Goal: Task Accomplishment & Management: Use online tool/utility

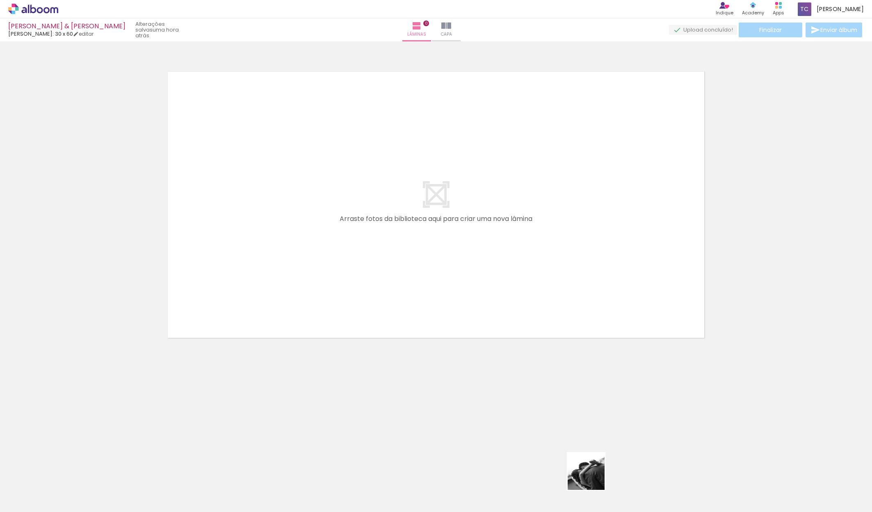
scroll to position [0, 0]
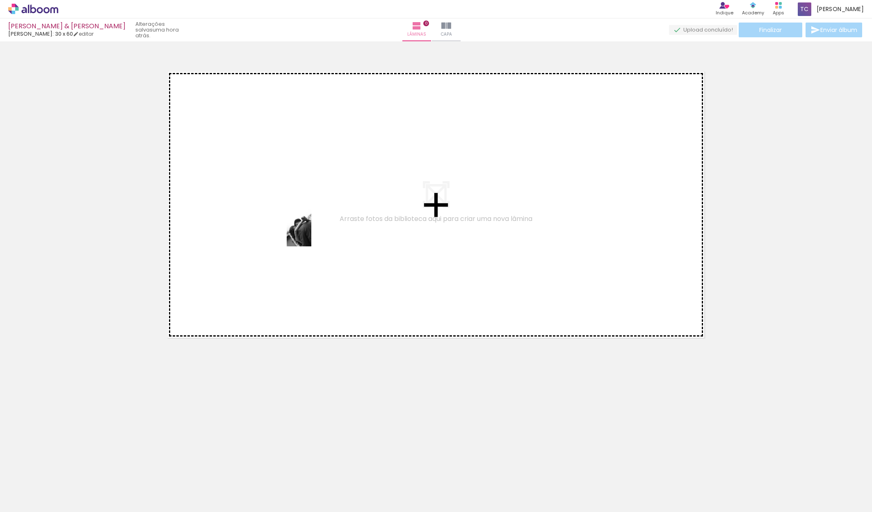
drag, startPoint x: 600, startPoint y: 490, endPoint x: 311, endPoint y: 234, distance: 385.1
click at [311, 234] on quentale-workspace at bounding box center [436, 256] width 872 height 512
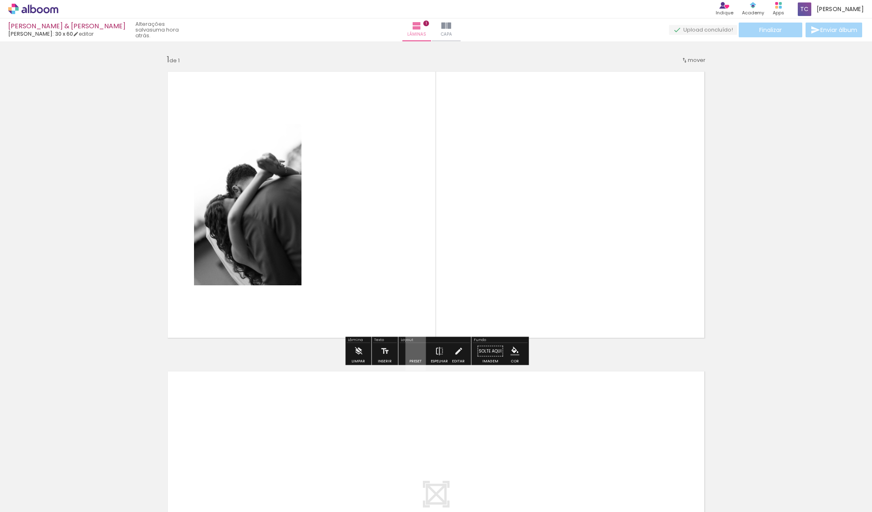
scroll to position [0, 0]
click at [416, 352] on quentale-layouter at bounding box center [415, 351] width 19 height 9
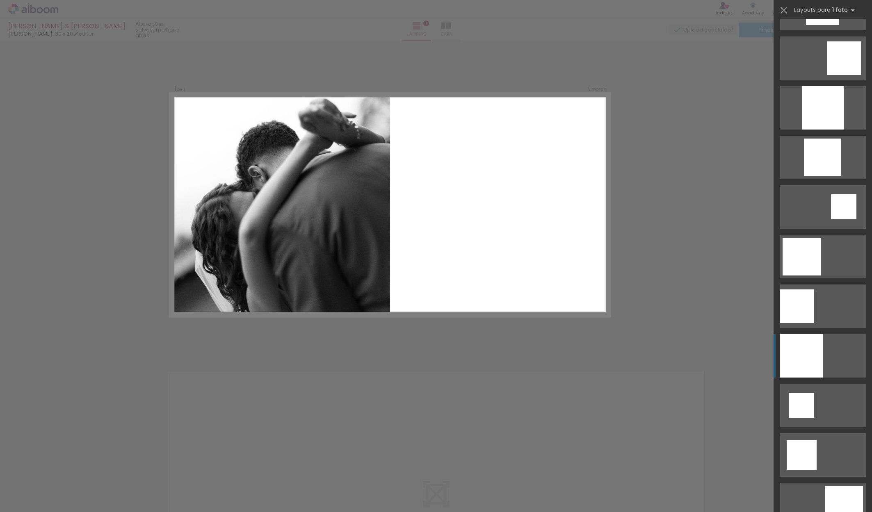
scroll to position [634, 0]
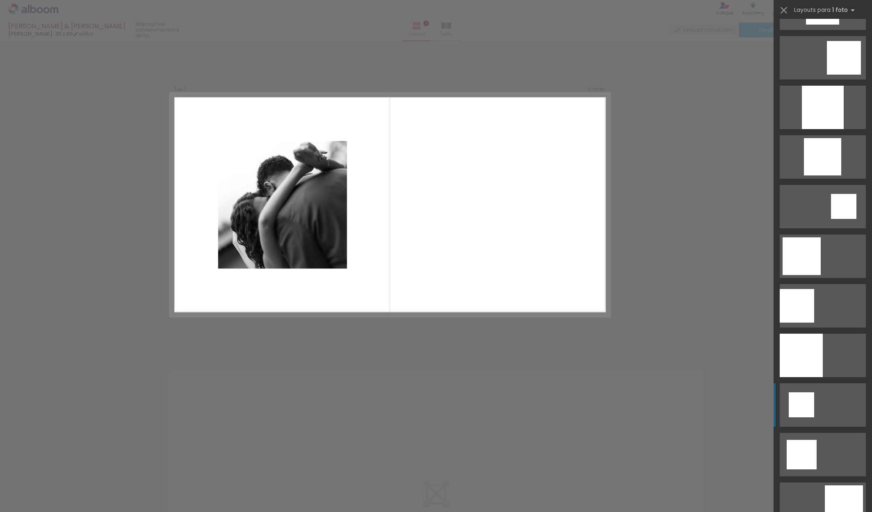
click at [805, 406] on div at bounding box center [801, 405] width 25 height 25
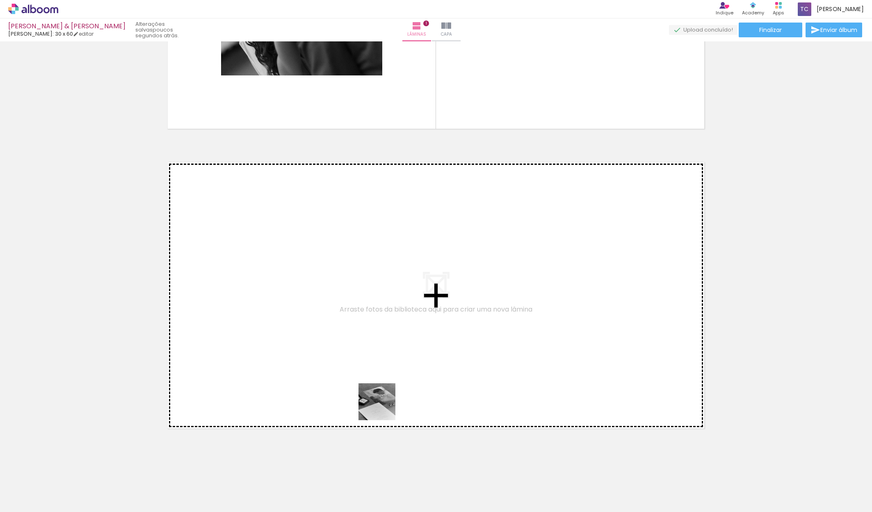
scroll to position [207, 0]
drag, startPoint x: 375, startPoint y: 496, endPoint x: 383, endPoint y: 402, distance: 94.7
click at [383, 402] on quentale-workspace at bounding box center [436, 256] width 872 height 512
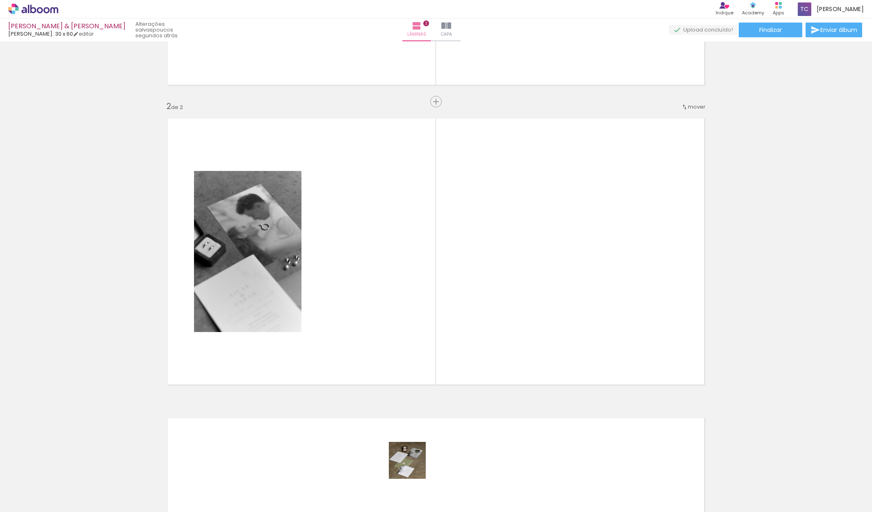
scroll to position [0, 0]
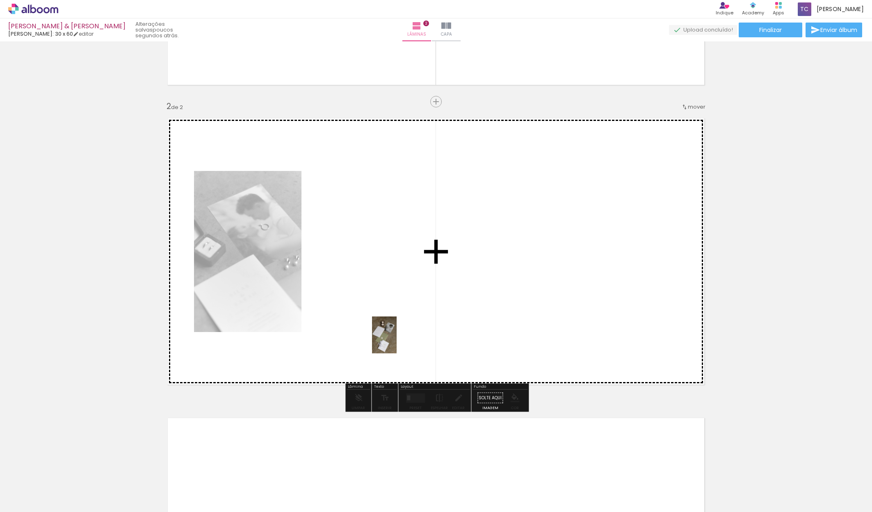
drag, startPoint x: 414, startPoint y: 492, endPoint x: 396, endPoint y: 329, distance: 163.8
click at [396, 329] on quentale-workspace at bounding box center [436, 256] width 872 height 512
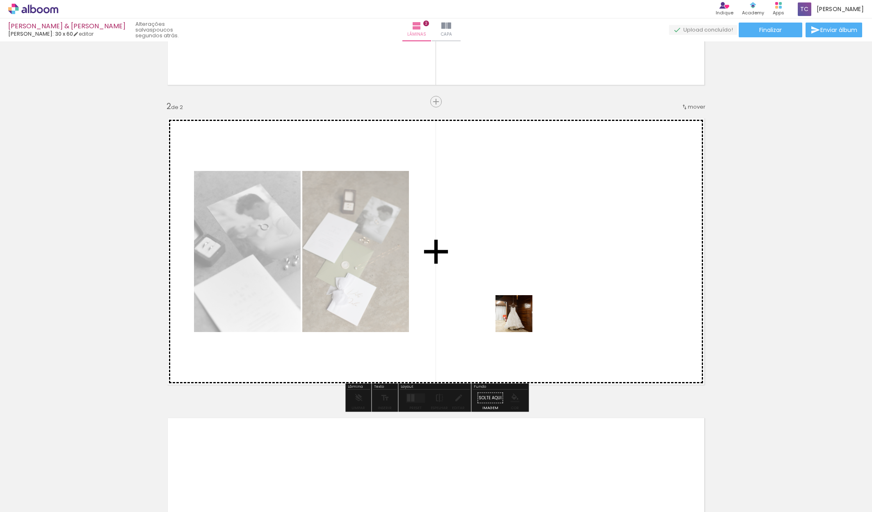
scroll to position [248, 0]
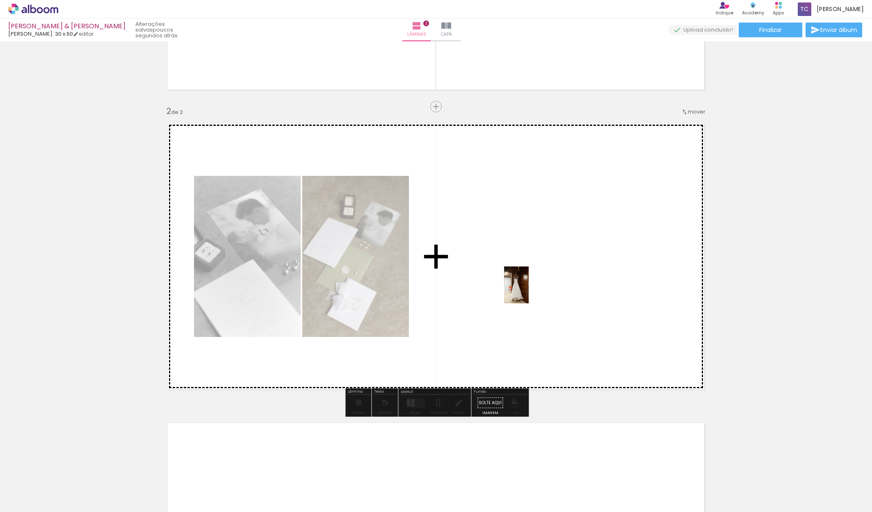
drag, startPoint x: 462, startPoint y: 487, endPoint x: 529, endPoint y: 291, distance: 207.2
click at [529, 291] on quentale-workspace at bounding box center [436, 256] width 872 height 512
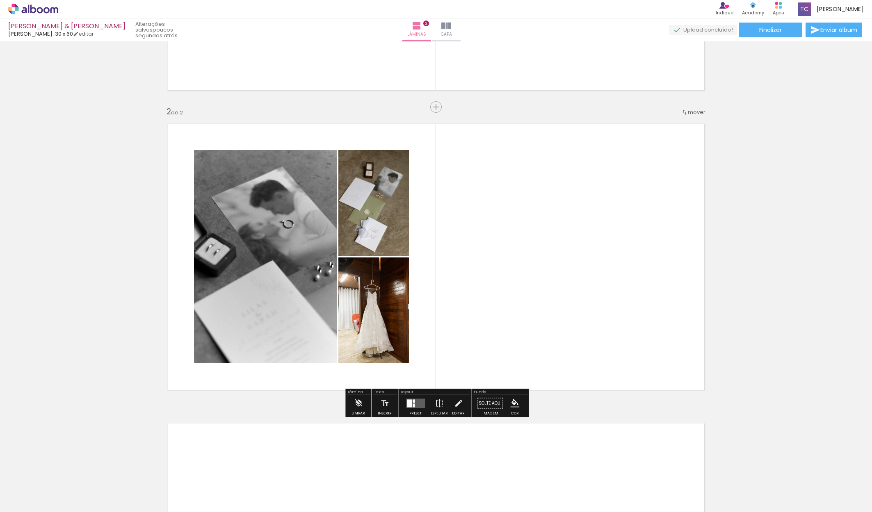
click at [411, 407] on quentale-layouter at bounding box center [415, 403] width 19 height 9
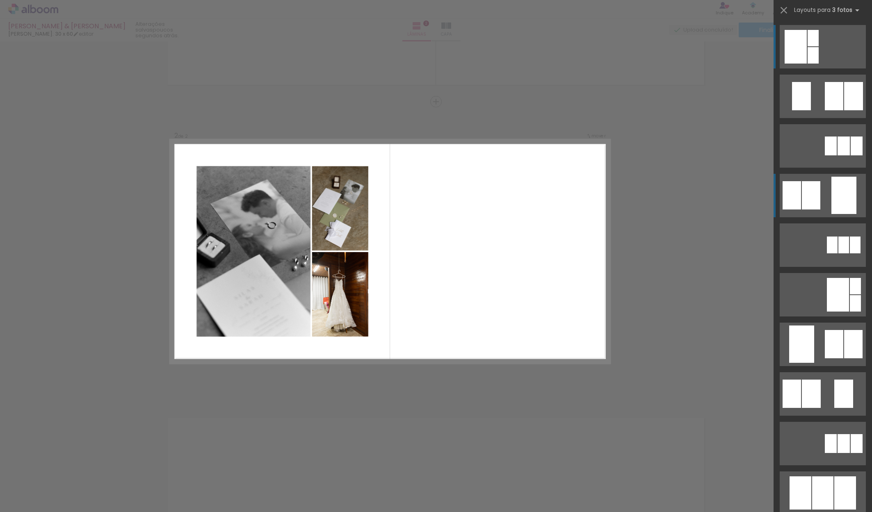
scroll to position [254, 0]
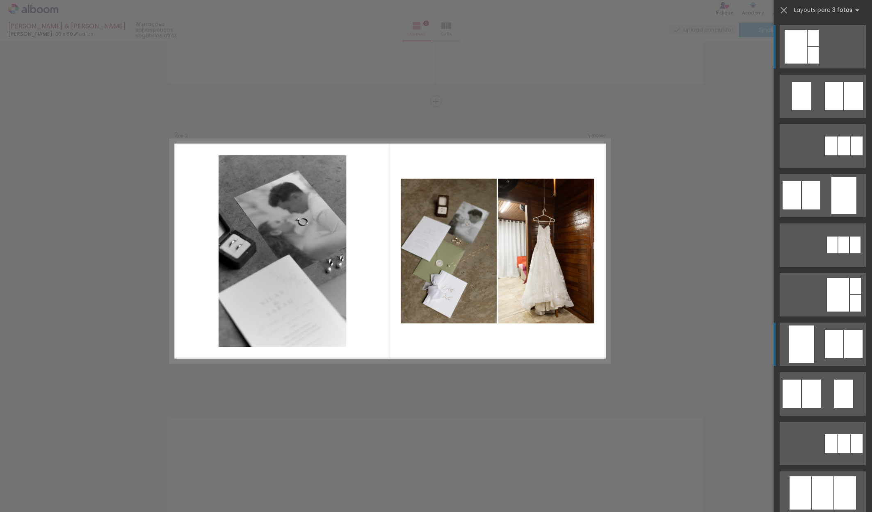
click at [823, 354] on quentale-layouter at bounding box center [823, 344] width 86 height 43
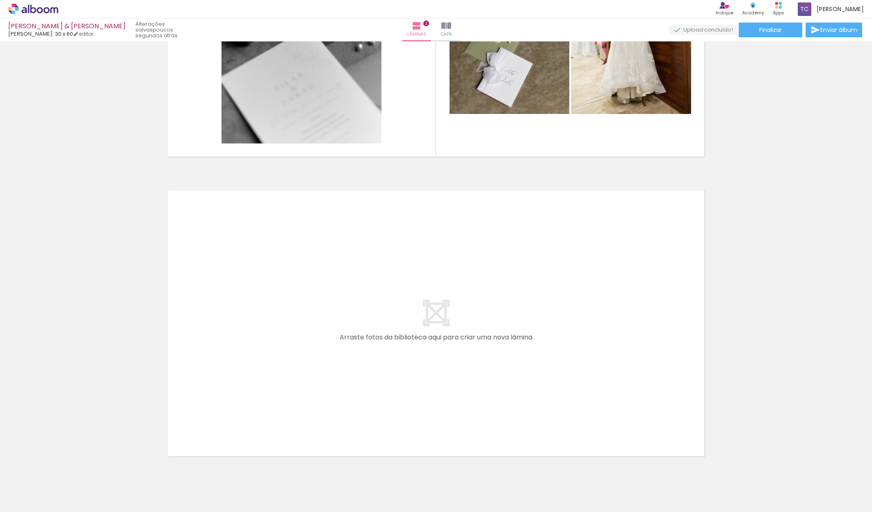
scroll to position [0, 0]
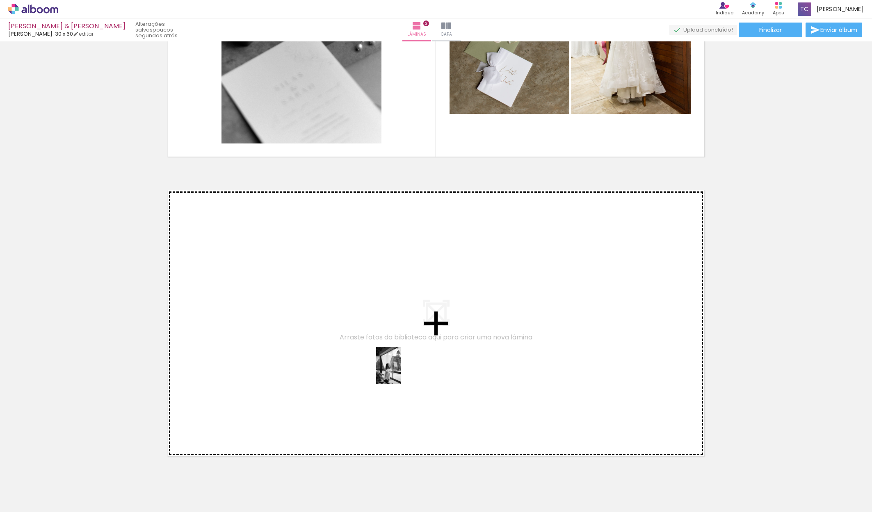
drag, startPoint x: 508, startPoint y: 488, endPoint x: 401, endPoint y: 372, distance: 158.5
click at [401, 372] on quentale-workspace at bounding box center [436, 256] width 872 height 512
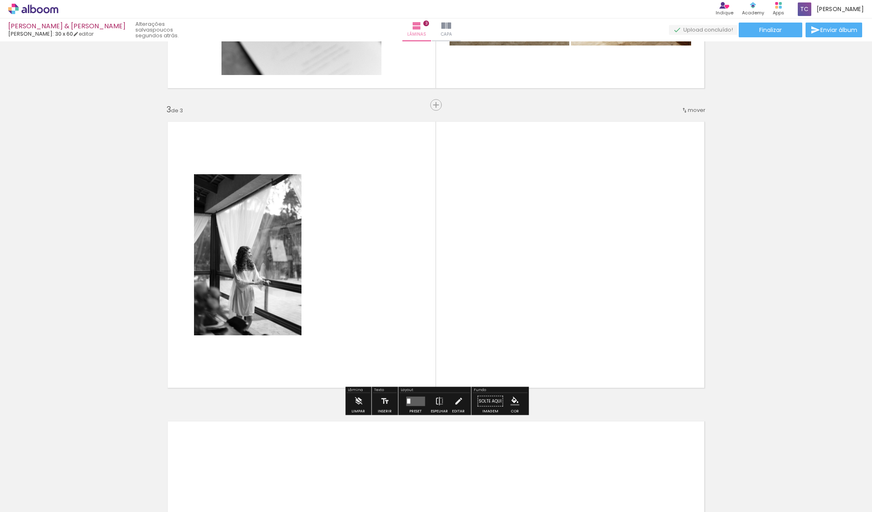
scroll to position [553, 0]
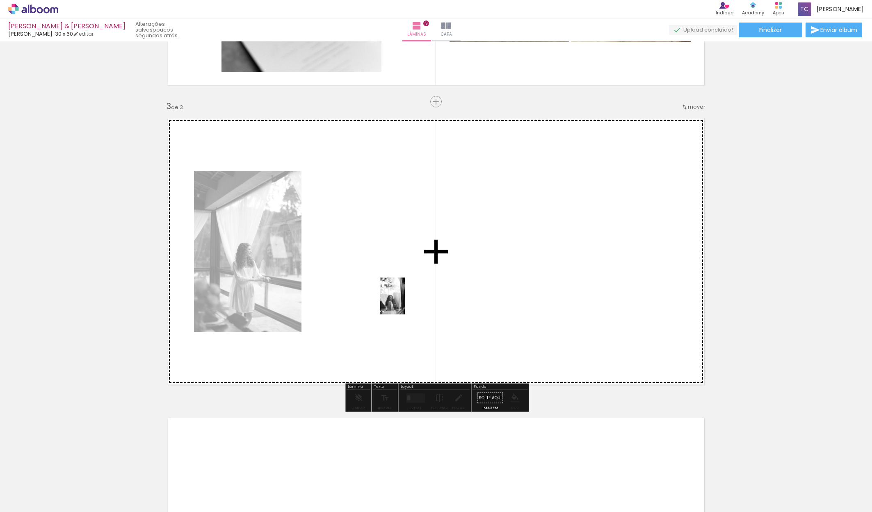
drag, startPoint x: 551, startPoint y: 491, endPoint x: 399, endPoint y: 292, distance: 250.1
click at [399, 292] on quentale-workspace at bounding box center [436, 256] width 872 height 512
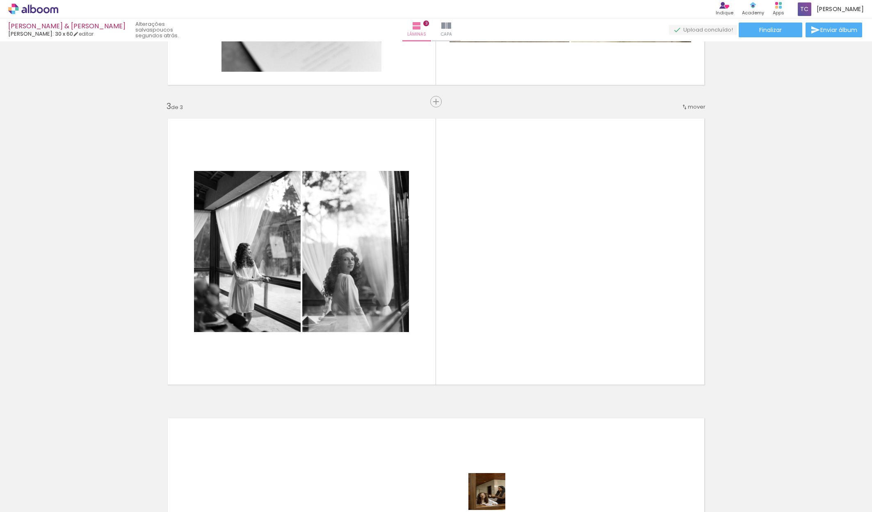
scroll to position [0, 0]
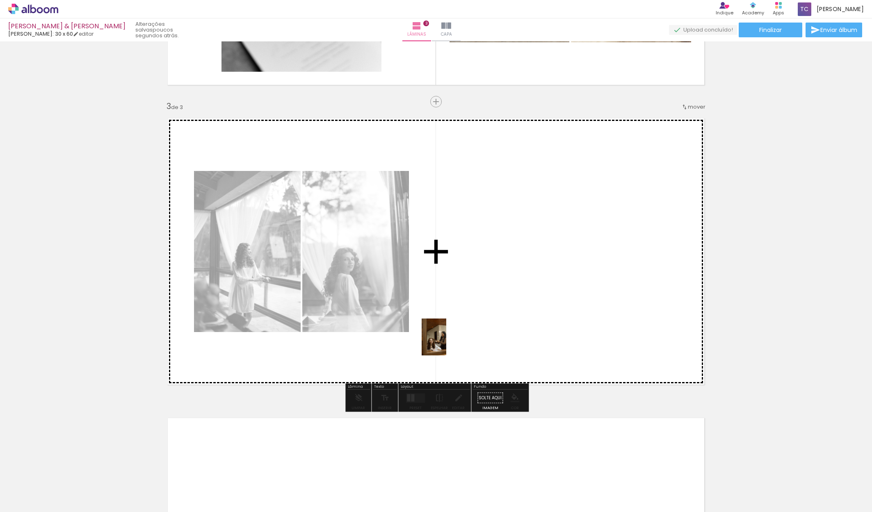
drag, startPoint x: 494, startPoint y: 501, endPoint x: 440, endPoint y: 328, distance: 181.6
click at [440, 328] on quentale-workspace at bounding box center [436, 256] width 872 height 512
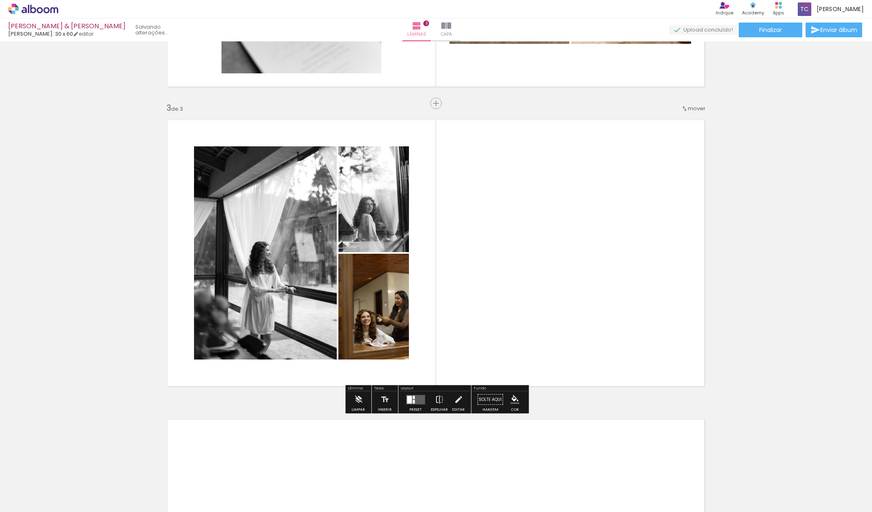
scroll to position [0, 0]
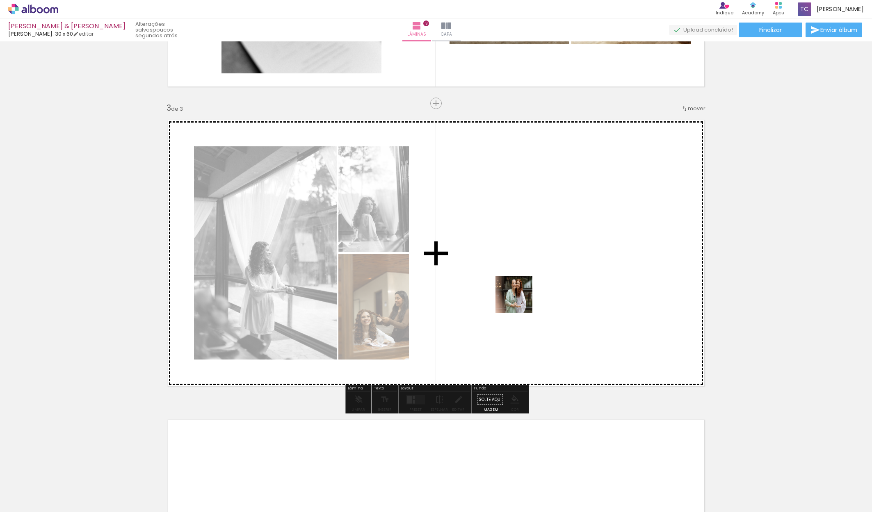
drag, startPoint x: 461, startPoint y: 490, endPoint x: 520, endPoint y: 297, distance: 201.7
click at [520, 297] on quentale-workspace at bounding box center [436, 256] width 872 height 512
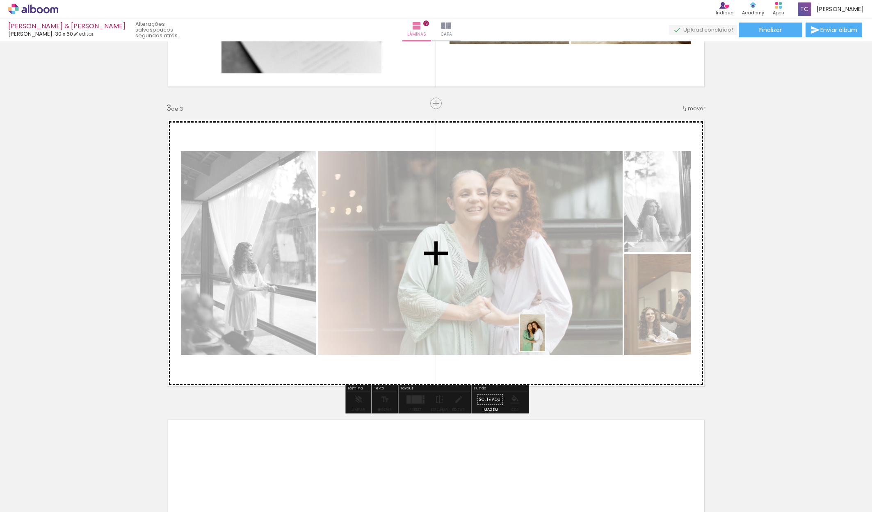
drag, startPoint x: 545, startPoint y: 481, endPoint x: 545, endPoint y: 339, distance: 142.0
click at [545, 339] on quentale-workspace at bounding box center [436, 256] width 872 height 512
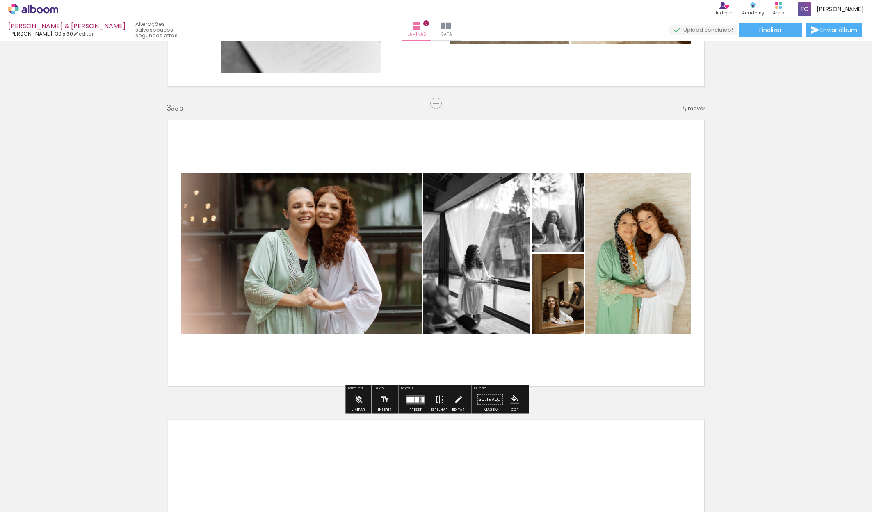
click at [412, 400] on div at bounding box center [411, 399] width 8 height 5
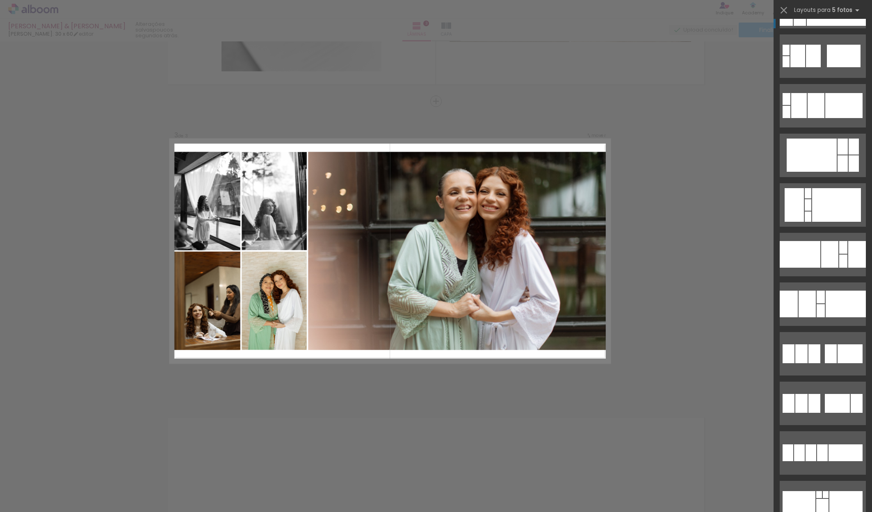
scroll to position [1679, 0]
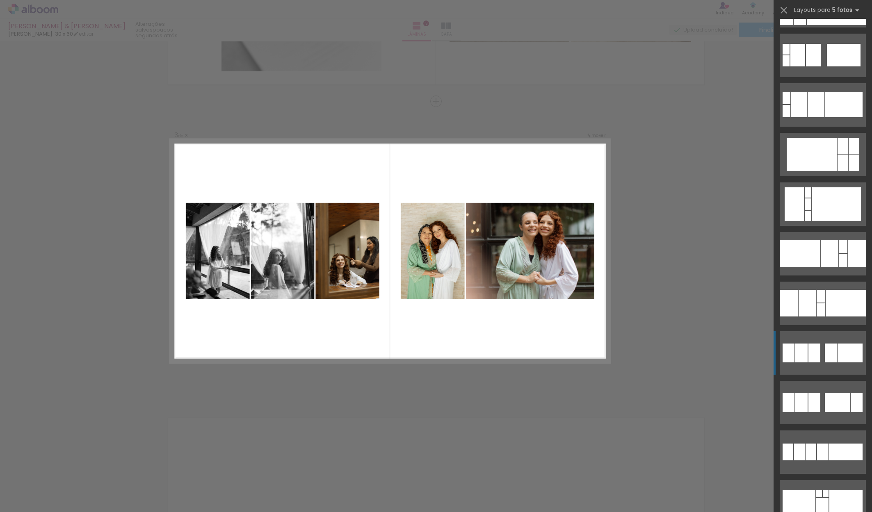
click at [827, 348] on div at bounding box center [831, 353] width 12 height 19
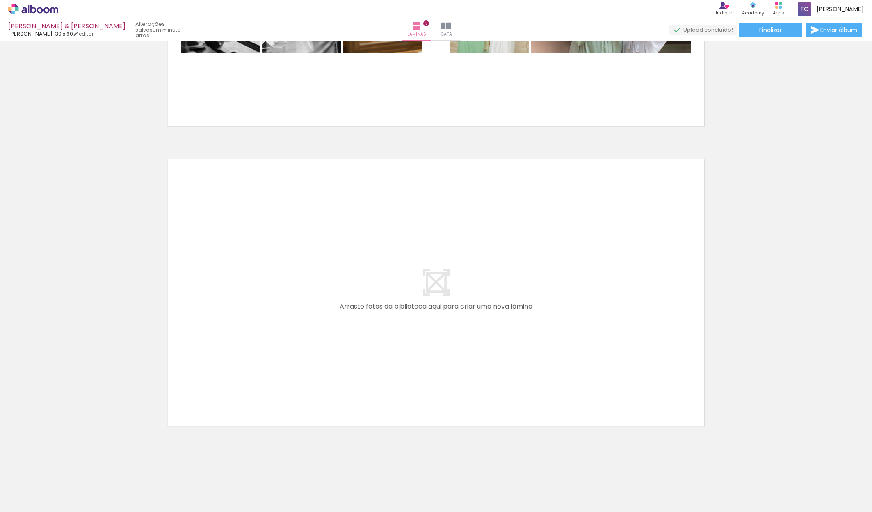
scroll to position [812, 0]
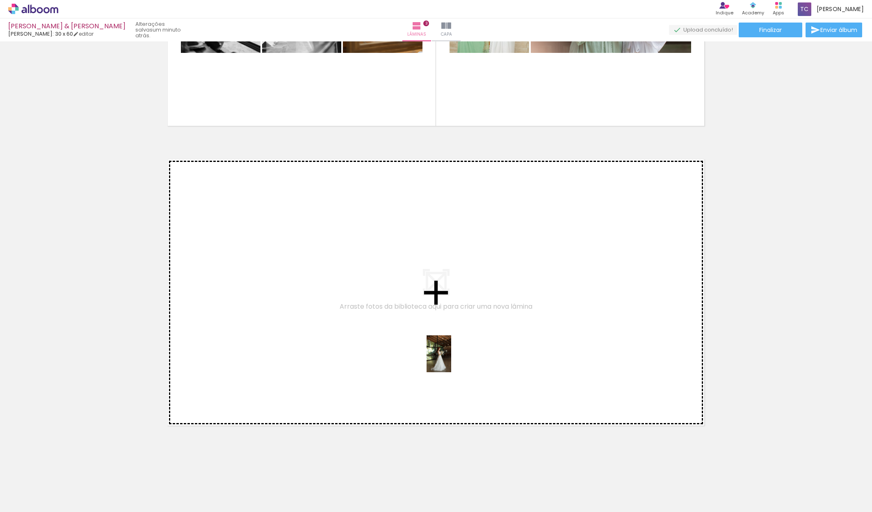
drag, startPoint x: 597, startPoint y: 497, endPoint x: 451, endPoint y: 359, distance: 200.9
click at [451, 359] on quentale-workspace at bounding box center [436, 256] width 872 height 512
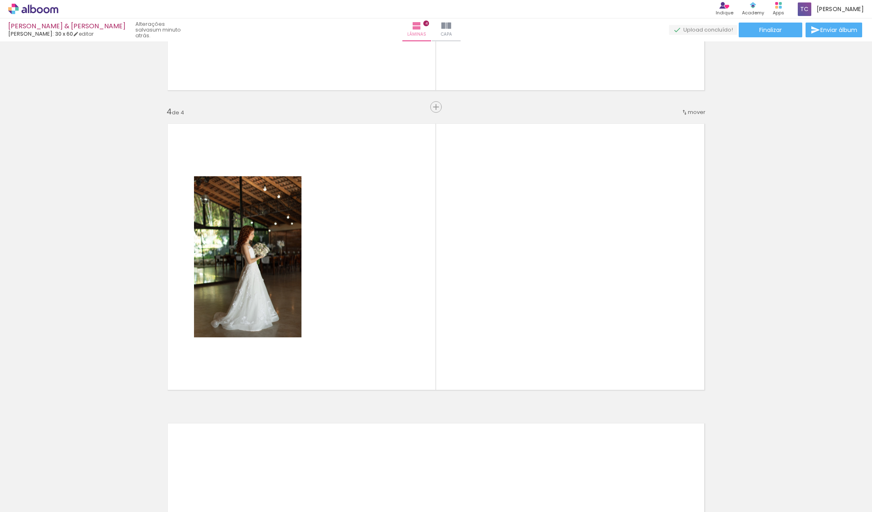
scroll to position [853, 0]
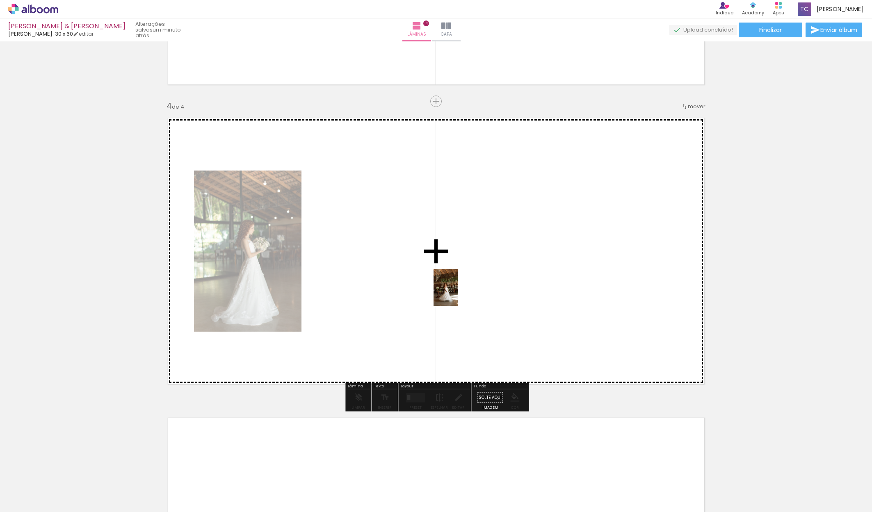
drag, startPoint x: 640, startPoint y: 491, endPoint x: 445, endPoint y: 285, distance: 283.3
click at [445, 285] on quentale-workspace at bounding box center [436, 256] width 872 height 512
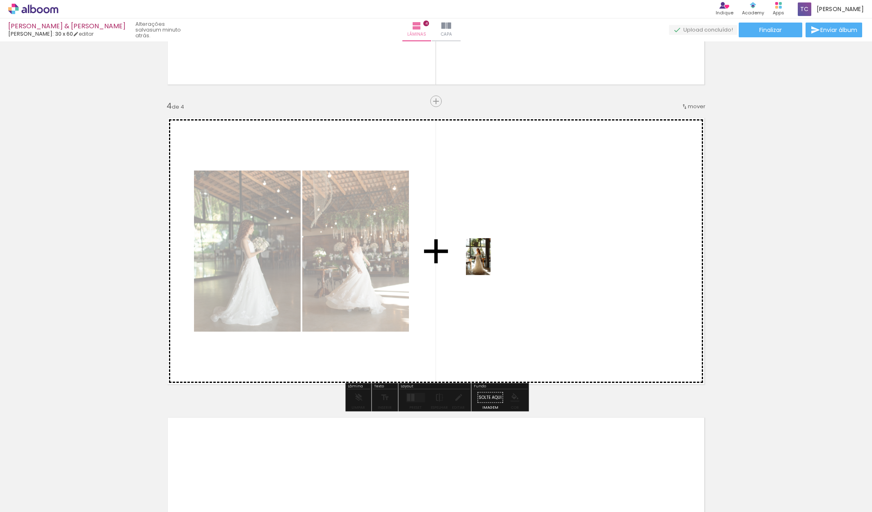
drag, startPoint x: 685, startPoint y: 487, endPoint x: 491, endPoint y: 263, distance: 296.7
click at [491, 263] on quentale-workspace at bounding box center [436, 256] width 872 height 512
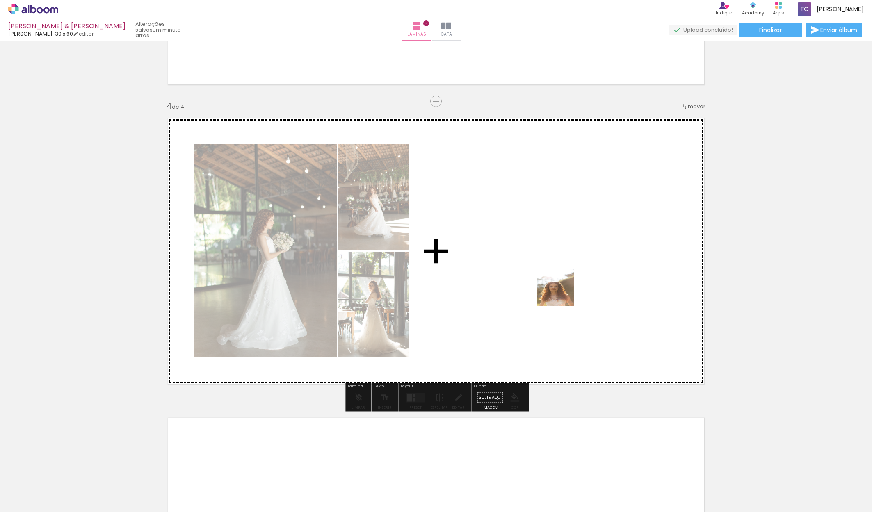
drag, startPoint x: 724, startPoint y: 485, endPoint x: 547, endPoint y: 275, distance: 274.6
click at [547, 275] on quentale-workspace at bounding box center [436, 256] width 872 height 512
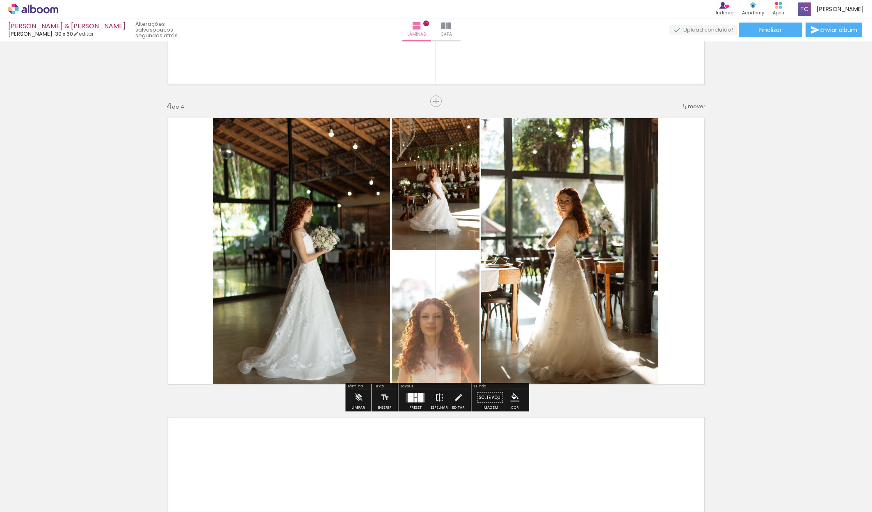
click at [418, 400] on div at bounding box center [421, 397] width 6 height 9
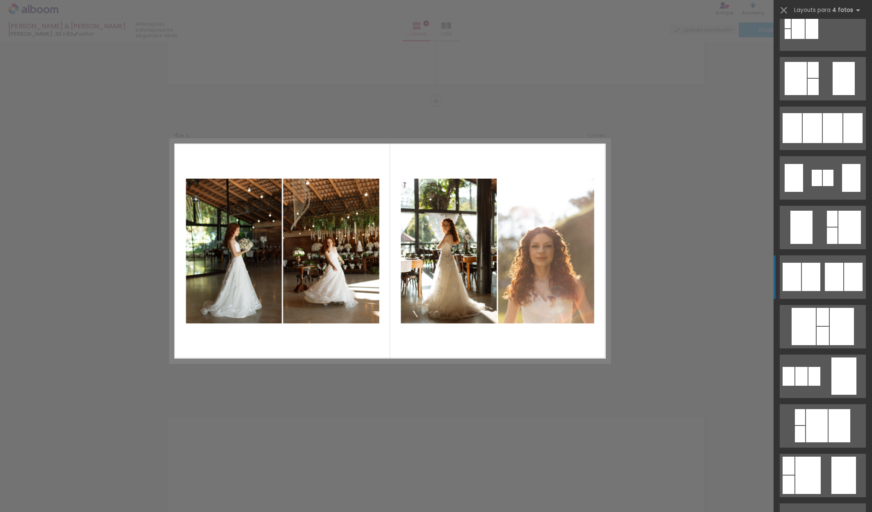
scroll to position [320, 0]
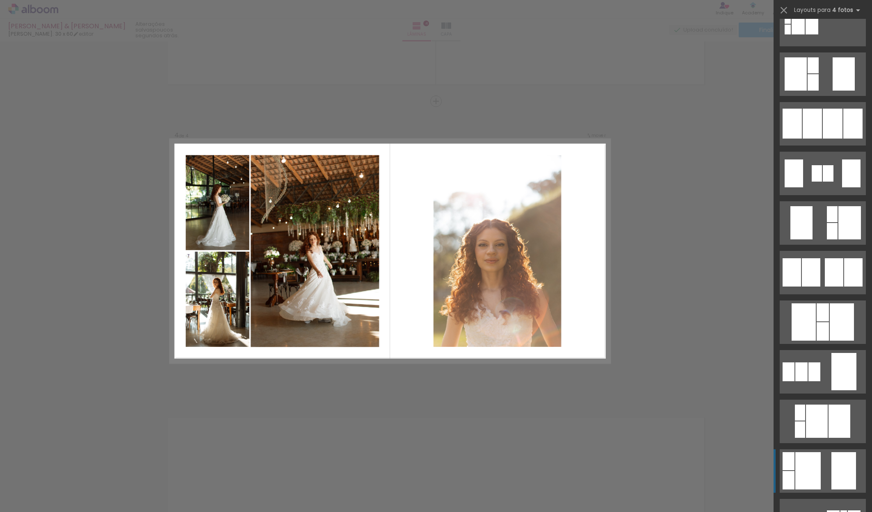
click at [823, 470] on quentale-layouter at bounding box center [823, 471] width 86 height 43
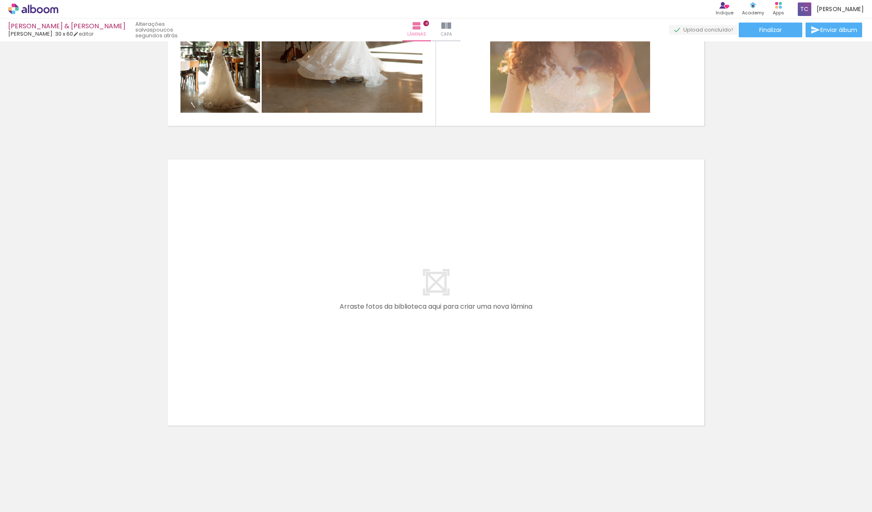
scroll to position [1112, 0]
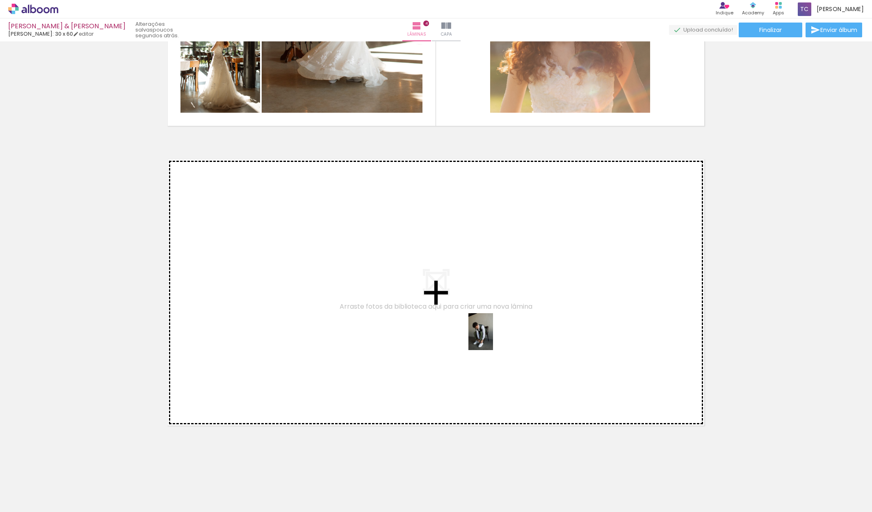
drag, startPoint x: 780, startPoint y: 499, endPoint x: 493, endPoint y: 338, distance: 328.3
click at [493, 338] on quentale-workspace at bounding box center [436, 256] width 872 height 512
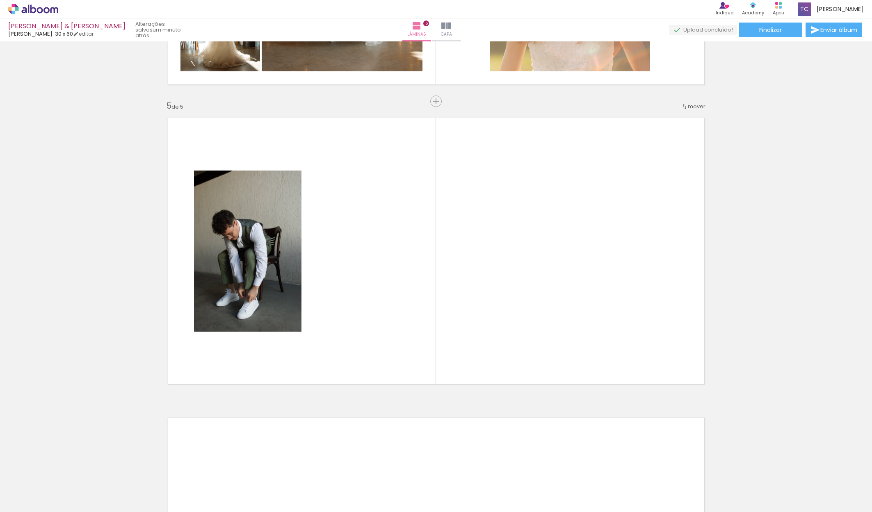
scroll to position [0, 1764]
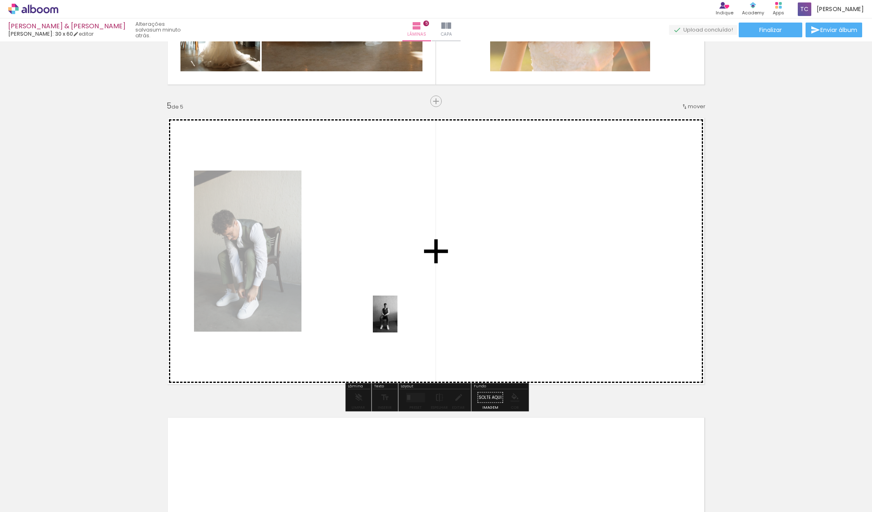
drag, startPoint x: 522, startPoint y: 489, endPoint x: 398, endPoint y: 320, distance: 208.9
click at [398, 320] on quentale-workspace at bounding box center [436, 256] width 872 height 512
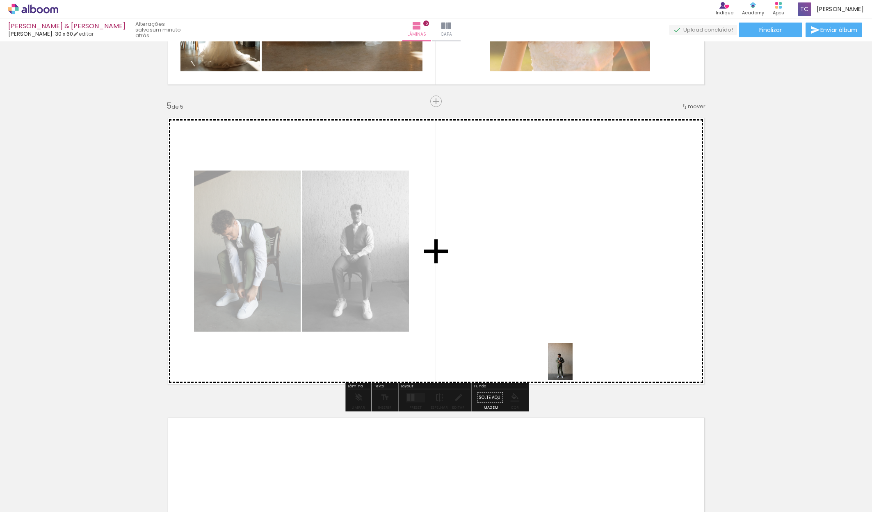
drag, startPoint x: 575, startPoint y: 503, endPoint x: 573, endPoint y: 365, distance: 138.3
click at [573, 365] on quentale-workspace at bounding box center [436, 256] width 872 height 512
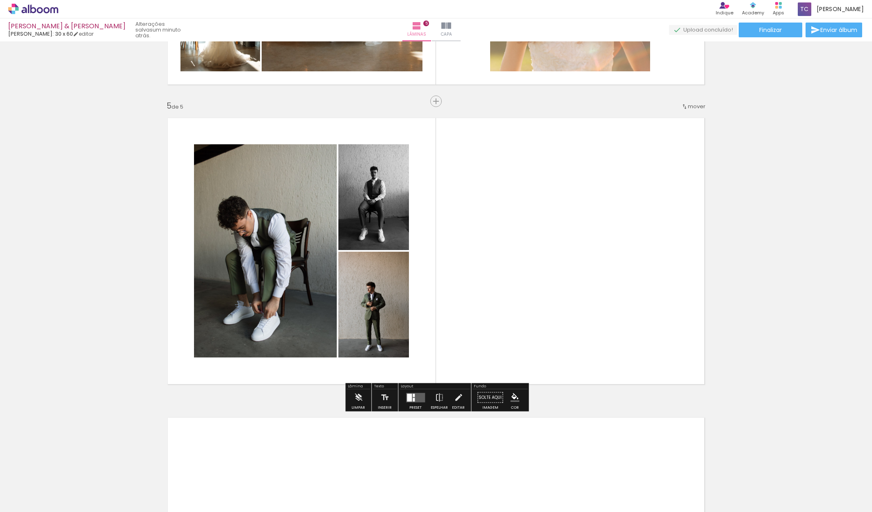
click at [413, 399] on div at bounding box center [414, 400] width 2 height 4
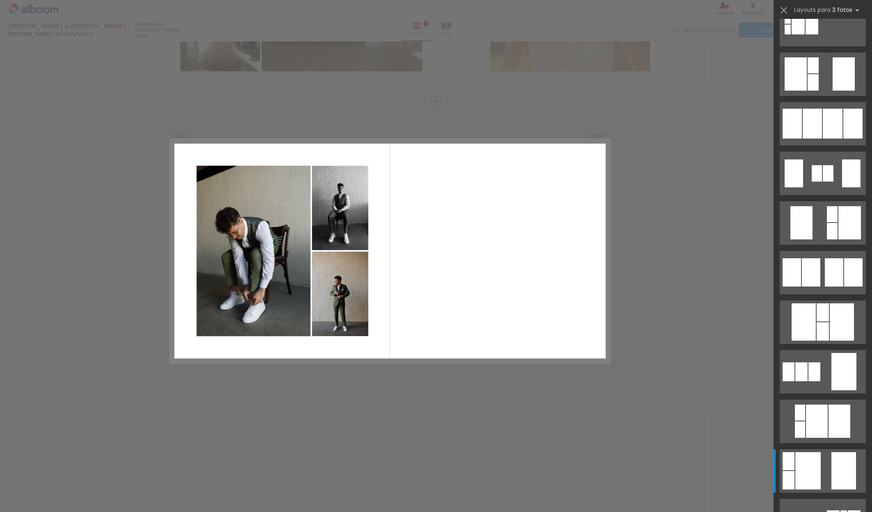
scroll to position [0, 0]
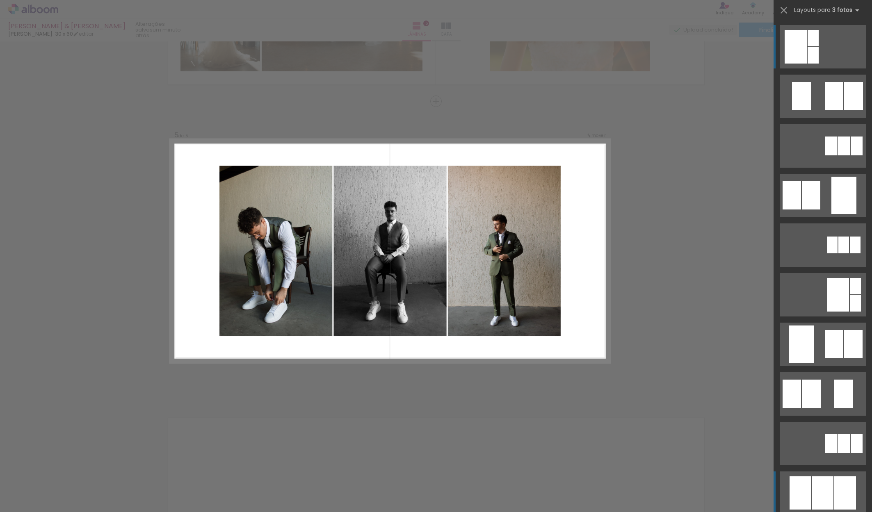
click at [810, 487] on div at bounding box center [801, 493] width 22 height 33
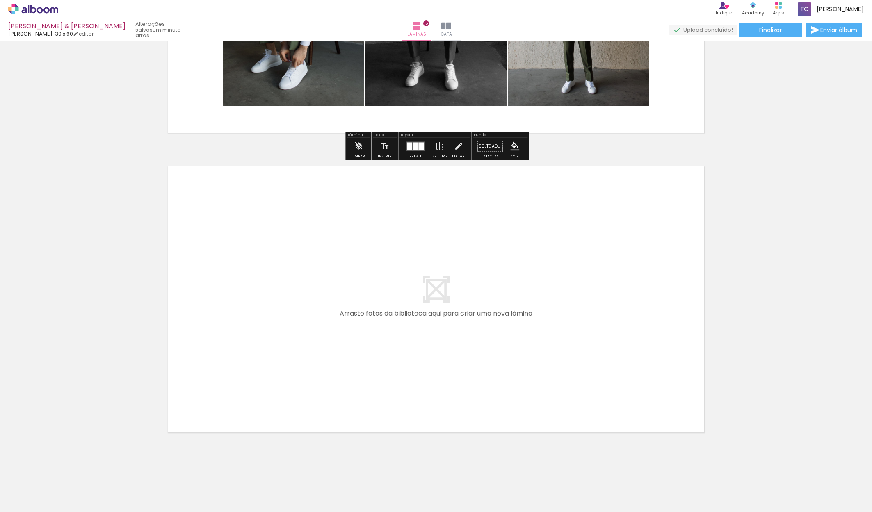
scroll to position [1405, 0]
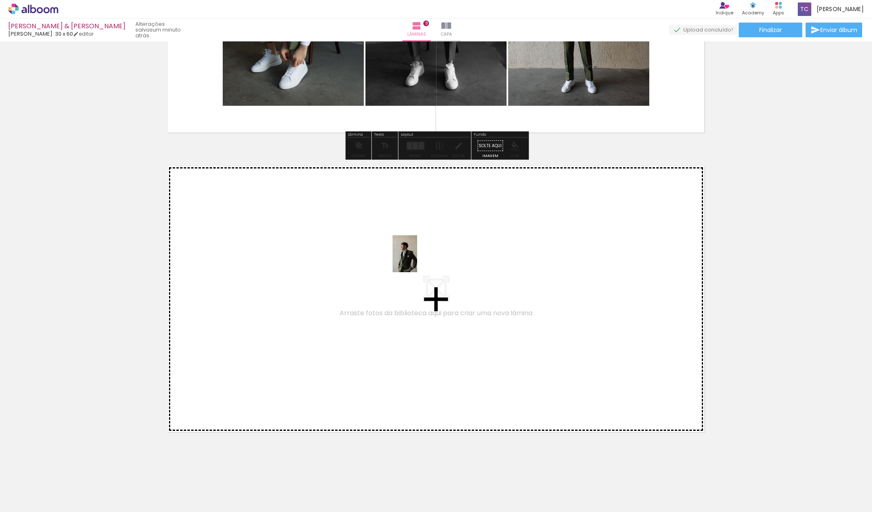
drag, startPoint x: 616, startPoint y: 501, endPoint x: 417, endPoint y: 260, distance: 312.4
click at [417, 260] on quentale-workspace at bounding box center [436, 256] width 872 height 512
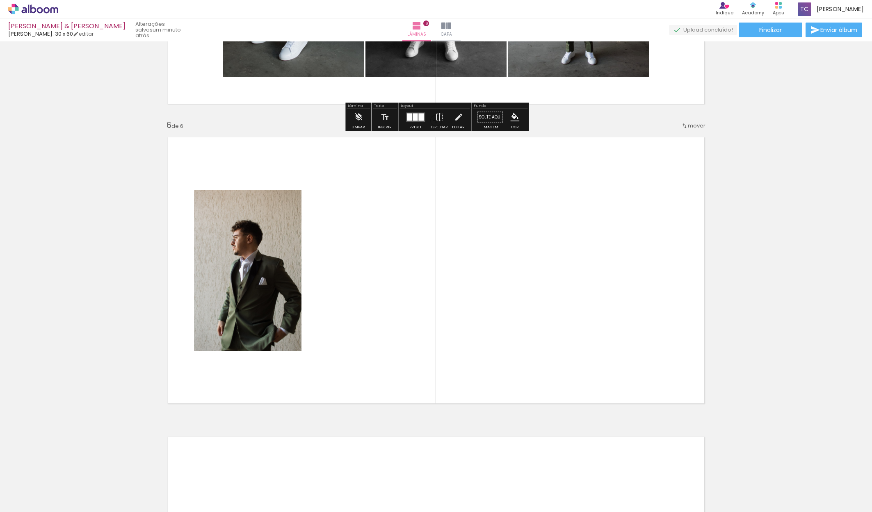
scroll to position [1453, 0]
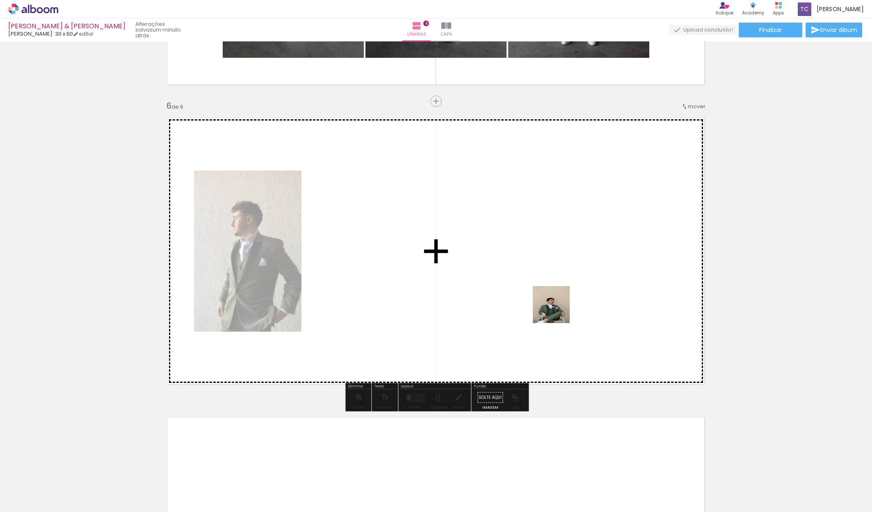
drag, startPoint x: 668, startPoint y: 487, endPoint x: 555, endPoint y: 308, distance: 211.4
click at [555, 308] on quentale-workspace at bounding box center [436, 256] width 872 height 512
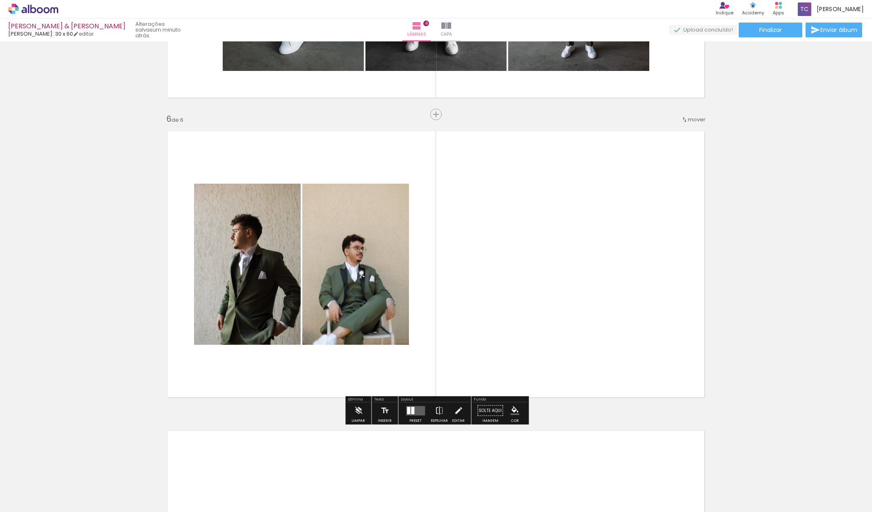
scroll to position [1271, 0]
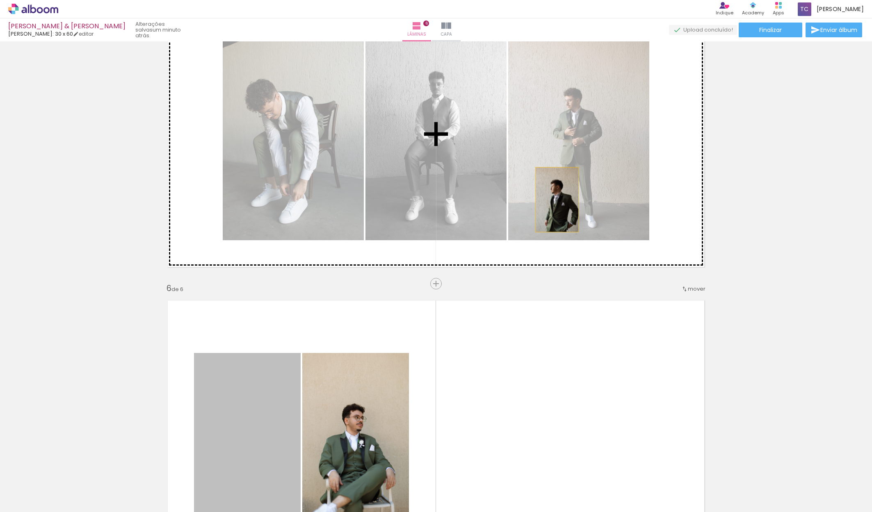
drag, startPoint x: 257, startPoint y: 405, endPoint x: 557, endPoint y: 199, distance: 364.2
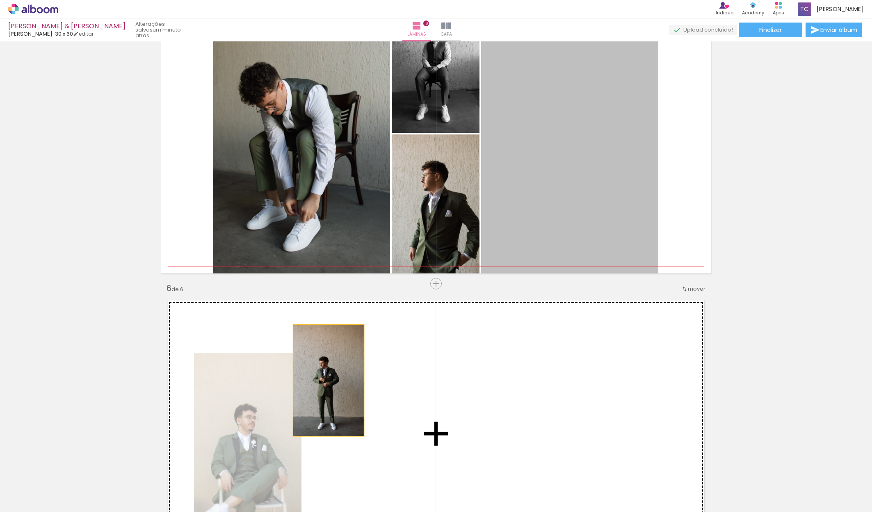
drag, startPoint x: 560, startPoint y: 197, endPoint x: 329, endPoint y: 381, distance: 295.5
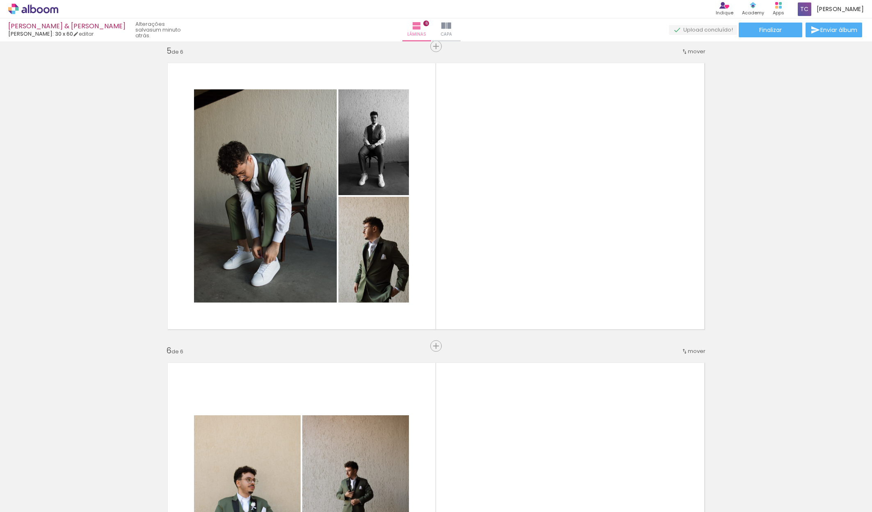
scroll to position [1201, 0]
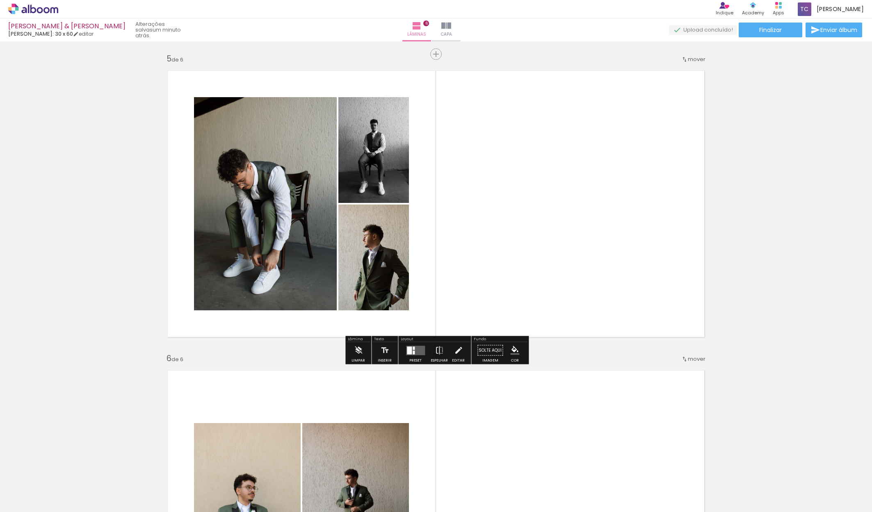
click at [413, 351] on div at bounding box center [414, 353] width 2 height 4
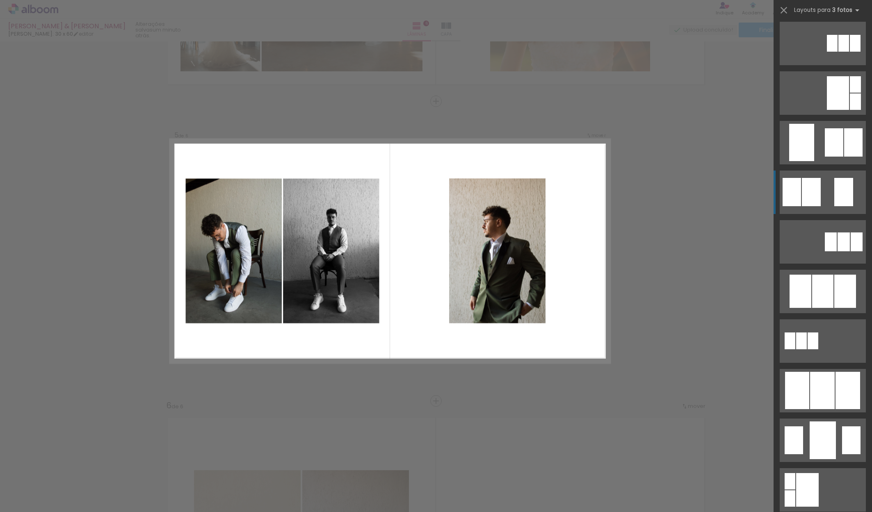
scroll to position [249, 0]
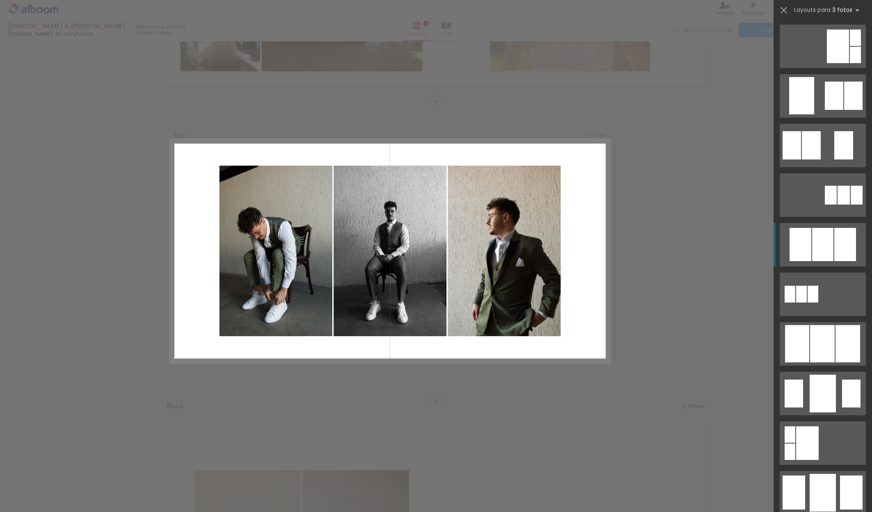
click at [826, 241] on div at bounding box center [822, 244] width 21 height 33
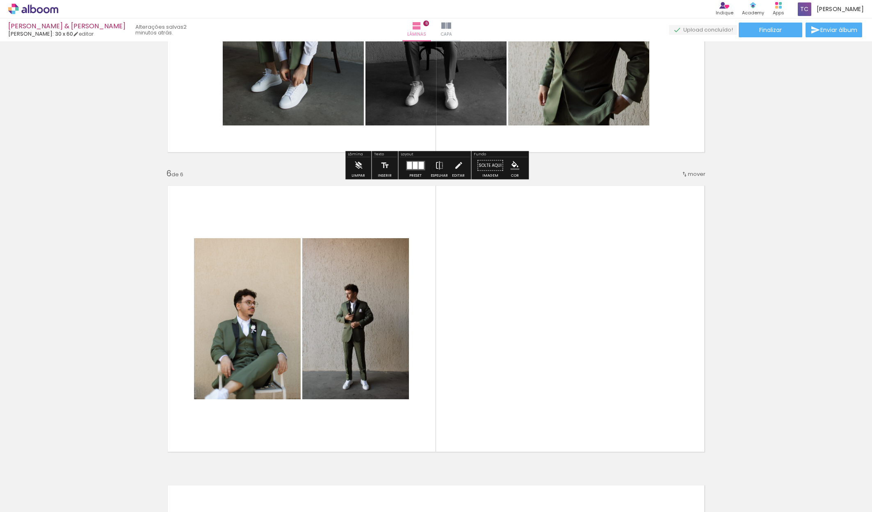
scroll to position [1386, 0]
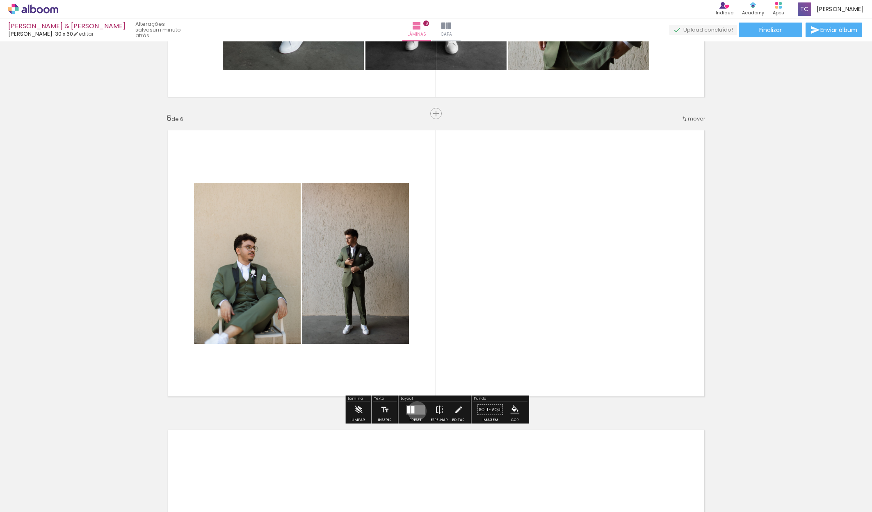
click at [415, 412] on quentale-layouter at bounding box center [415, 409] width 19 height 9
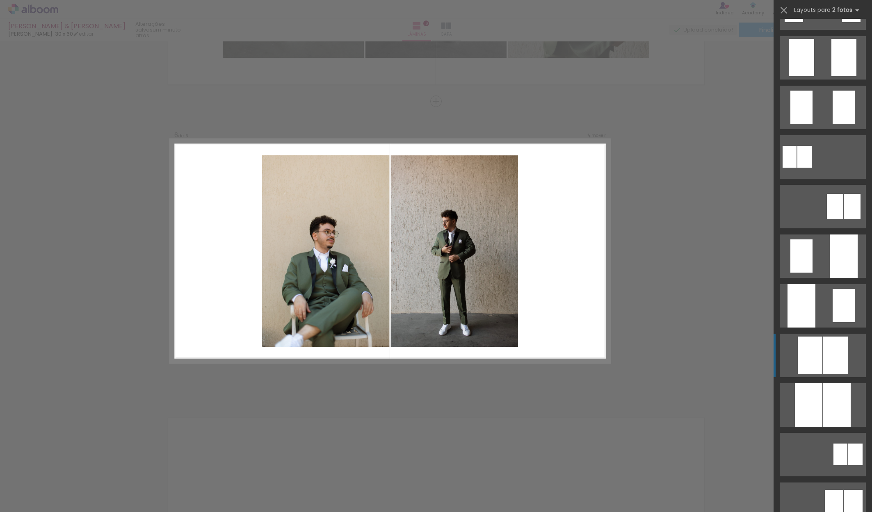
scroll to position [213, 0]
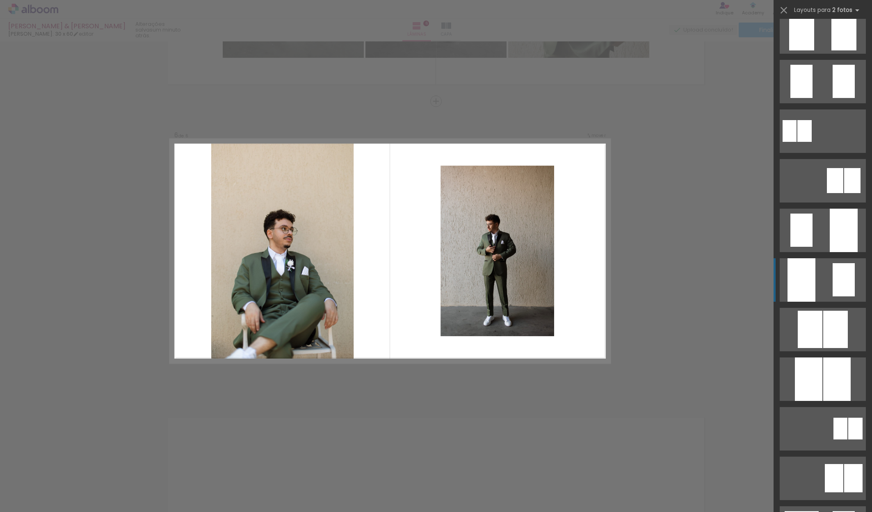
click at [845, 282] on div at bounding box center [844, 279] width 22 height 33
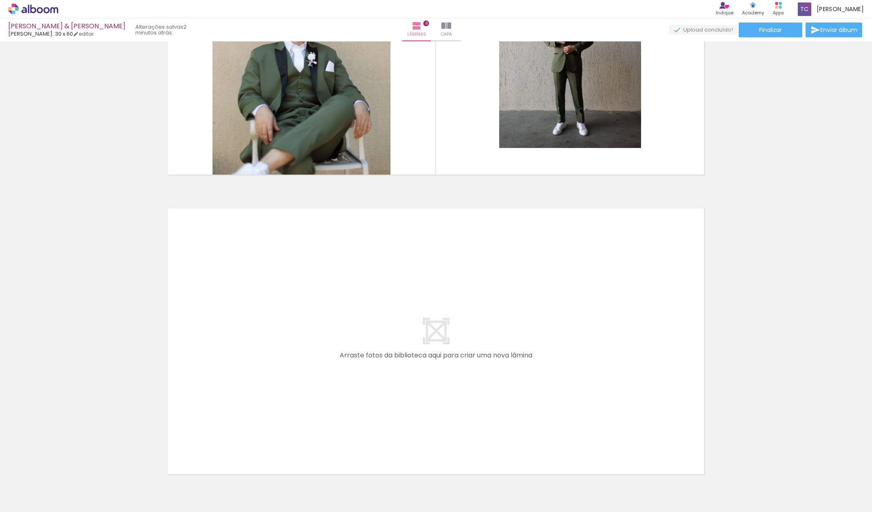
scroll to position [0, 634]
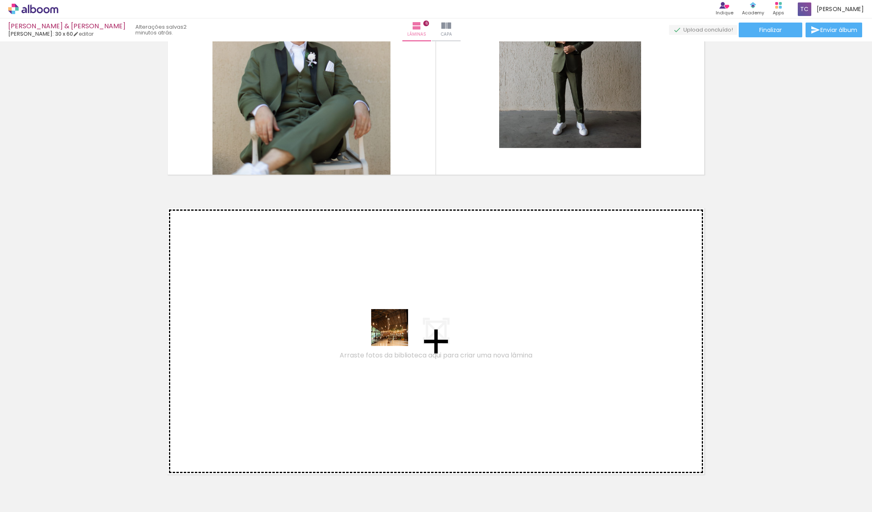
drag, startPoint x: 503, startPoint y: 495, endPoint x: 392, endPoint y: 331, distance: 198.6
click at [392, 331] on quentale-workspace at bounding box center [436, 256] width 872 height 512
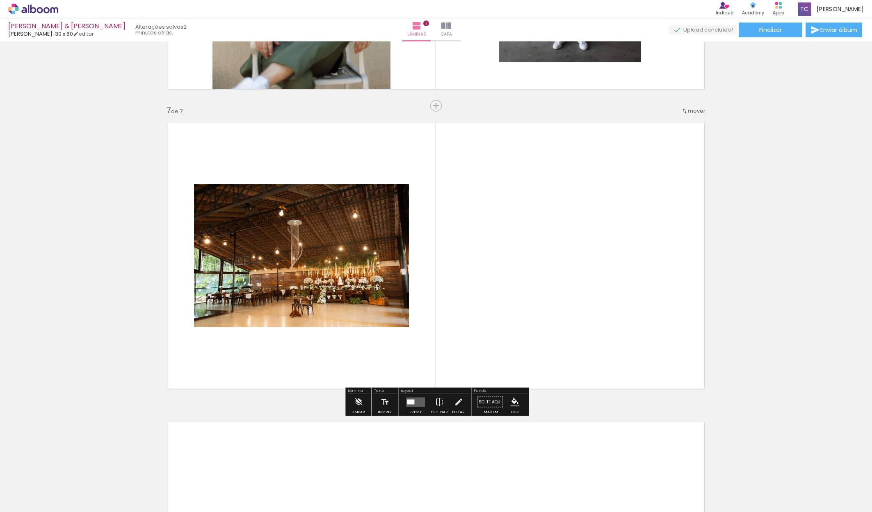
scroll to position [1753, 0]
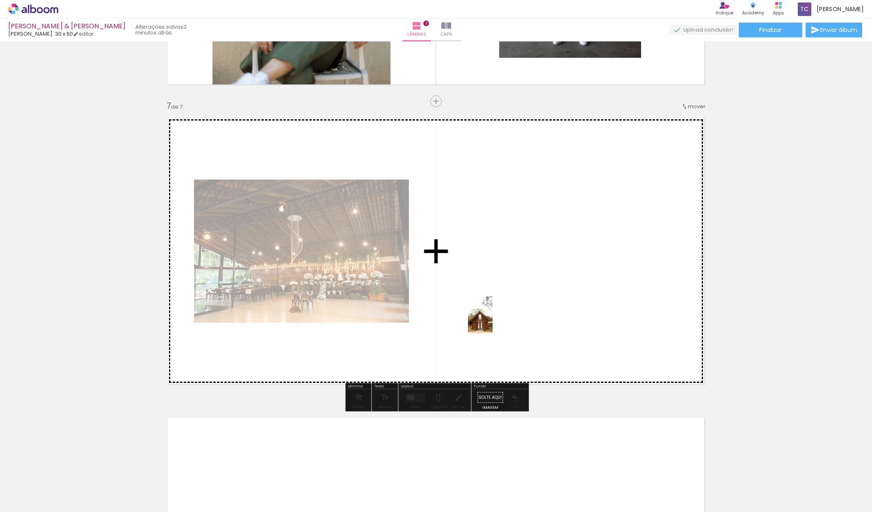
drag, startPoint x: 554, startPoint y: 497, endPoint x: 493, endPoint y: 321, distance: 186.3
click at [493, 321] on quentale-workspace at bounding box center [436, 256] width 872 height 512
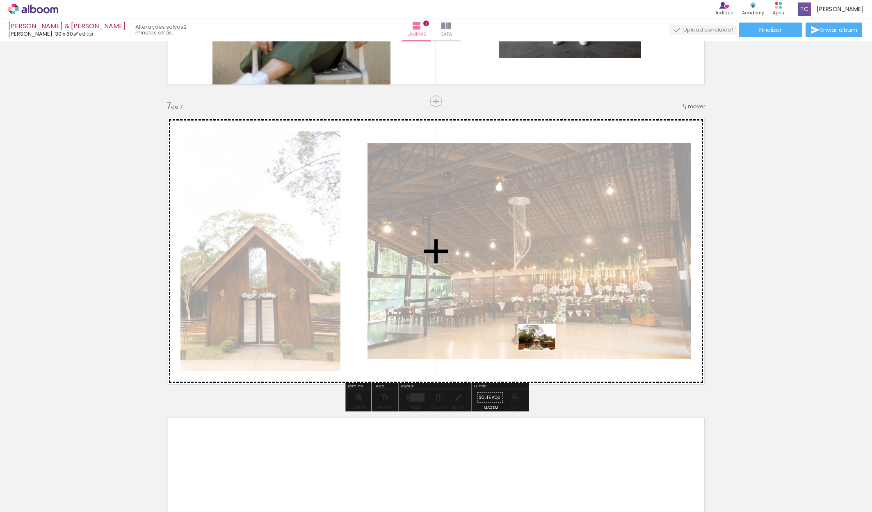
drag, startPoint x: 595, startPoint y: 490, endPoint x: 543, endPoint y: 350, distance: 148.6
click at [543, 350] on quentale-workspace at bounding box center [436, 256] width 872 height 512
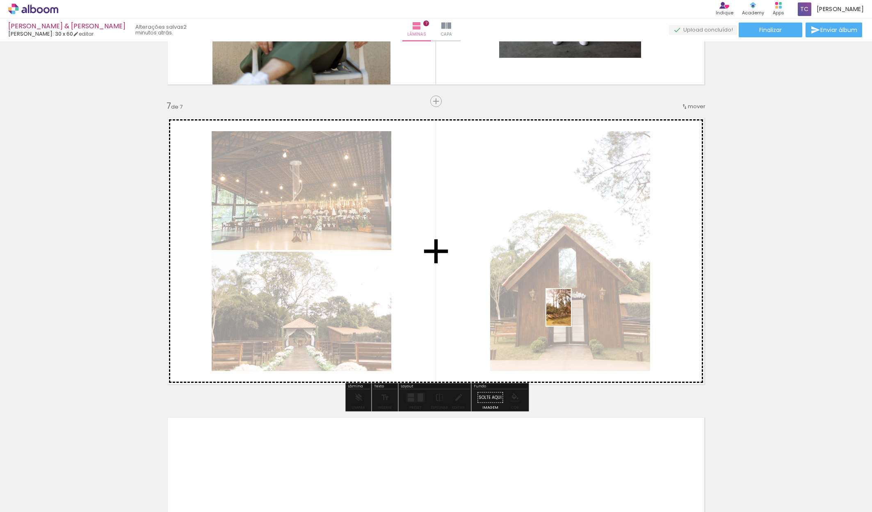
drag, startPoint x: 637, startPoint y: 487, endPoint x: 571, endPoint y: 314, distance: 185.2
click at [571, 314] on quentale-workspace at bounding box center [436, 256] width 872 height 512
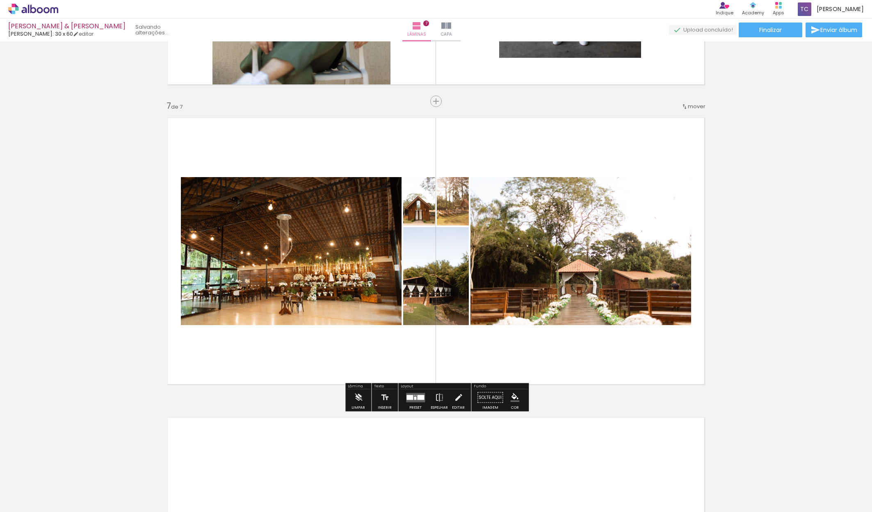
drag, startPoint x: 694, startPoint y: 493, endPoint x: 573, endPoint y: 287, distance: 238.9
click at [573, 287] on quentale-workspace at bounding box center [436, 256] width 872 height 512
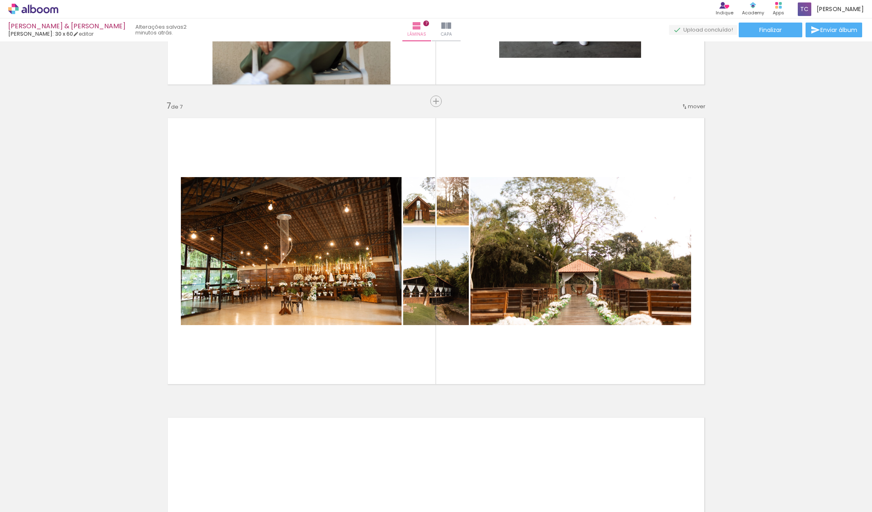
scroll to position [0, 763]
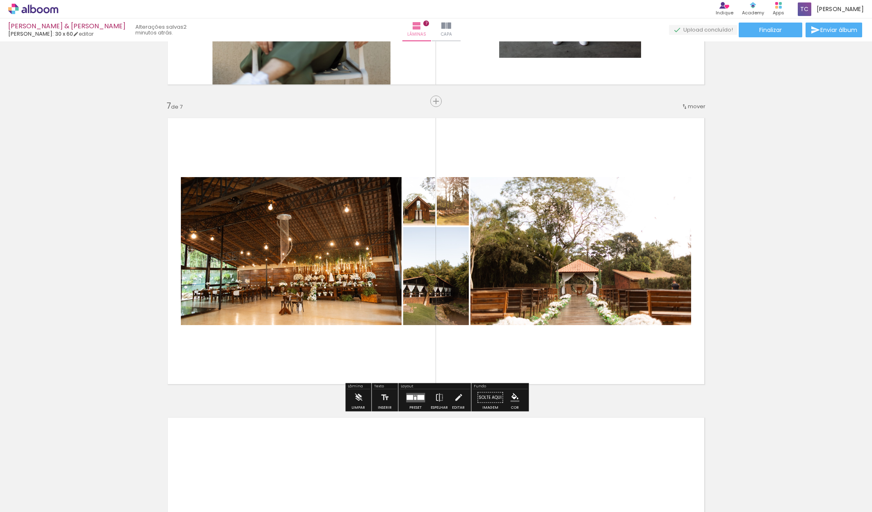
click at [419, 398] on div at bounding box center [420, 397] width 7 height 5
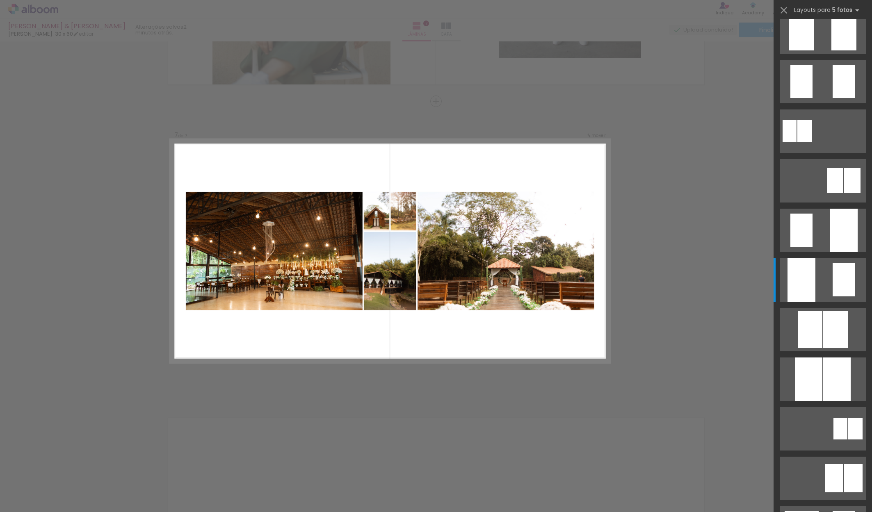
scroll to position [0, 0]
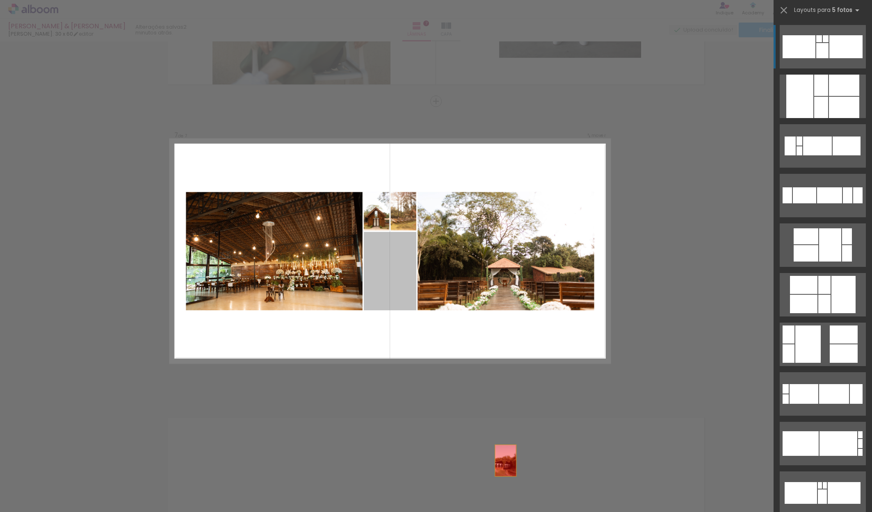
drag, startPoint x: 391, startPoint y: 284, endPoint x: 535, endPoint y: 508, distance: 265.9
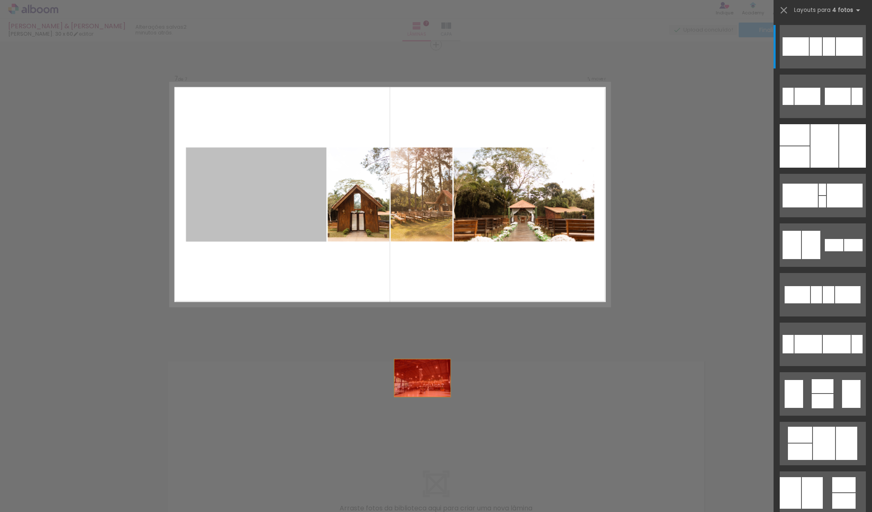
scroll to position [1810, 0]
drag, startPoint x: 274, startPoint y: 269, endPoint x: 463, endPoint y: 482, distance: 284.6
click at [463, 482] on quentale-workspace at bounding box center [436, 256] width 872 height 512
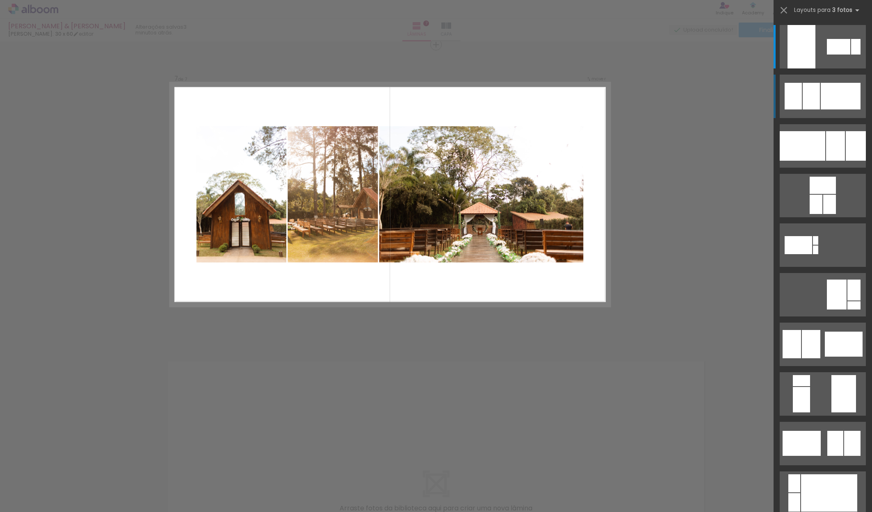
click at [831, 110] on quentale-layouter at bounding box center [823, 96] width 86 height 43
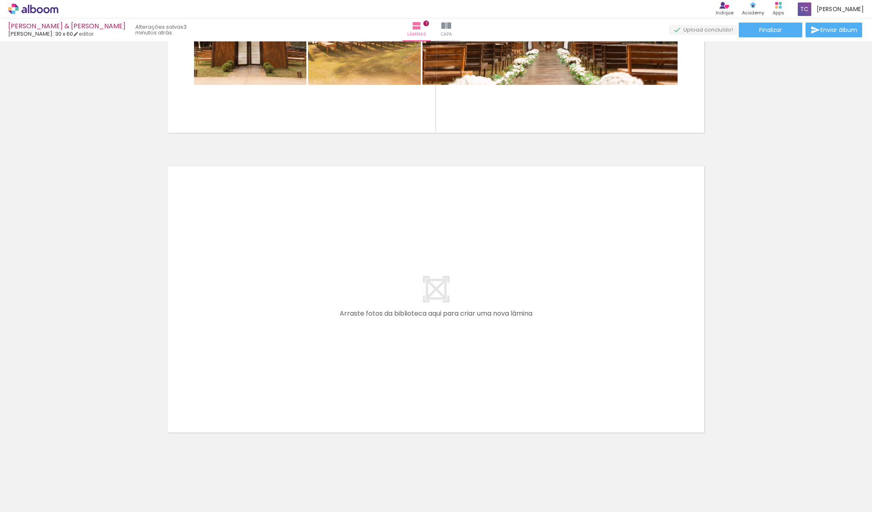
scroll to position [2006, 0]
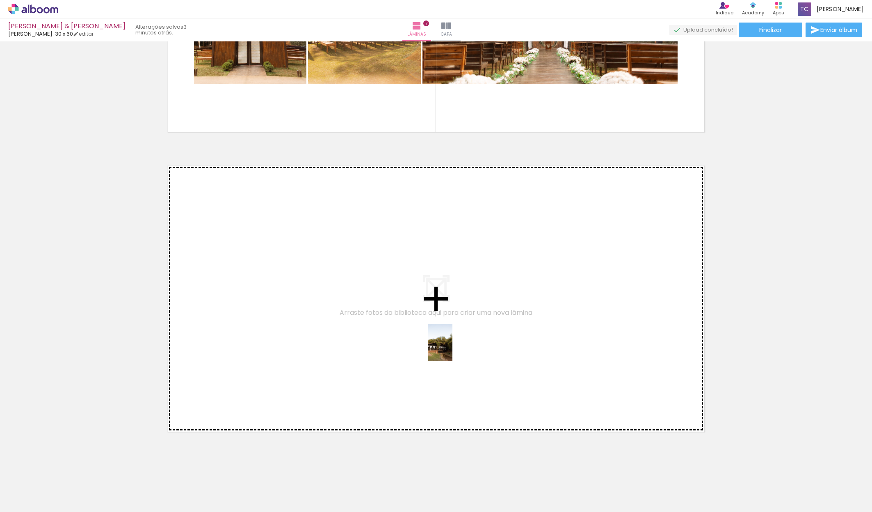
drag, startPoint x: 561, startPoint y: 486, endPoint x: 453, endPoint y: 349, distance: 175.3
click at [453, 349] on quentale-workspace at bounding box center [436, 256] width 872 height 512
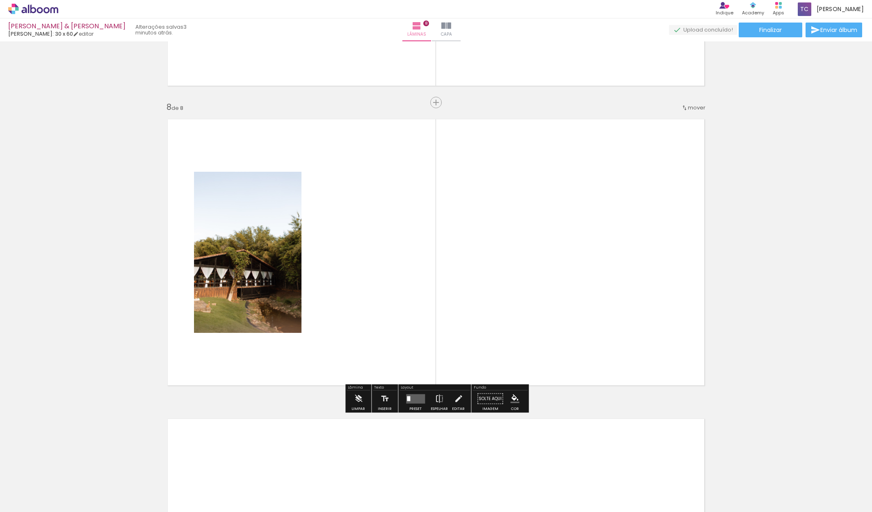
scroll to position [2053, 0]
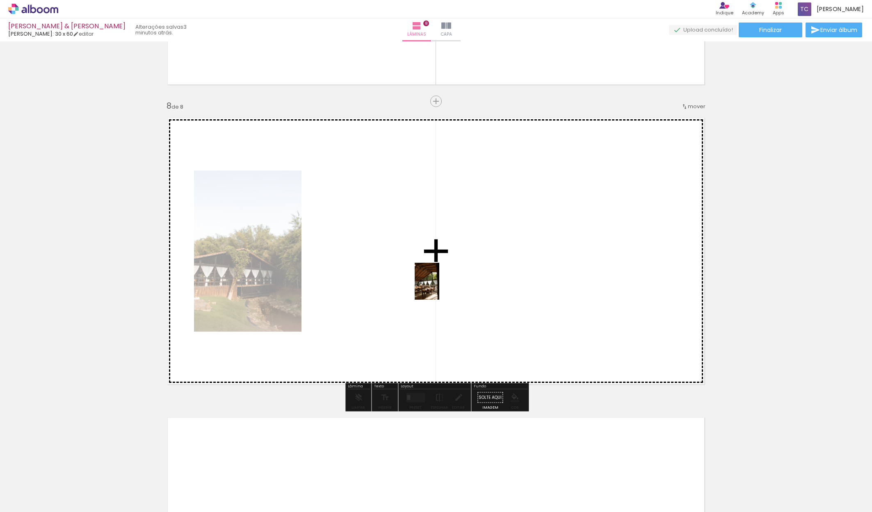
drag, startPoint x: 609, startPoint y: 495, endPoint x: 439, endPoint y: 288, distance: 267.7
click at [439, 288] on quentale-workspace at bounding box center [436, 256] width 872 height 512
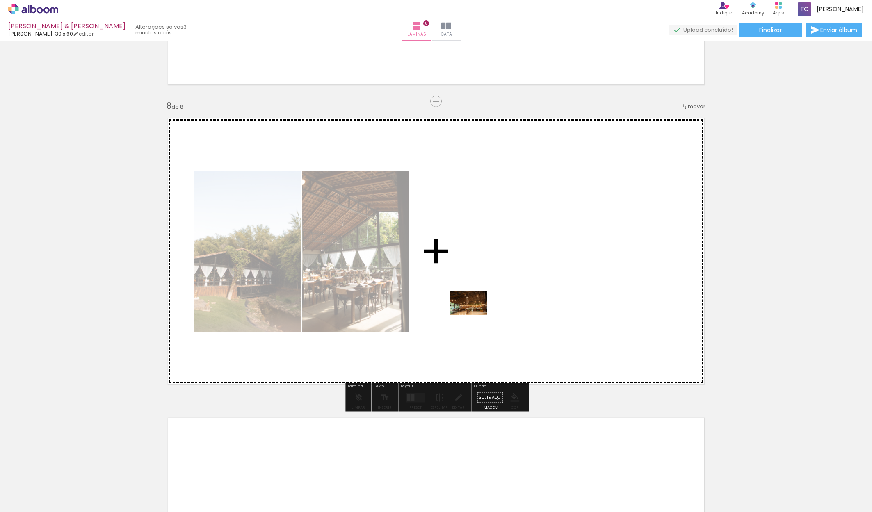
drag, startPoint x: 377, startPoint y: 495, endPoint x: 475, endPoint y: 316, distance: 204.0
click at [475, 316] on quentale-workspace at bounding box center [436, 256] width 872 height 512
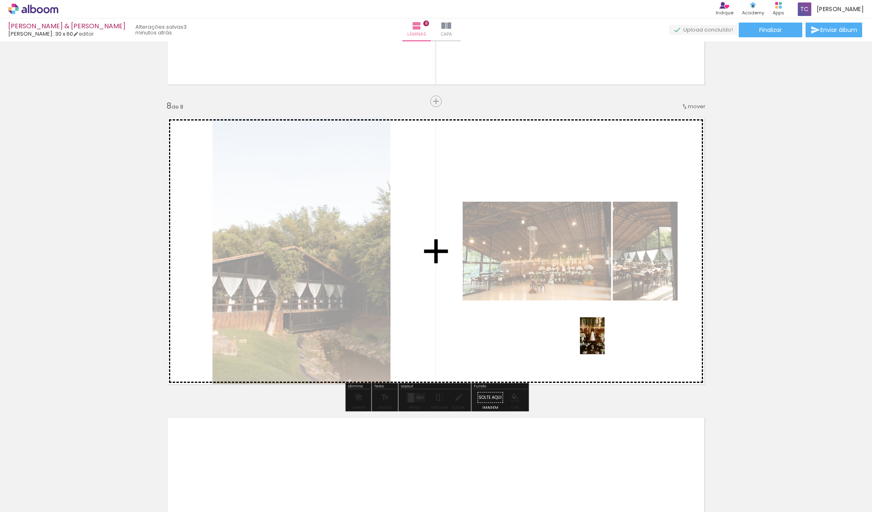
drag, startPoint x: 659, startPoint y: 502, endPoint x: 605, endPoint y: 342, distance: 168.7
click at [605, 342] on quentale-workspace at bounding box center [436, 256] width 872 height 512
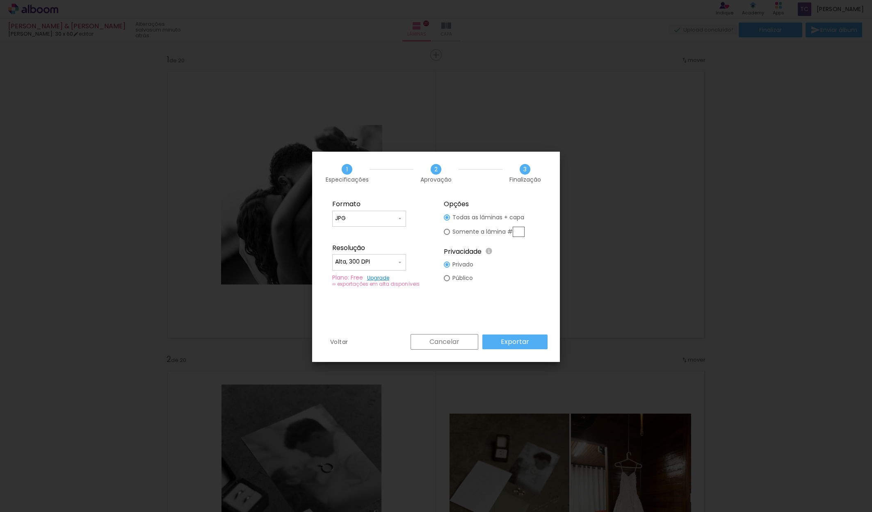
scroll to position [0, 1947]
click at [397, 219] on iron-icon at bounding box center [400, 218] width 7 height 7
click at [397, 219] on paper-item "JPG" at bounding box center [369, 217] width 74 height 16
click at [401, 267] on div at bounding box center [369, 266] width 68 height 1
click at [397, 258] on paper-item "Alta, 300 DPI" at bounding box center [369, 261] width 74 height 16
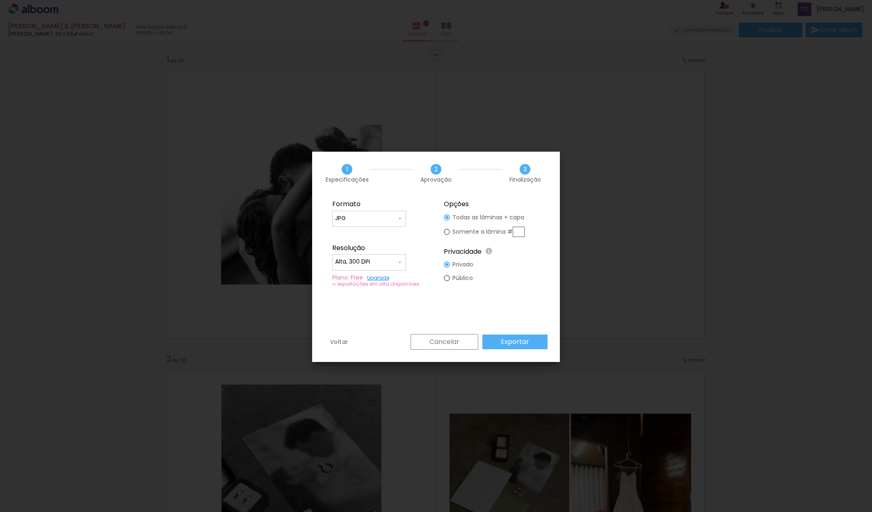
click at [0, 0] on slot "Exportar" at bounding box center [0, 0] width 0 height 0
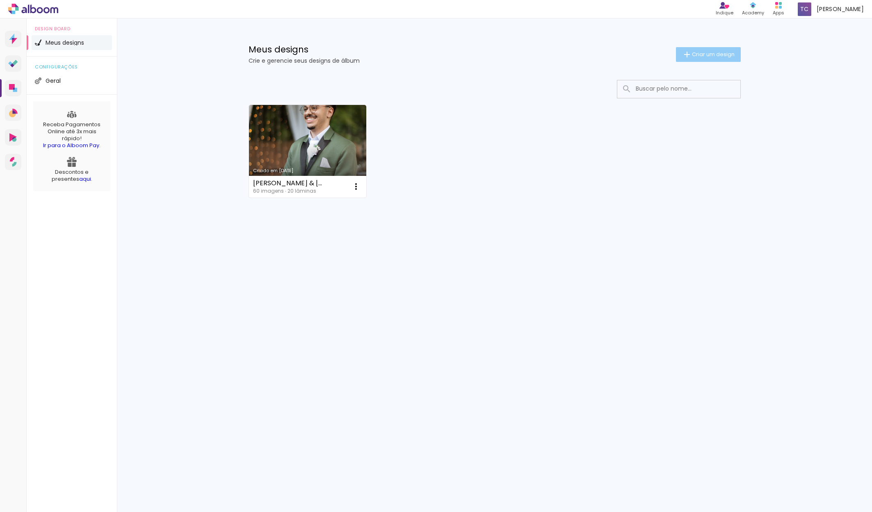
click at [710, 53] on span "Criar um design" at bounding box center [713, 54] width 43 height 5
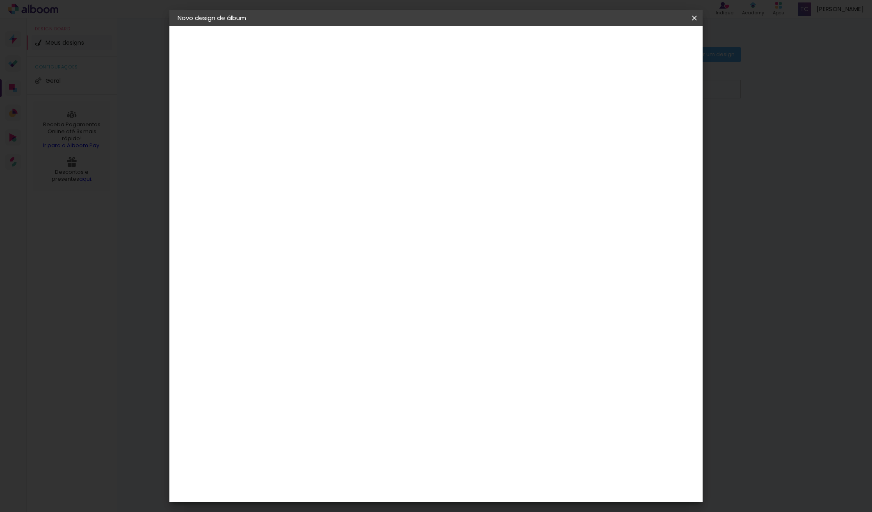
scroll to position [0, 0]
click at [315, 117] on paper-input-container "Título do álbum" at bounding box center [312, 110] width 6 height 21
type input "RAFAS"
type paper-input "RAFAS"
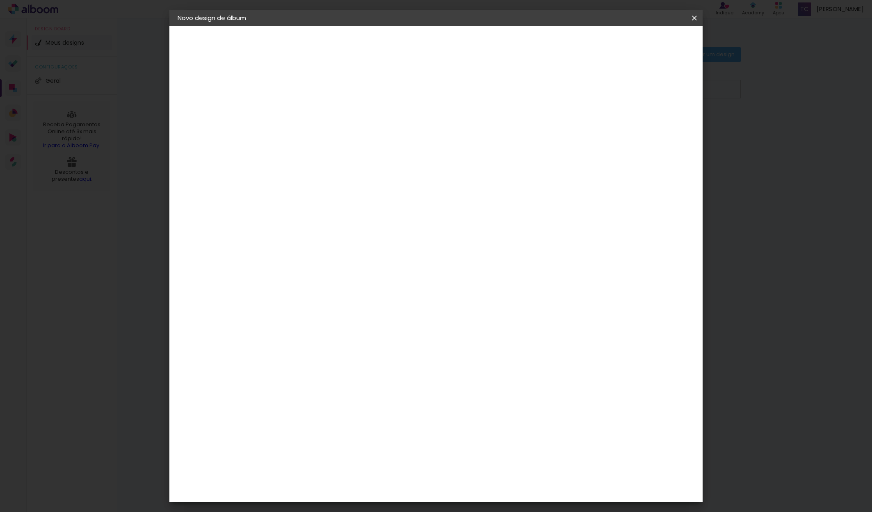
click at [0, 0] on slot "Avançar" at bounding box center [0, 0] width 0 height 0
click at [352, 460] on paper-item "[PERSON_NAME]" at bounding box center [332, 469] width 89 height 18
click at [0, 0] on slot "Avançar" at bounding box center [0, 0] width 0 height 0
click at [344, 138] on input "text" at bounding box center [328, 143] width 32 height 13
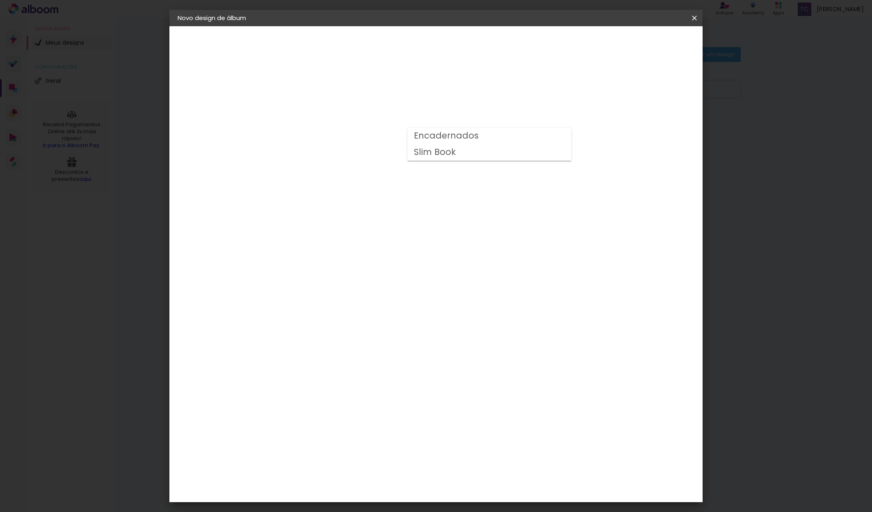
click at [0, 0] on slot "Encadernados" at bounding box center [0, 0] width 0 height 0
type input "Encadernados"
click at [398, 461] on span "30 × 30 cm" at bounding box center [382, 469] width 30 height 17
click at [0, 0] on slot "Avançar" at bounding box center [0, 0] width 0 height 0
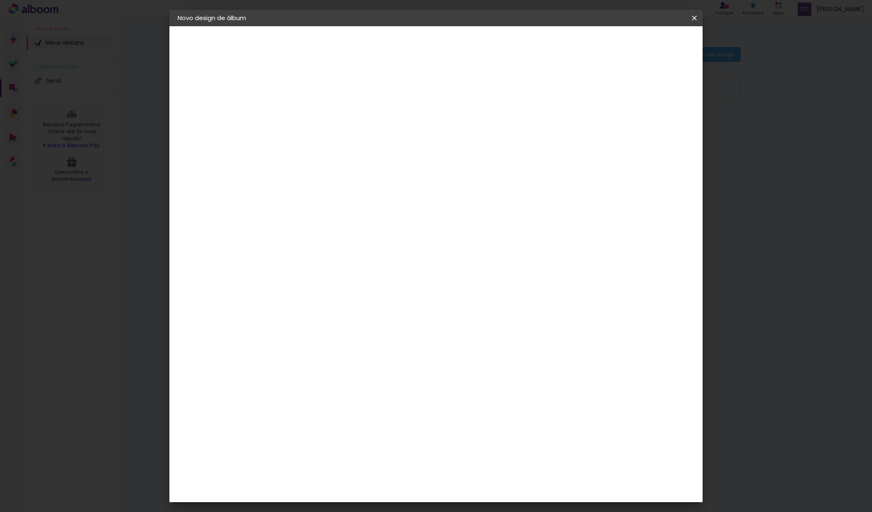
click at [650, 46] on span "Iniciar design" at bounding box center [630, 44] width 37 height 6
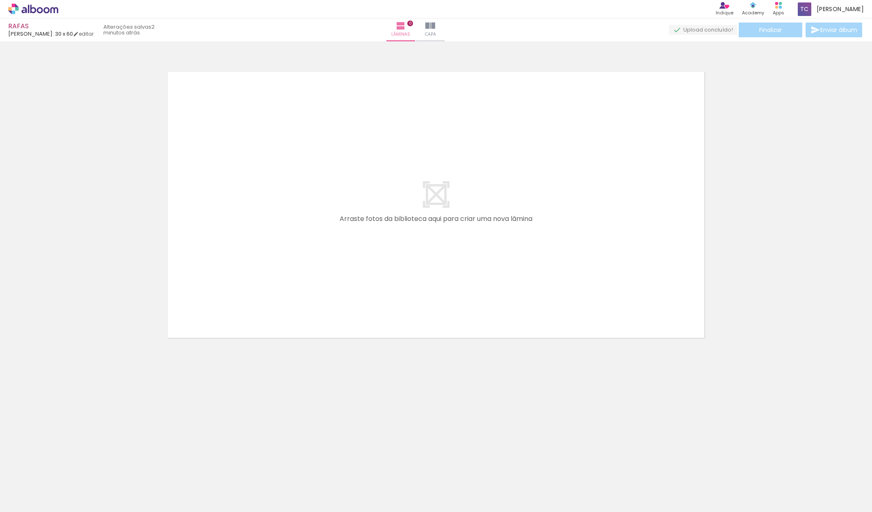
scroll to position [0, 1294]
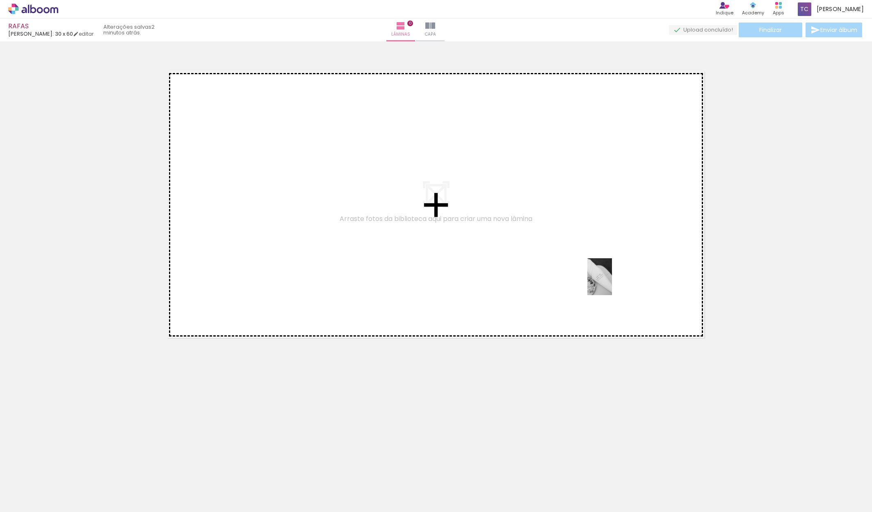
drag, startPoint x: 680, startPoint y: 497, endPoint x: 612, endPoint y: 281, distance: 226.3
click at [612, 281] on quentale-workspace at bounding box center [436, 256] width 872 height 512
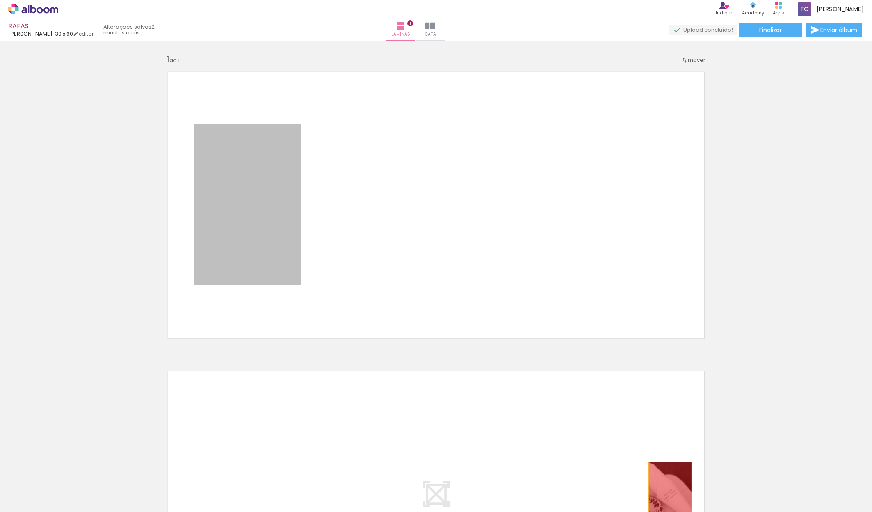
drag, startPoint x: 224, startPoint y: 207, endPoint x: 670, endPoint y: 494, distance: 530.7
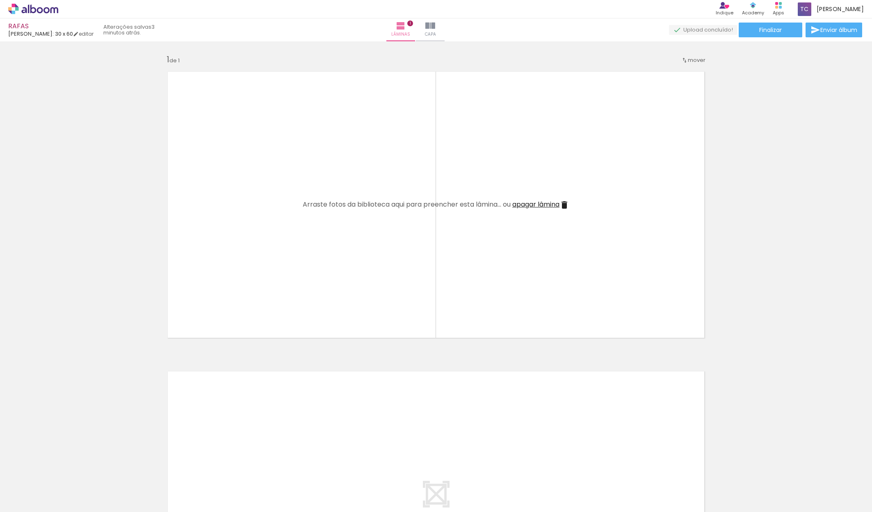
scroll to position [0, 2108]
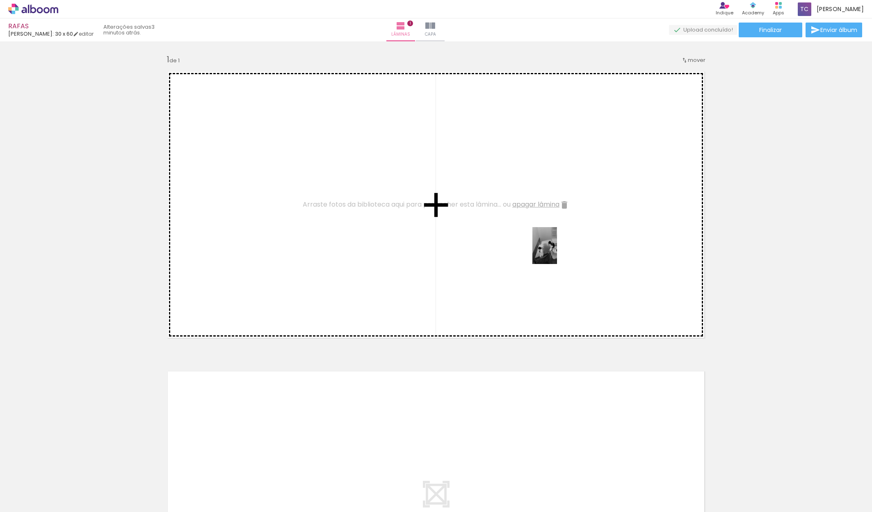
drag, startPoint x: 455, startPoint y: 494, endPoint x: 557, endPoint y: 252, distance: 263.1
click at [557, 252] on quentale-workspace at bounding box center [436, 256] width 872 height 512
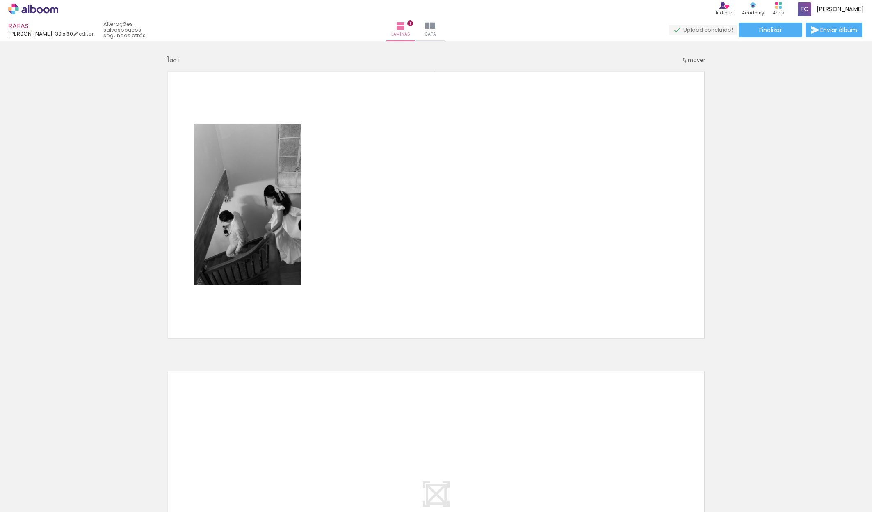
scroll to position [0, 1679]
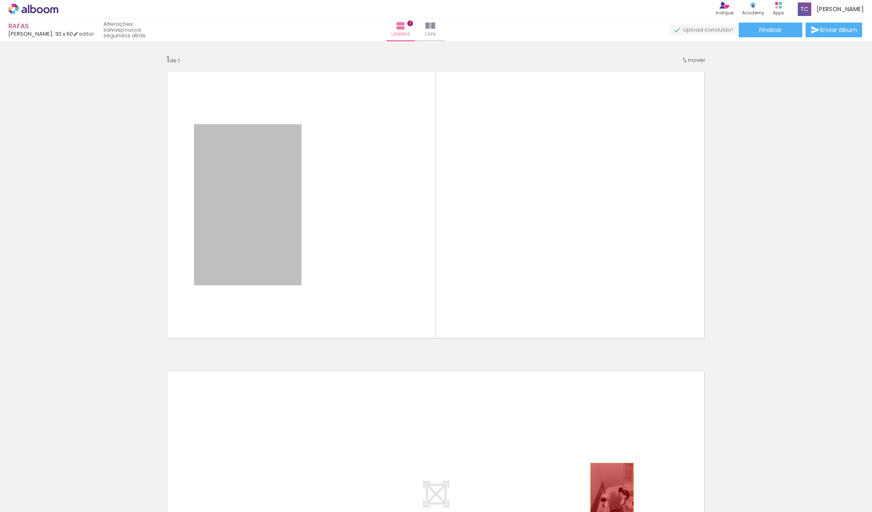
drag, startPoint x: 277, startPoint y: 229, endPoint x: 612, endPoint y: 496, distance: 427.8
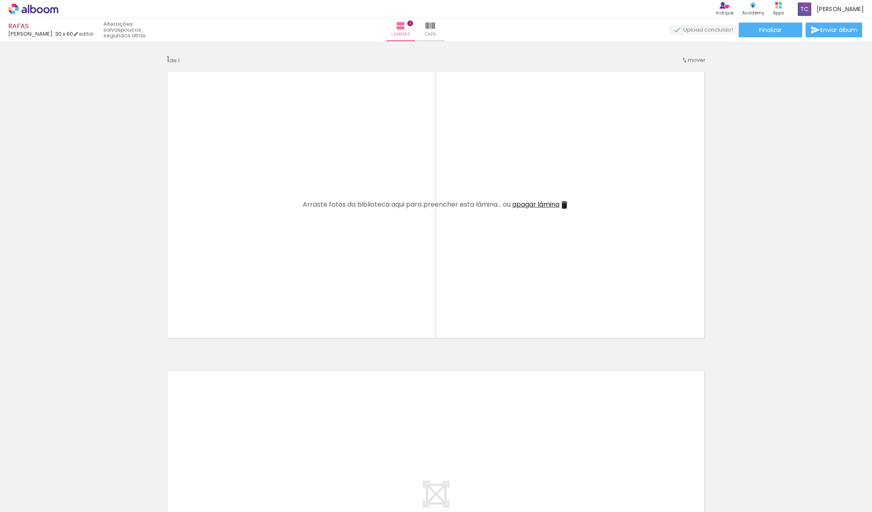
scroll to position [0, 1405]
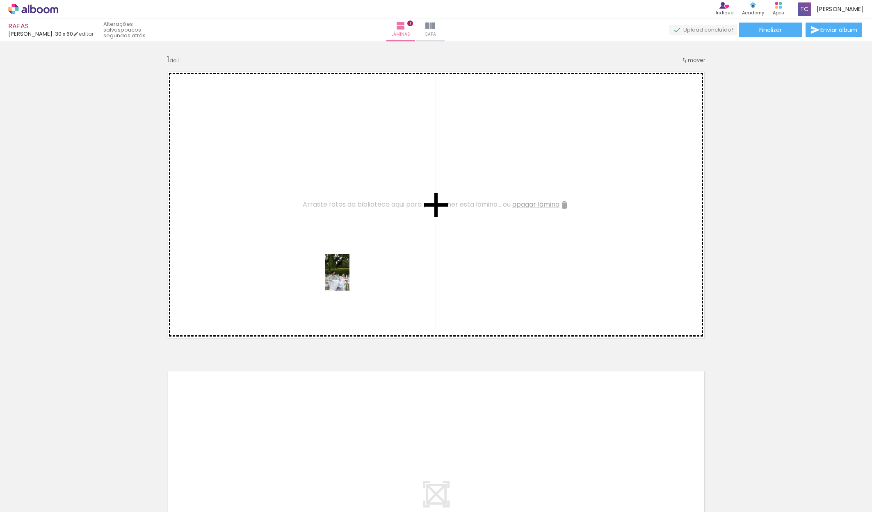
drag, startPoint x: 519, startPoint y: 496, endPoint x: 350, endPoint y: 279, distance: 275.9
click at [350, 279] on quentale-workspace at bounding box center [436, 256] width 872 height 512
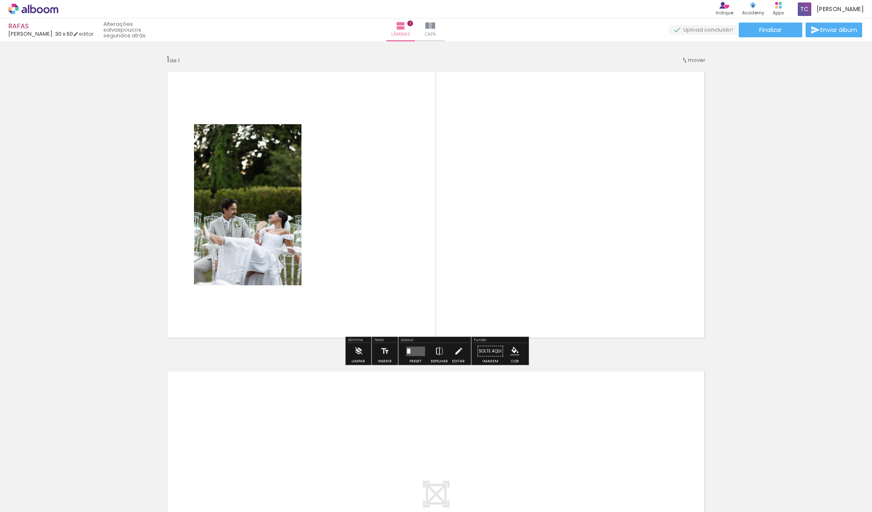
click at [411, 353] on quentale-layouter at bounding box center [415, 351] width 19 height 9
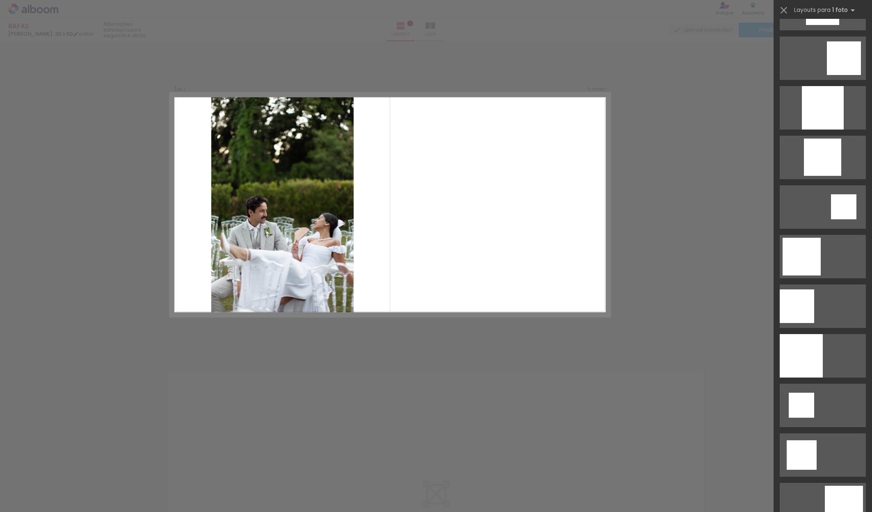
scroll to position [647, 0]
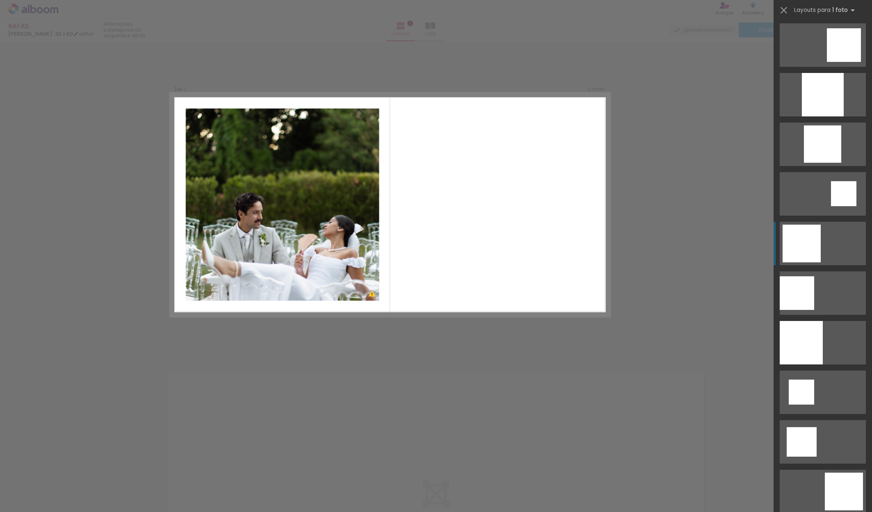
click at [804, 245] on div at bounding box center [802, 244] width 38 height 38
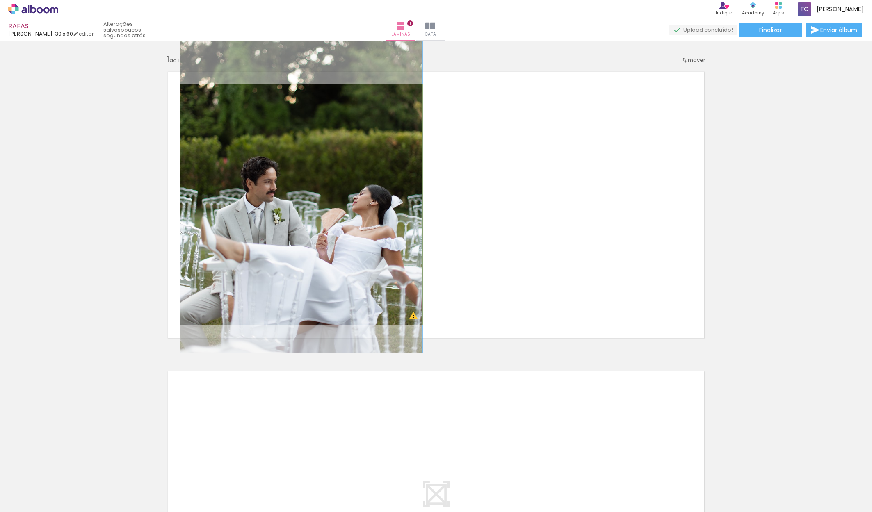
drag, startPoint x: 303, startPoint y: 274, endPoint x: 305, endPoint y: 241, distance: 32.9
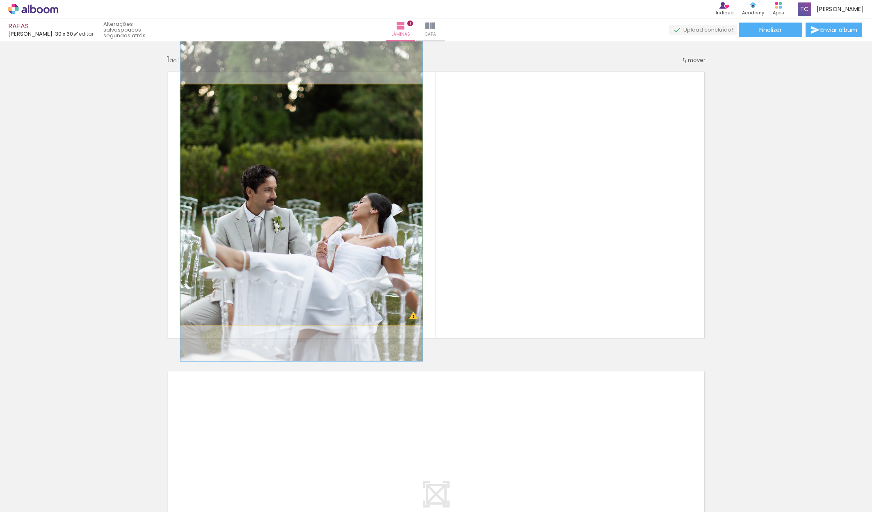
drag, startPoint x: 305, startPoint y: 241, endPoint x: 304, endPoint y: 249, distance: 8.2
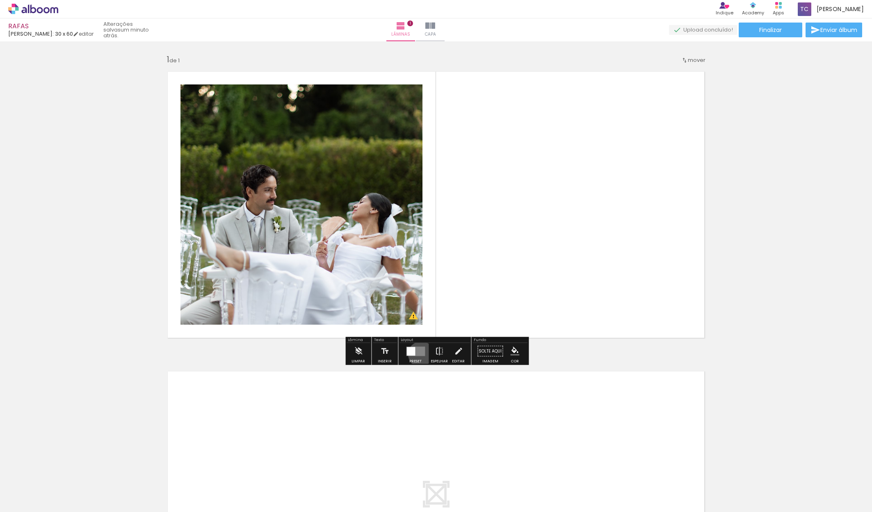
click at [419, 355] on quentale-layouter at bounding box center [415, 351] width 19 height 9
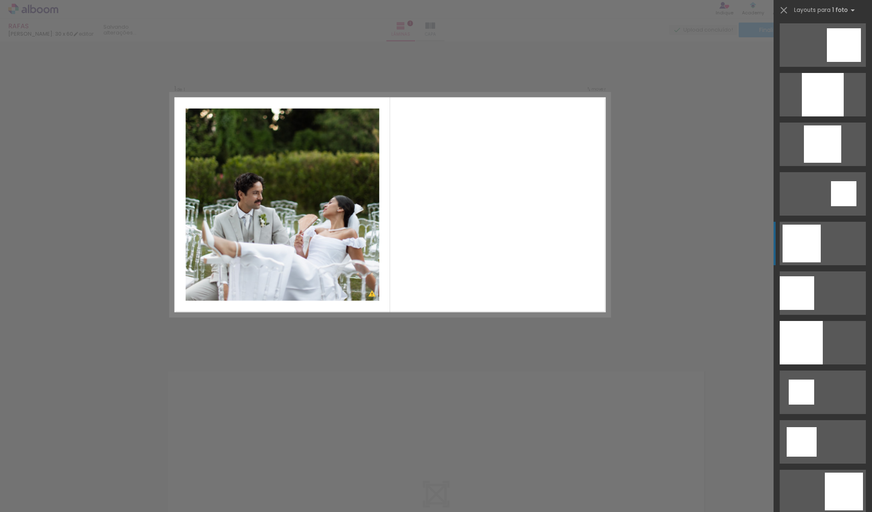
scroll to position [844, 0]
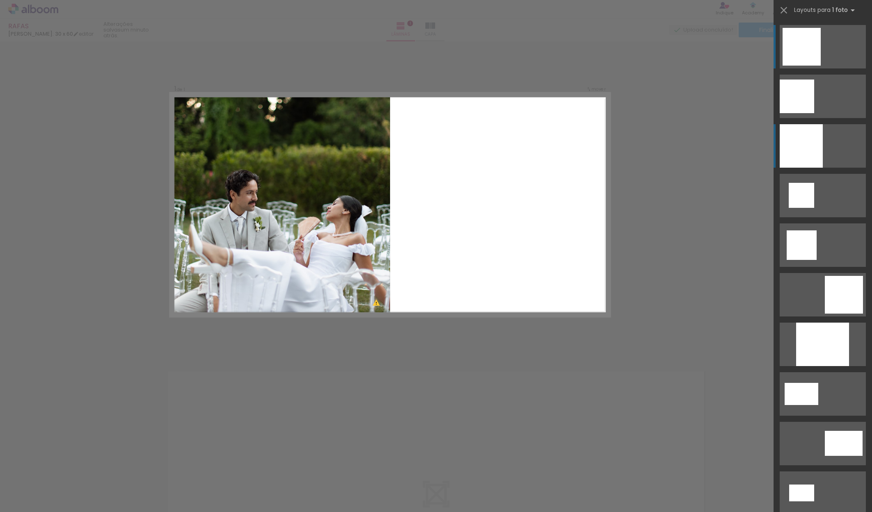
click at [790, 145] on div at bounding box center [801, 145] width 43 height 43
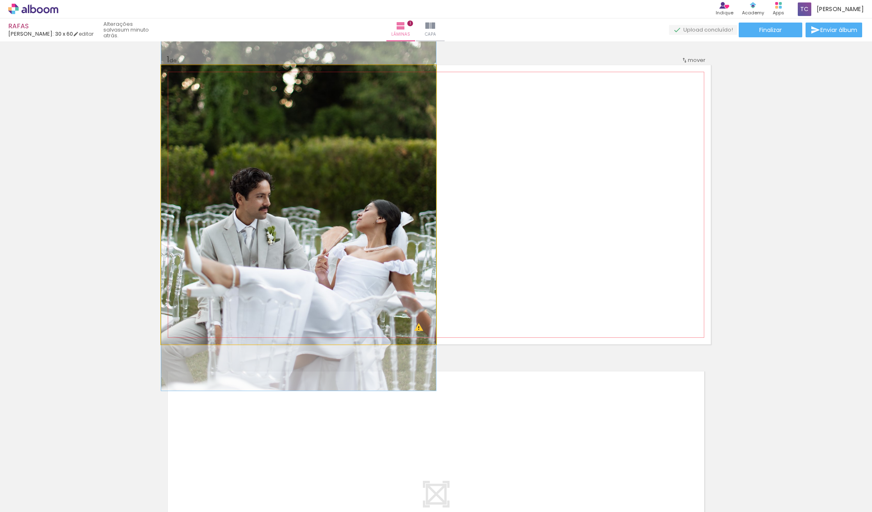
drag, startPoint x: 281, startPoint y: 248, endPoint x: 281, endPoint y: 255, distance: 6.6
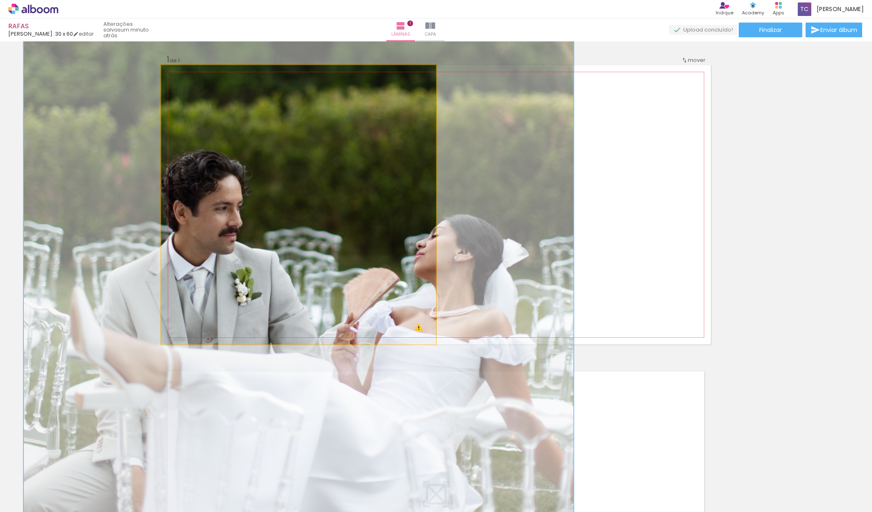
drag, startPoint x: 181, startPoint y: 75, endPoint x: 236, endPoint y: 78, distance: 55.4
click at [236, 67] on div "P&B Largura Cor" at bounding box center [300, 67] width 275 height 0
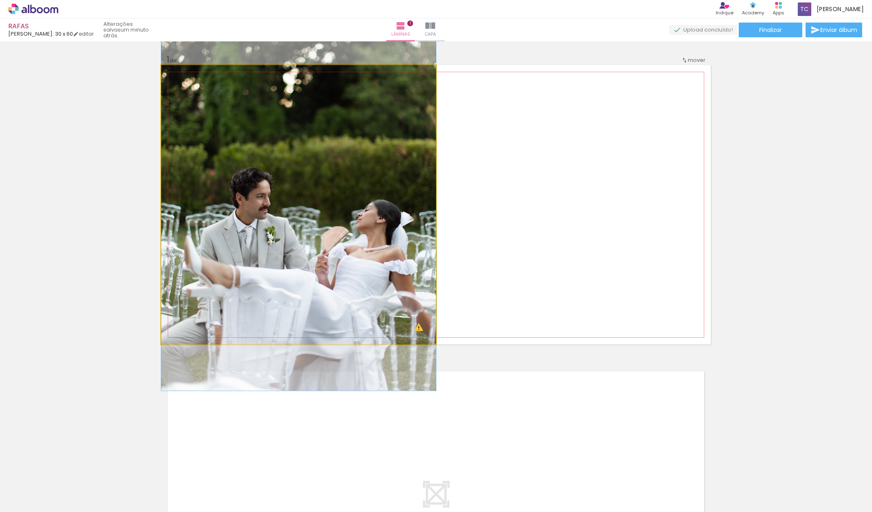
drag, startPoint x: 213, startPoint y: 74, endPoint x: 174, endPoint y: 76, distance: 38.6
type paper-slider "100"
click at [174, 76] on div at bounding box center [180, 73] width 13 height 13
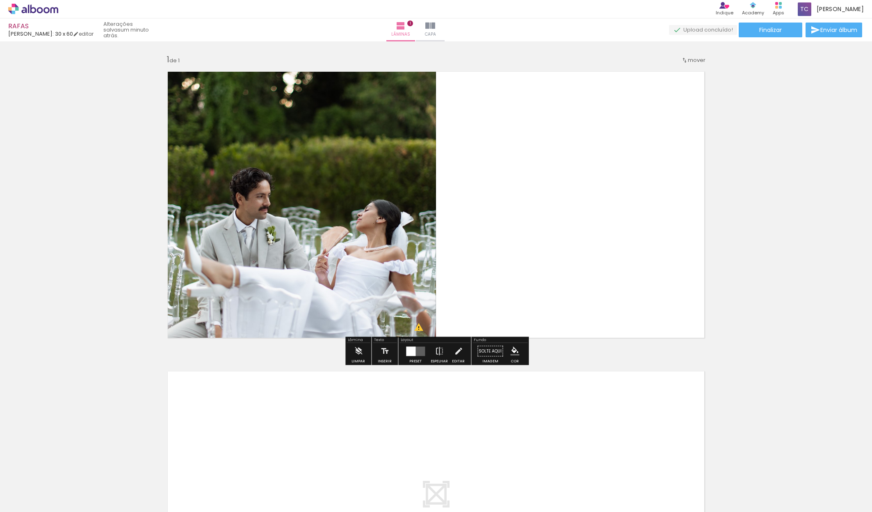
click at [0, 0] on slot "P&B" at bounding box center [0, 0] width 0 height 0
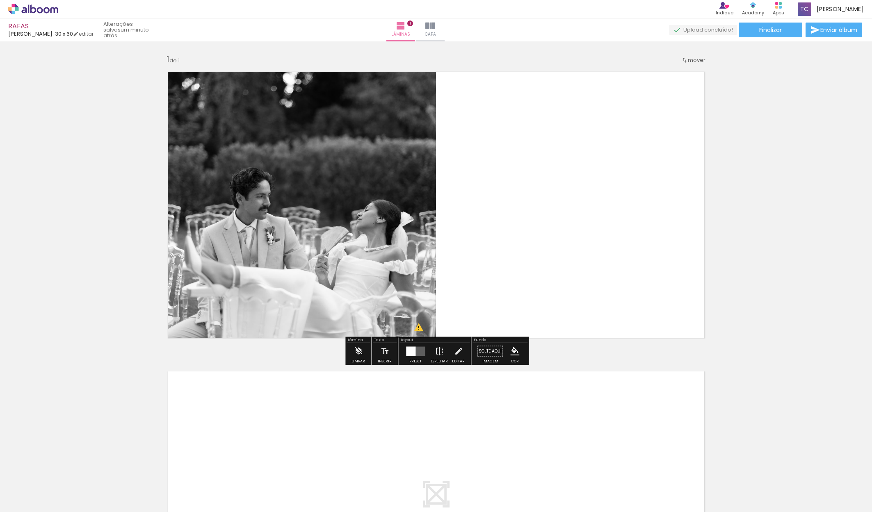
click at [0, 0] on slot "P&B" at bounding box center [0, 0] width 0 height 0
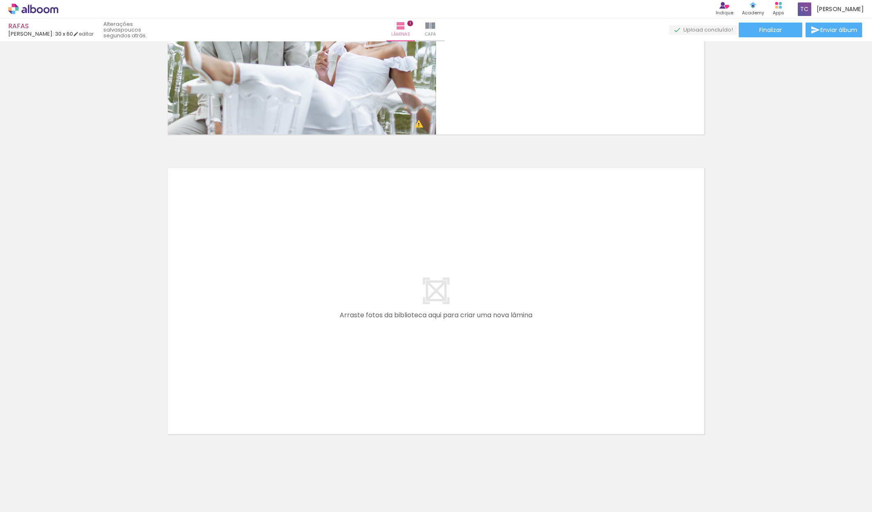
scroll to position [0, 0]
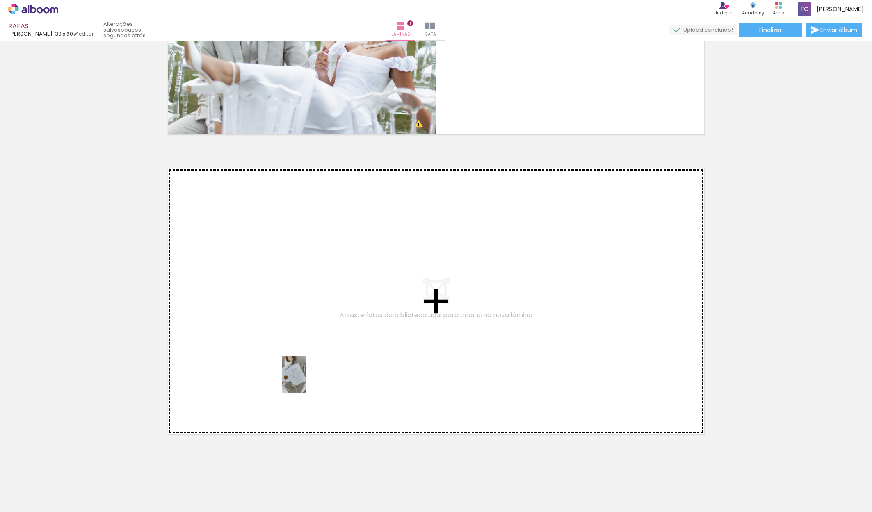
drag, startPoint x: 320, startPoint y: 487, endPoint x: 307, endPoint y: 380, distance: 107.5
click at [307, 380] on quentale-workspace at bounding box center [436, 256] width 872 height 512
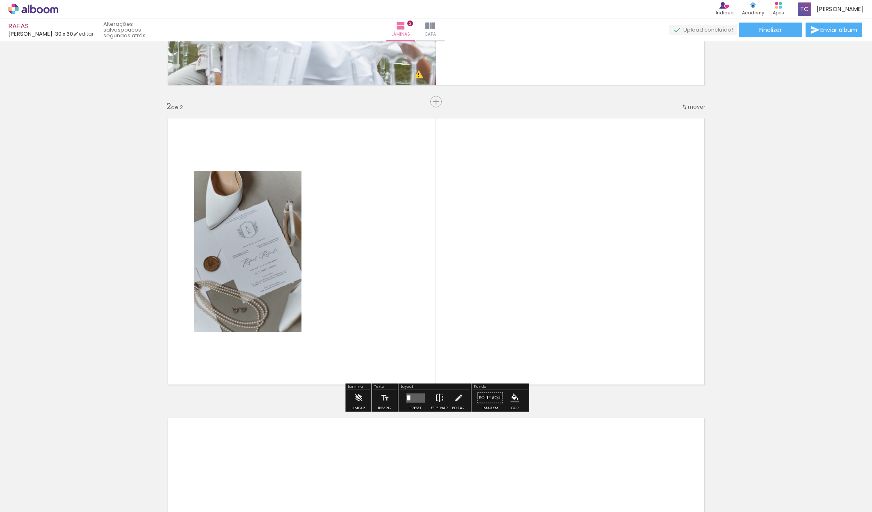
scroll to position [253, 0]
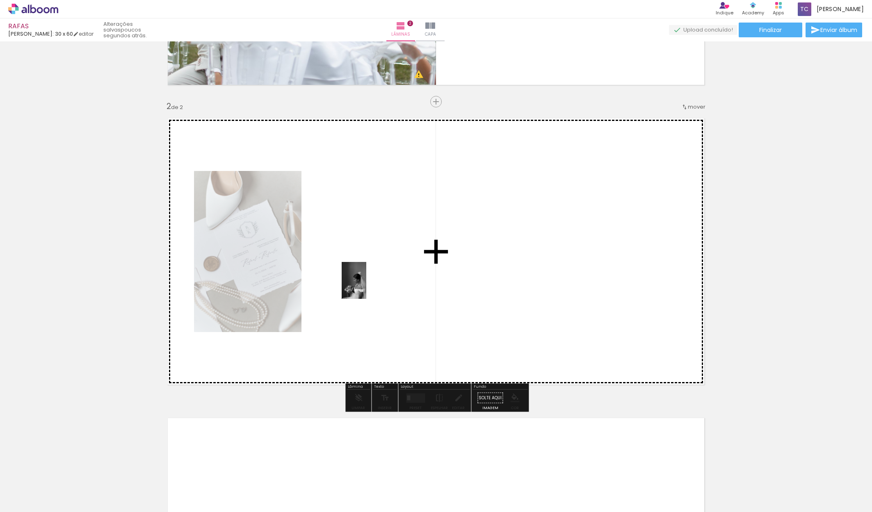
drag, startPoint x: 367, startPoint y: 490, endPoint x: 366, endPoint y: 287, distance: 203.5
click at [366, 287] on quentale-workspace at bounding box center [436, 256] width 872 height 512
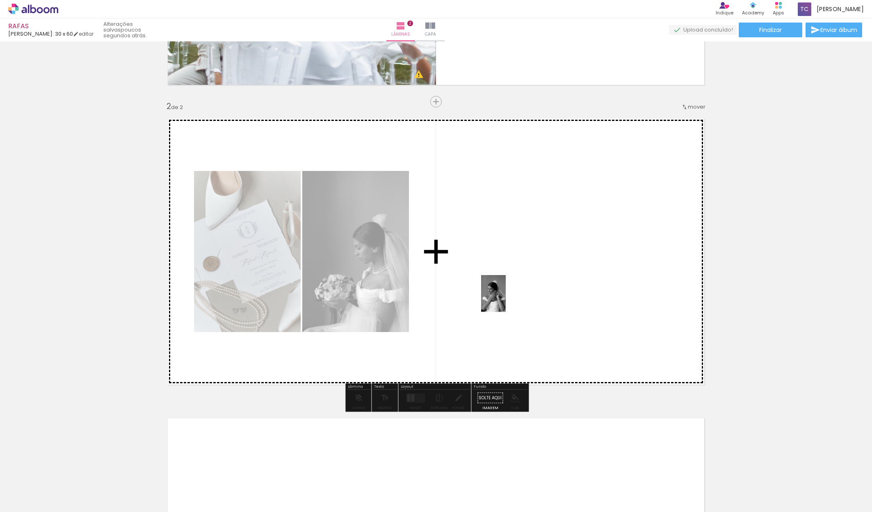
drag, startPoint x: 421, startPoint y: 494, endPoint x: 506, endPoint y: 300, distance: 211.9
click at [506, 300] on quentale-workspace at bounding box center [436, 256] width 872 height 512
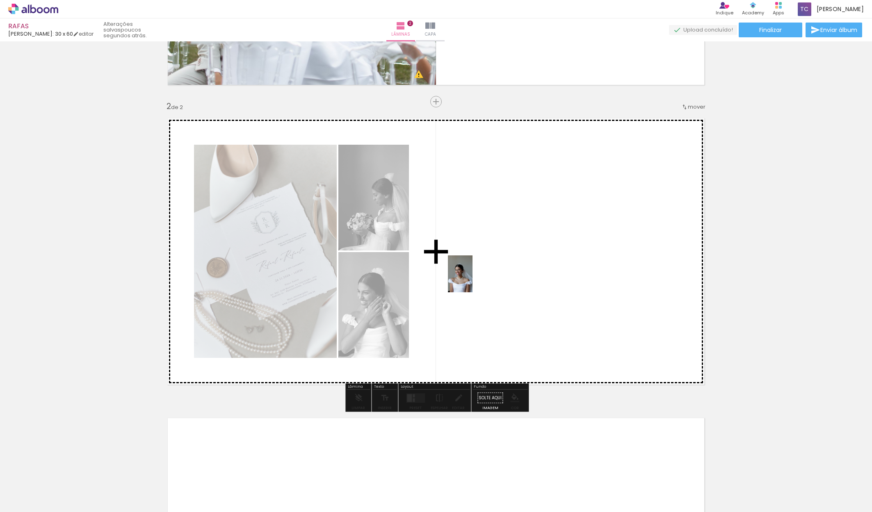
drag, startPoint x: 454, startPoint y: 489, endPoint x: 475, endPoint y: 272, distance: 217.6
click at [475, 272] on quentale-workspace at bounding box center [436, 256] width 872 height 512
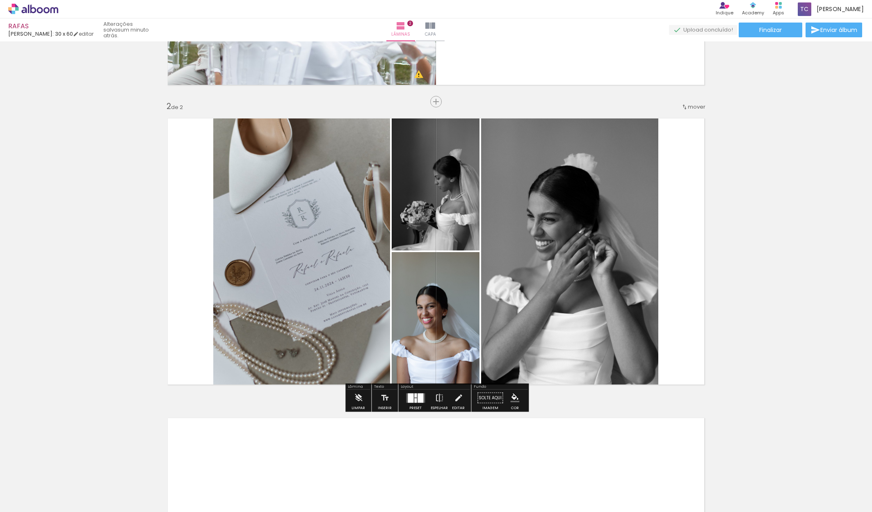
click at [418, 402] on div at bounding box center [421, 397] width 6 height 9
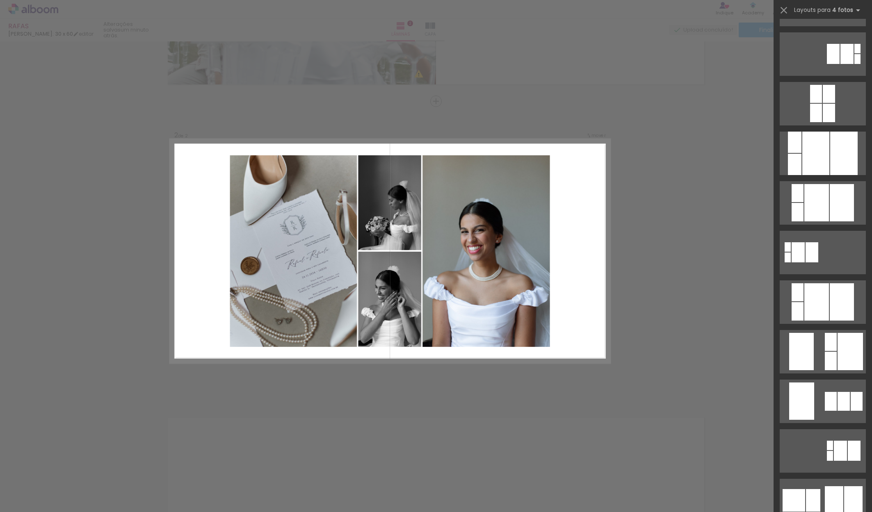
scroll to position [1782, 0]
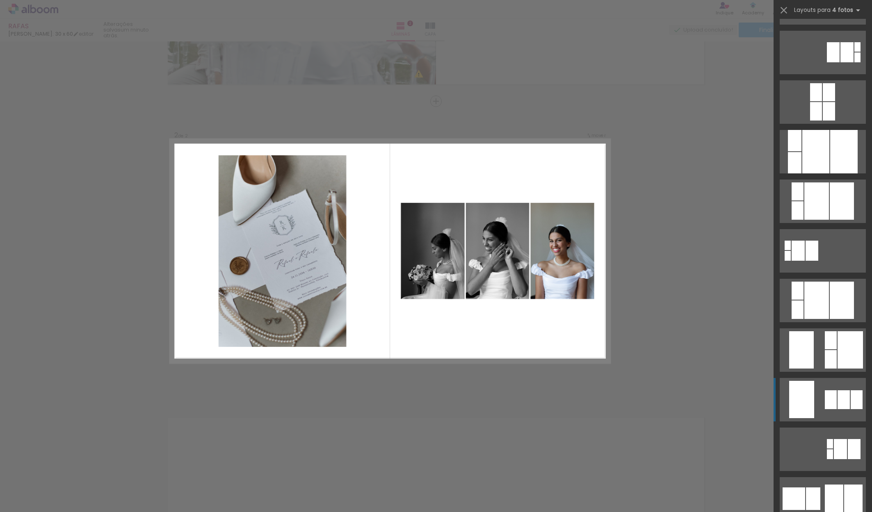
click at [838, 412] on quentale-layouter at bounding box center [823, 399] width 86 height 43
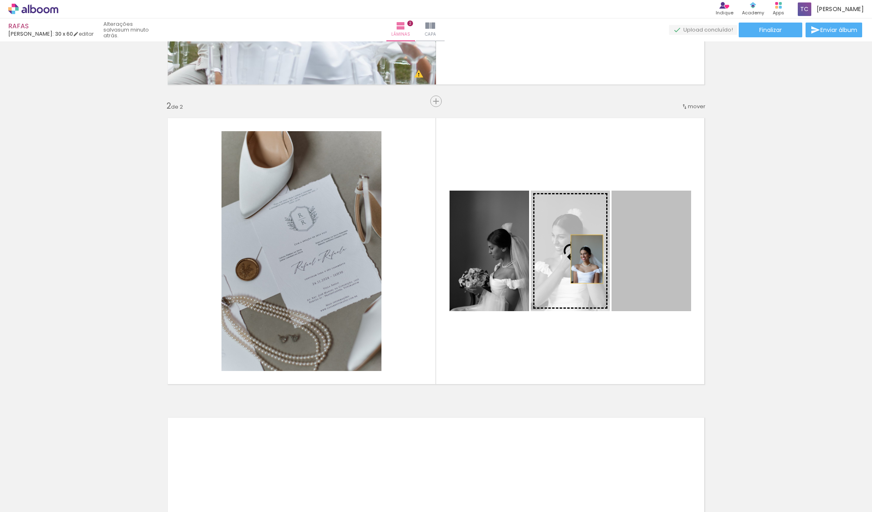
scroll to position [254, 0]
drag, startPoint x: 652, startPoint y: 257, endPoint x: 587, endPoint y: 258, distance: 64.4
click at [0, 0] on slot at bounding box center [0, 0] width 0 height 0
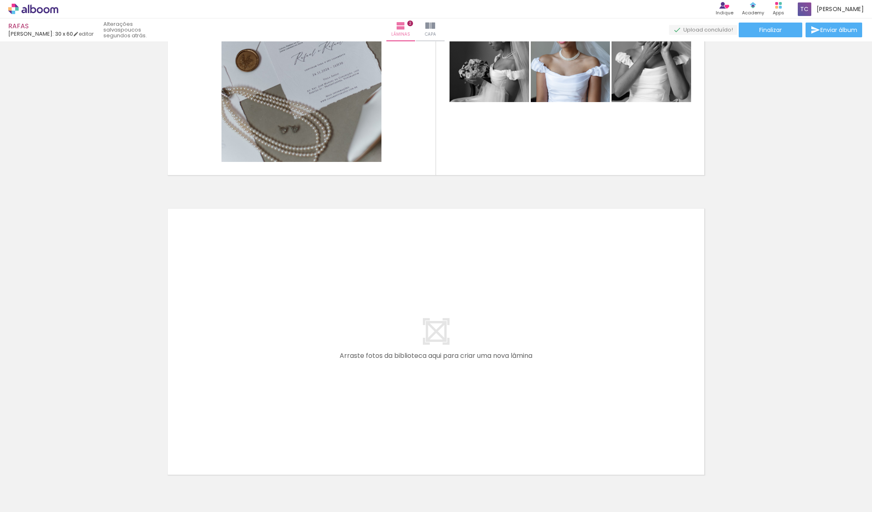
scroll to position [0, 1718]
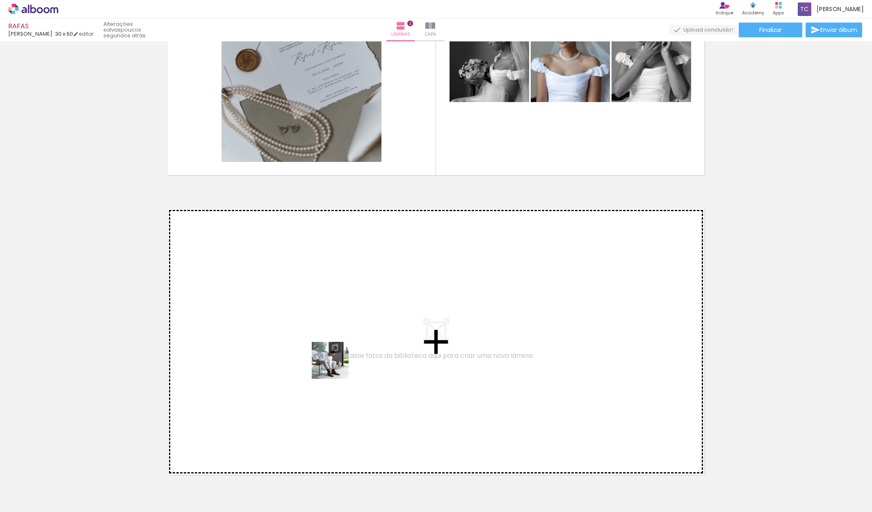
drag, startPoint x: 343, startPoint y: 496, endPoint x: 333, endPoint y: 335, distance: 161.6
click at [333, 335] on quentale-workspace at bounding box center [436, 256] width 872 height 512
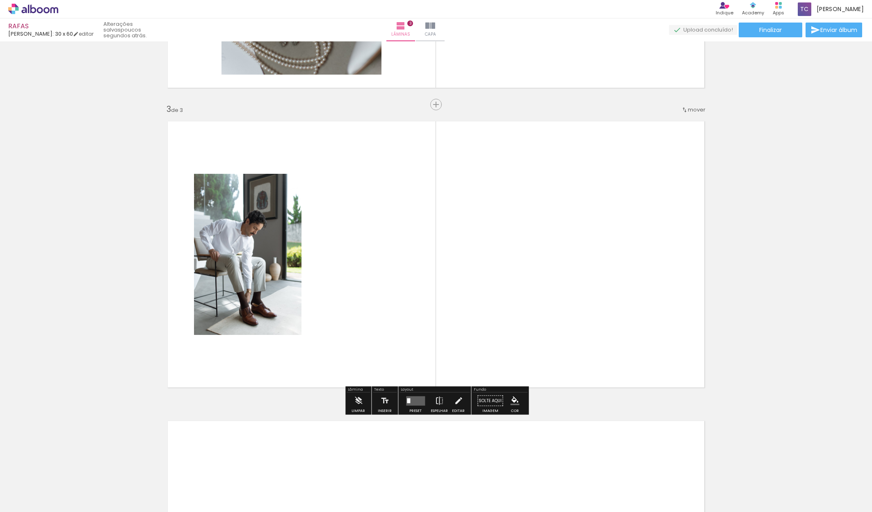
scroll to position [554, 0]
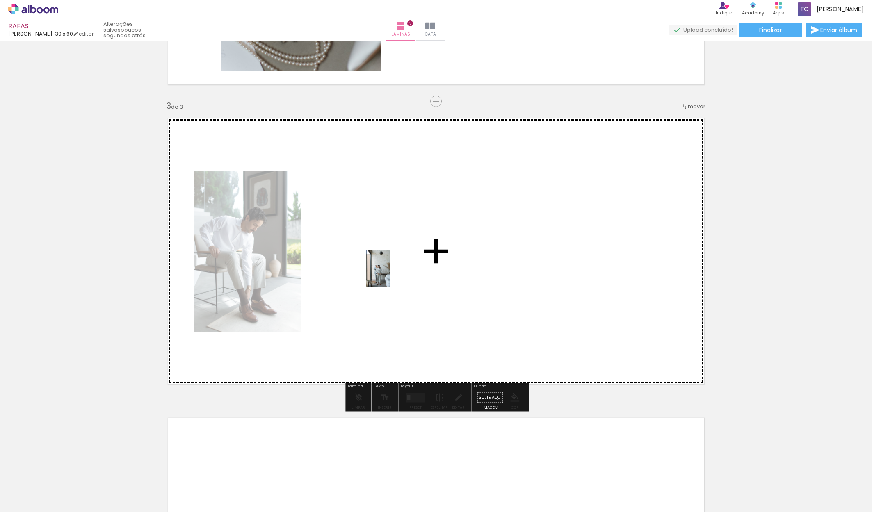
drag, startPoint x: 391, startPoint y: 484, endPoint x: 391, endPoint y: 275, distance: 209.7
click at [391, 275] on quentale-workspace at bounding box center [436, 256] width 872 height 512
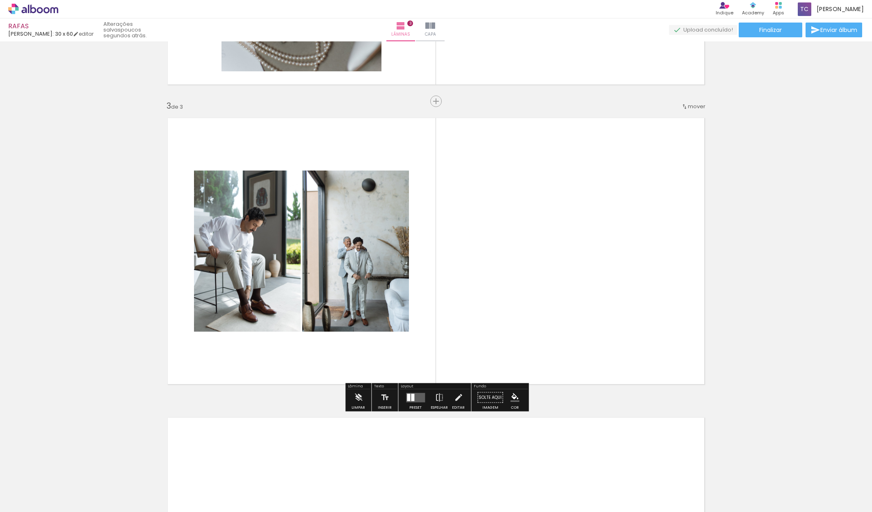
scroll to position [0, 0]
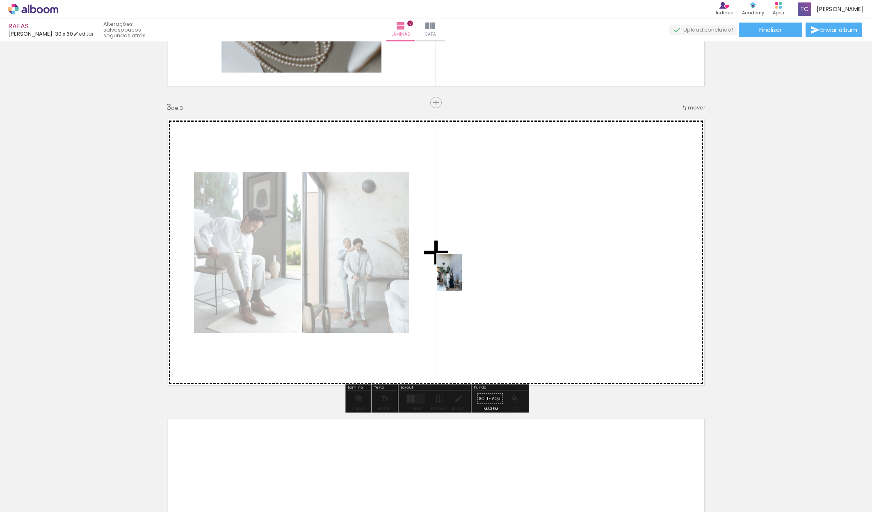
drag, startPoint x: 429, startPoint y: 483, endPoint x: 463, endPoint y: 276, distance: 210.0
click at [463, 276] on quentale-workspace at bounding box center [436, 256] width 872 height 512
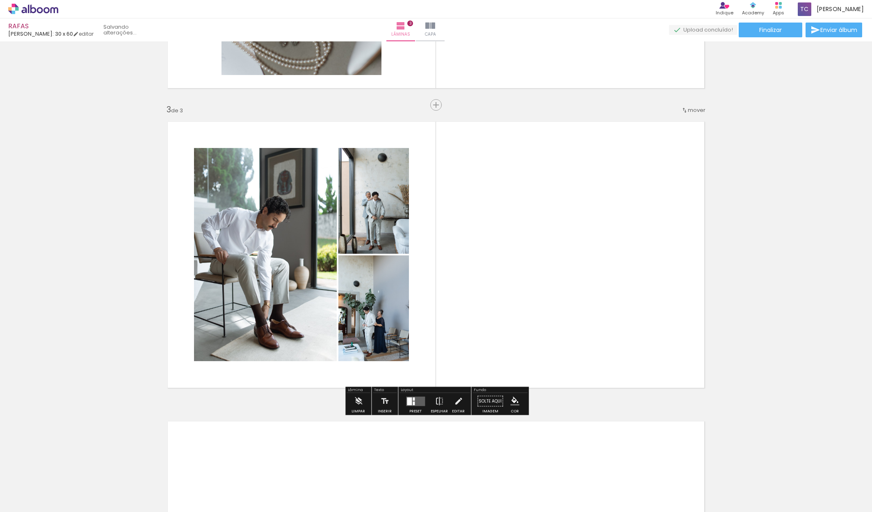
scroll to position [0, 0]
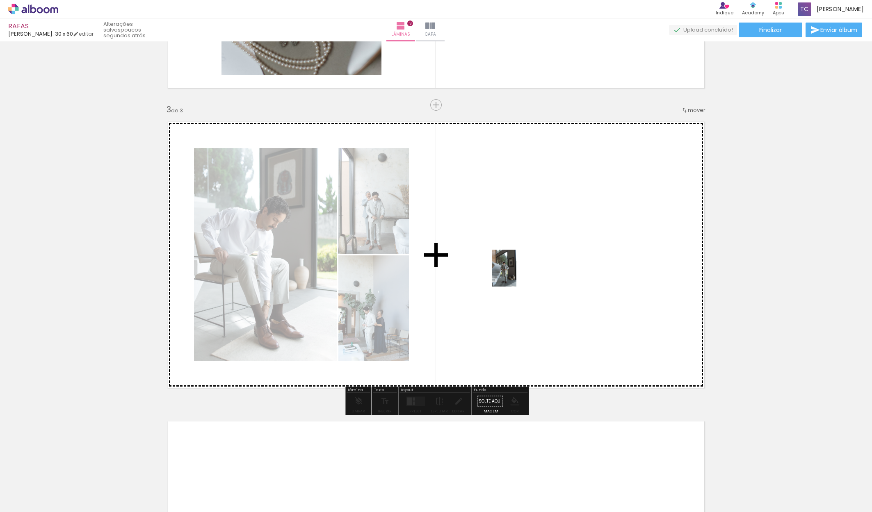
drag, startPoint x: 481, startPoint y: 480, endPoint x: 517, endPoint y: 275, distance: 208.6
click at [517, 275] on quentale-workspace at bounding box center [436, 256] width 872 height 512
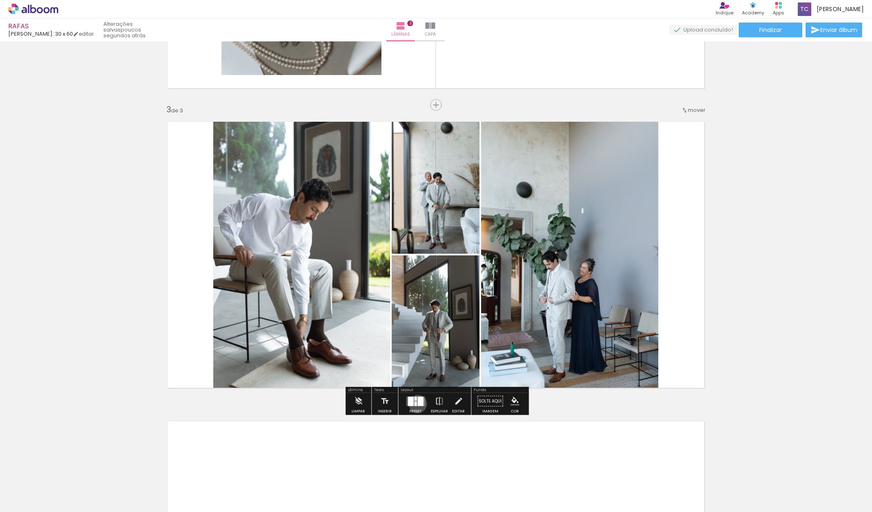
click at [418, 404] on div at bounding box center [421, 401] width 6 height 9
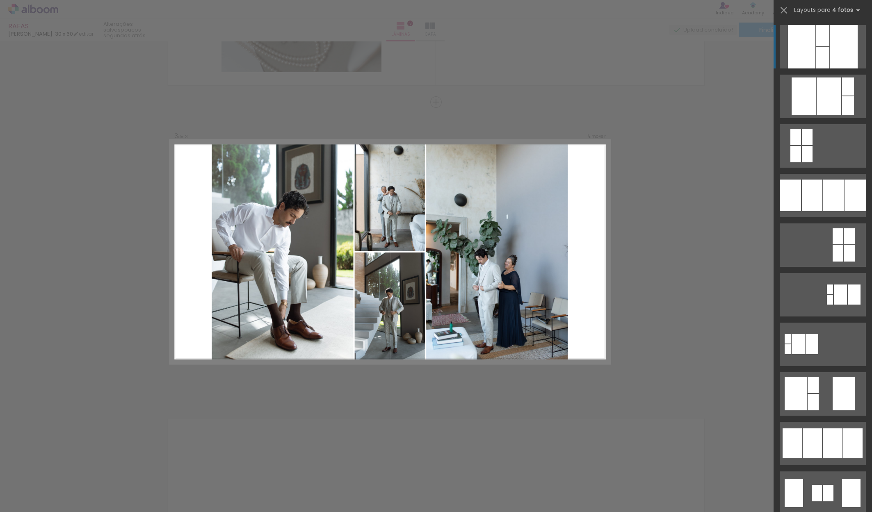
scroll to position [554, 0]
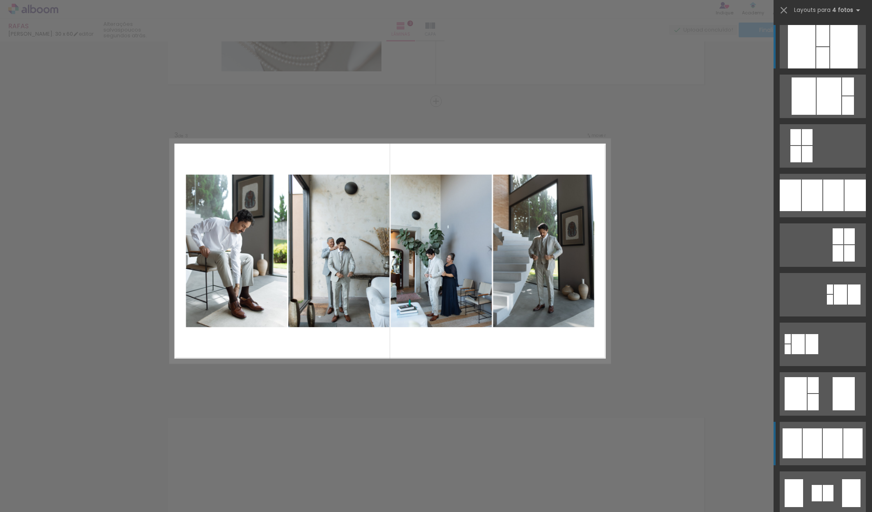
click at [827, 449] on div at bounding box center [833, 444] width 20 height 30
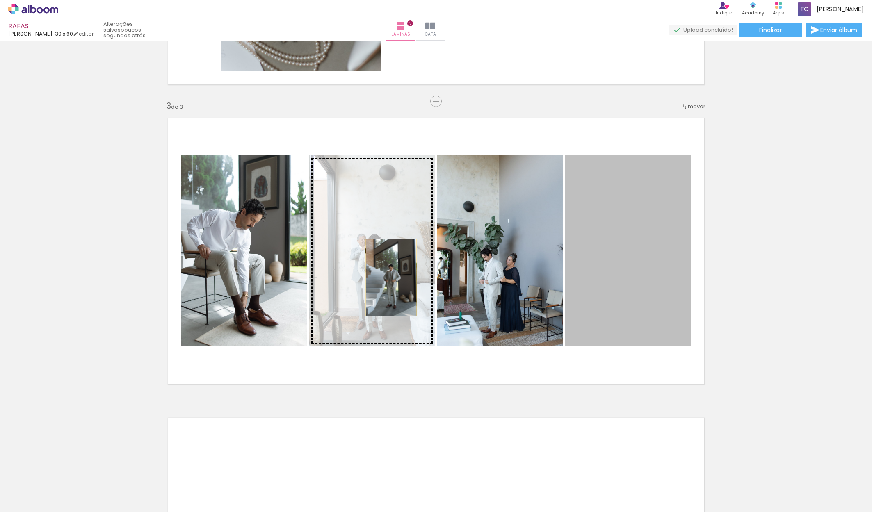
drag, startPoint x: 629, startPoint y: 275, endPoint x: 381, endPoint y: 277, distance: 248.7
click at [0, 0] on slot at bounding box center [0, 0] width 0 height 0
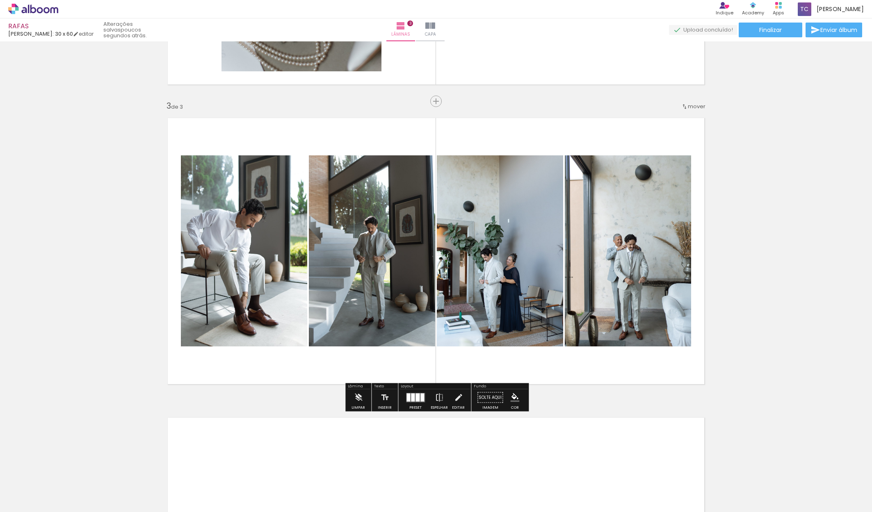
click at [421, 400] on div at bounding box center [423, 397] width 4 height 8
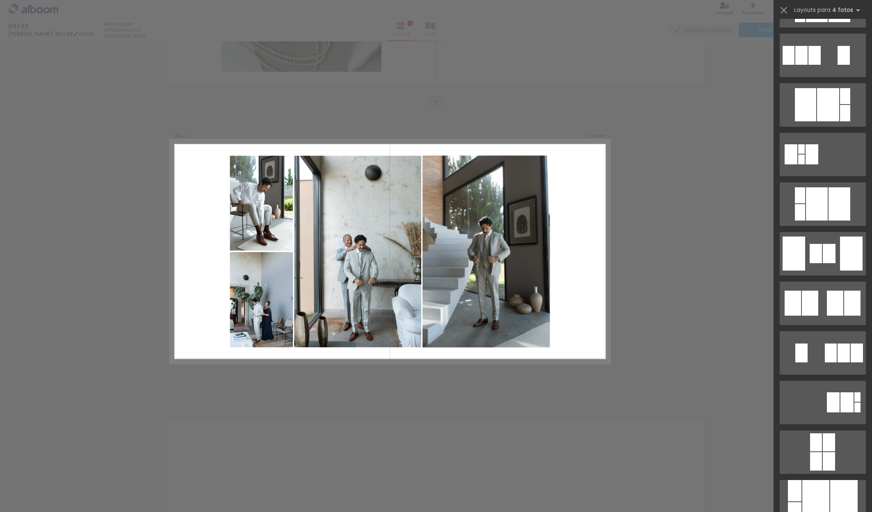
scroll to position [1432, 0]
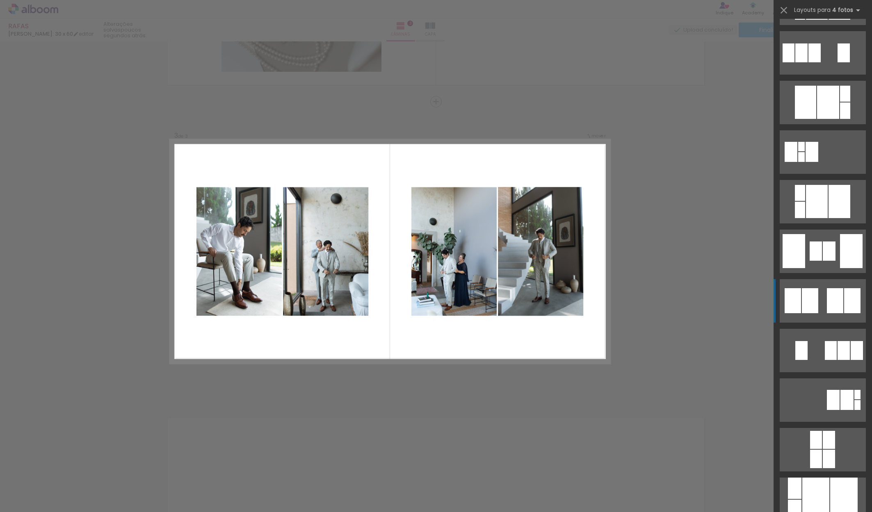
click at [843, 304] on div at bounding box center [835, 300] width 16 height 25
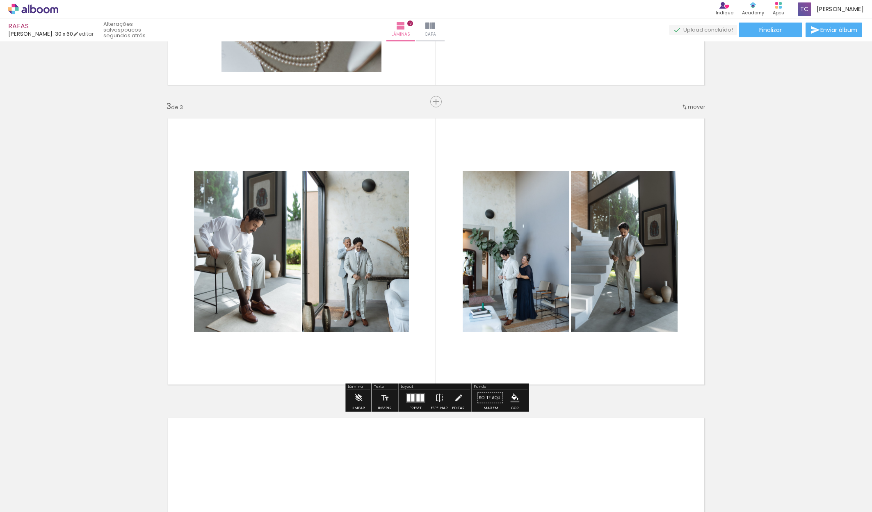
scroll to position [556, 0]
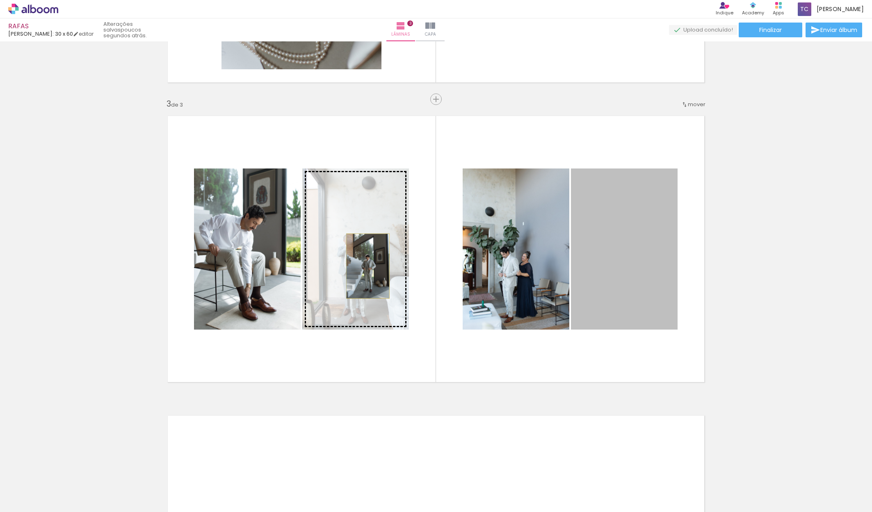
drag, startPoint x: 613, startPoint y: 256, endPoint x: 368, endPoint y: 266, distance: 245.2
click at [0, 0] on slot at bounding box center [0, 0] width 0 height 0
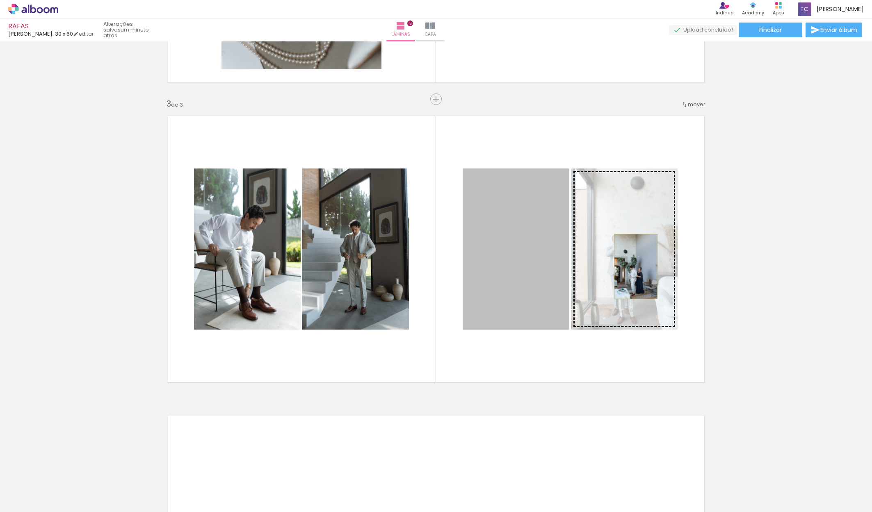
drag, startPoint x: 532, startPoint y: 261, endPoint x: 636, endPoint y: 267, distance: 104.4
click at [0, 0] on slot at bounding box center [0, 0] width 0 height 0
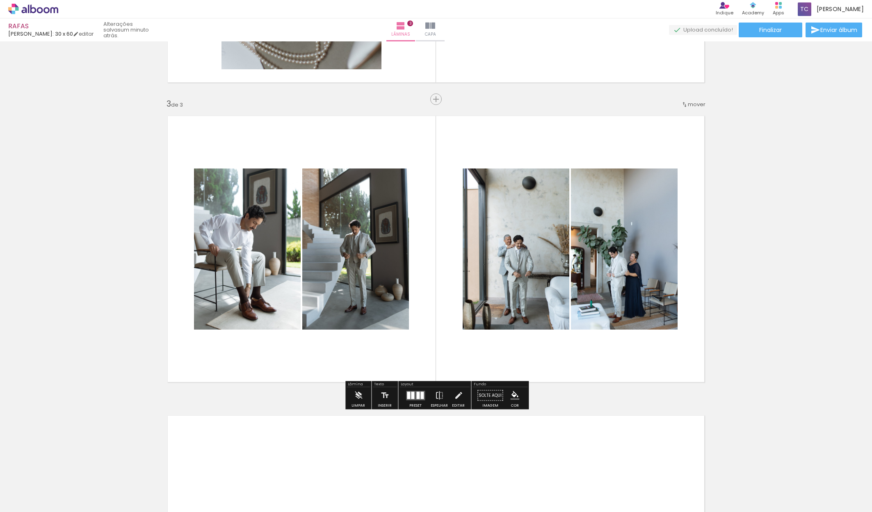
click at [626, 380] on quentale-layouter at bounding box center [436, 249] width 550 height 279
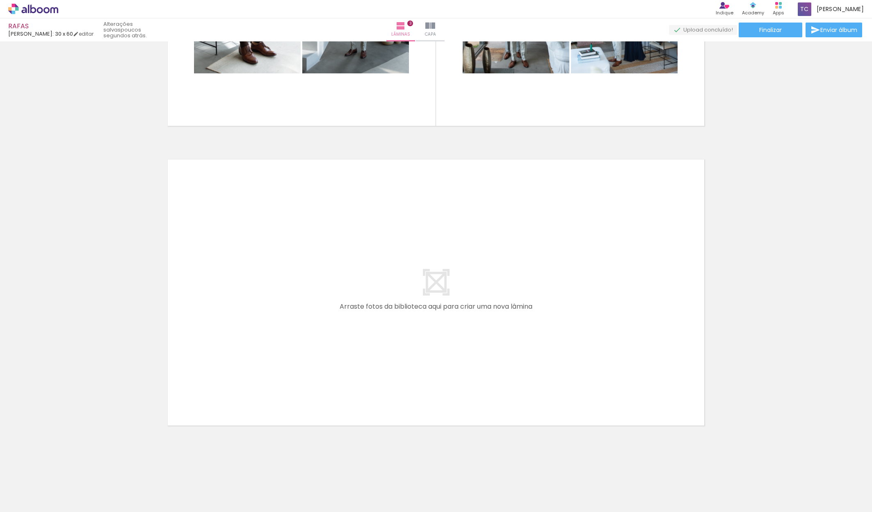
scroll to position [0, 1318]
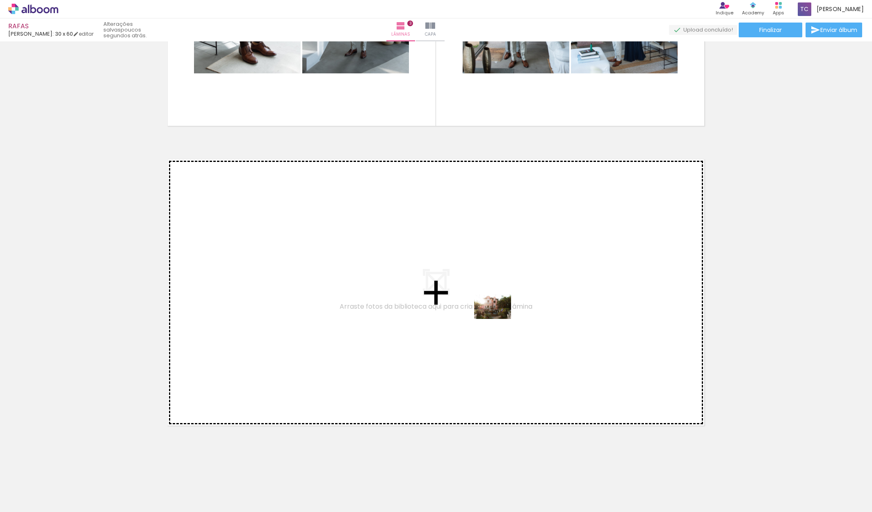
drag, startPoint x: 687, startPoint y: 490, endPoint x: 495, endPoint y: 319, distance: 256.9
click at [495, 319] on quentale-workspace at bounding box center [436, 256] width 872 height 512
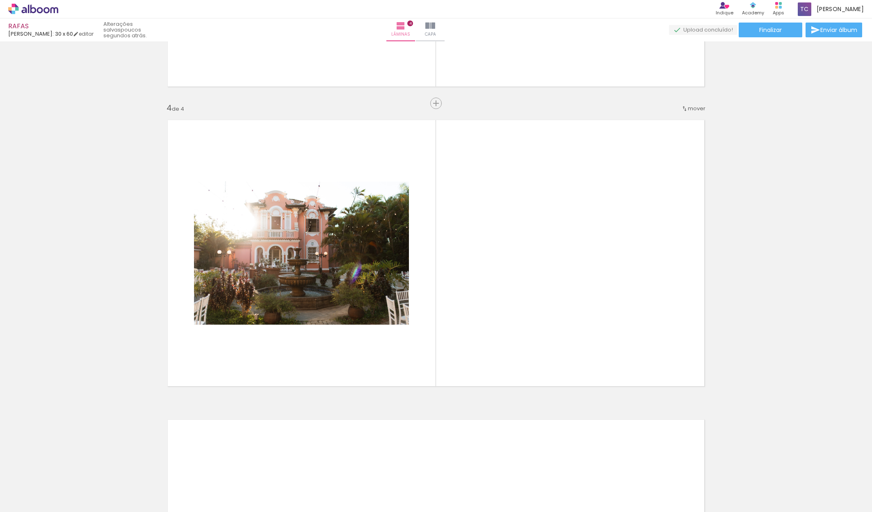
scroll to position [853, 0]
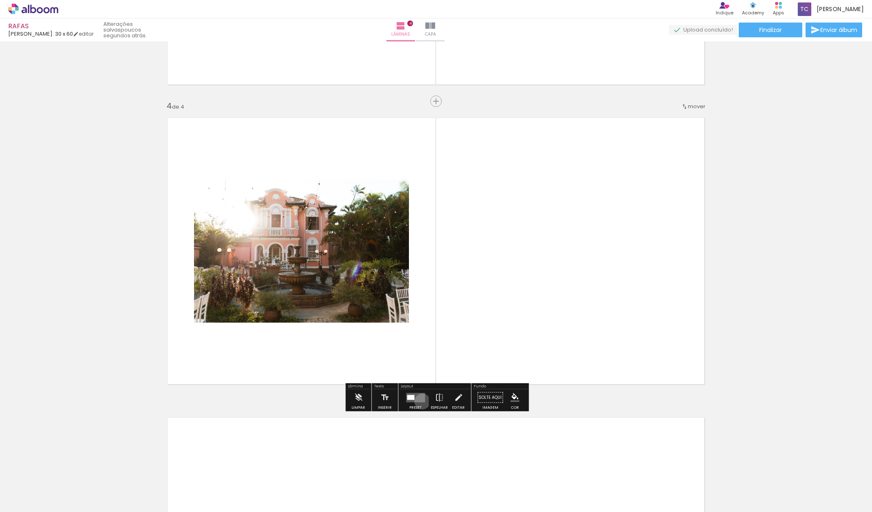
click at [421, 402] on quentale-layouter at bounding box center [415, 397] width 19 height 9
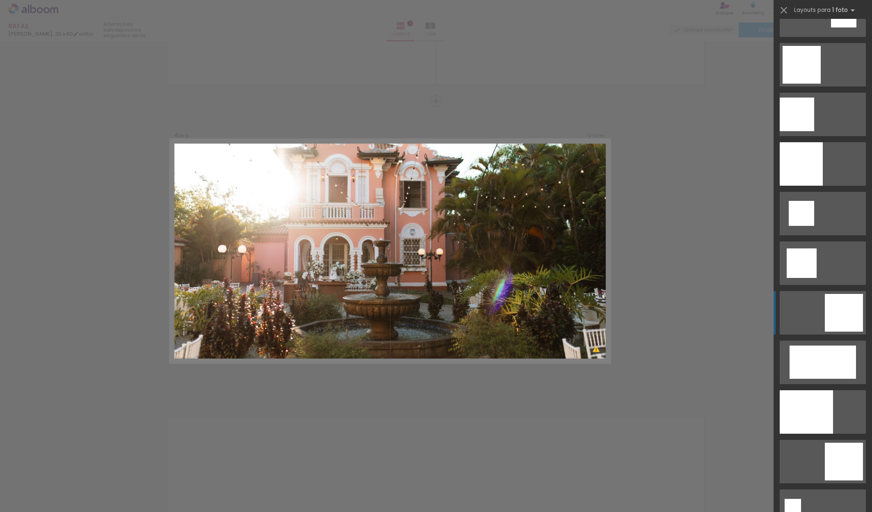
scroll to position [1075, 0]
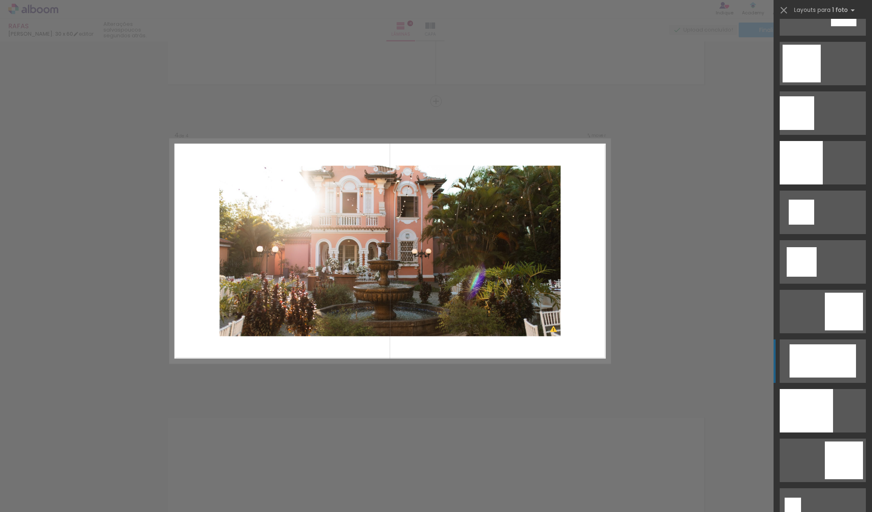
click at [819, 359] on div at bounding box center [823, 361] width 66 height 33
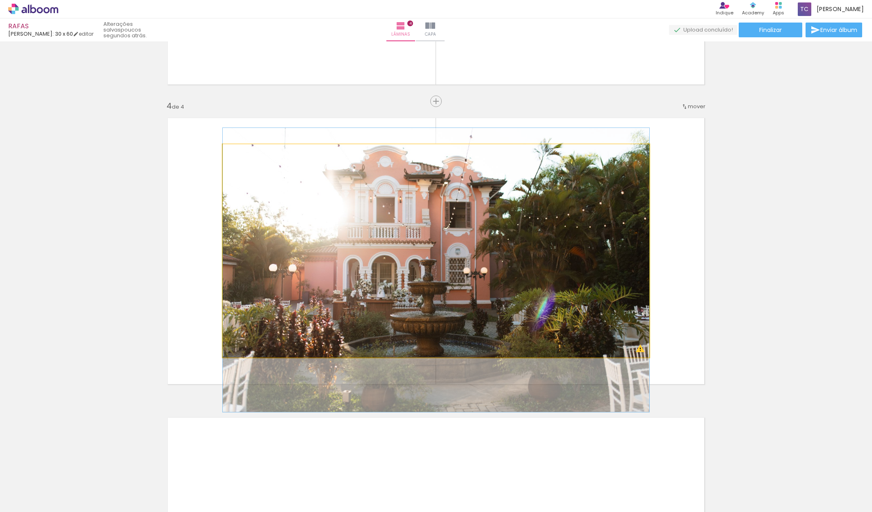
drag, startPoint x: 435, startPoint y: 249, endPoint x: 440, endPoint y: 268, distance: 20.0
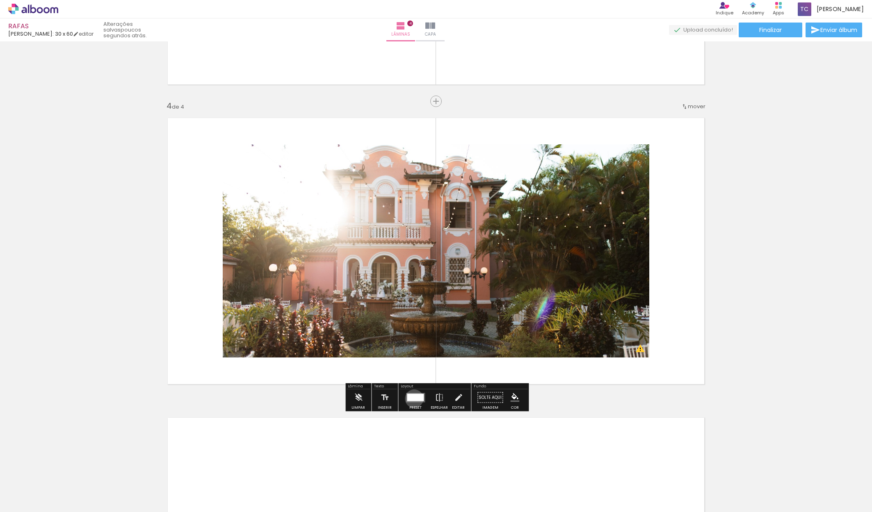
click at [412, 399] on div at bounding box center [415, 397] width 17 height 7
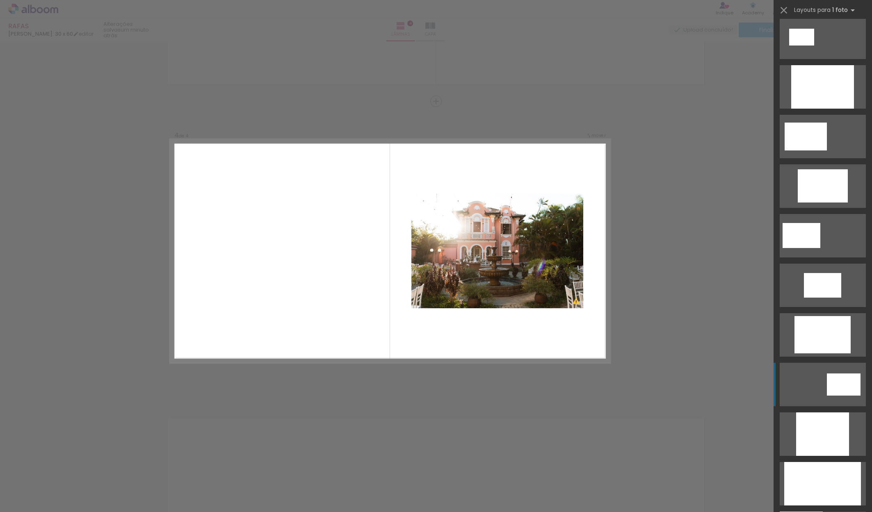
scroll to position [107, 0]
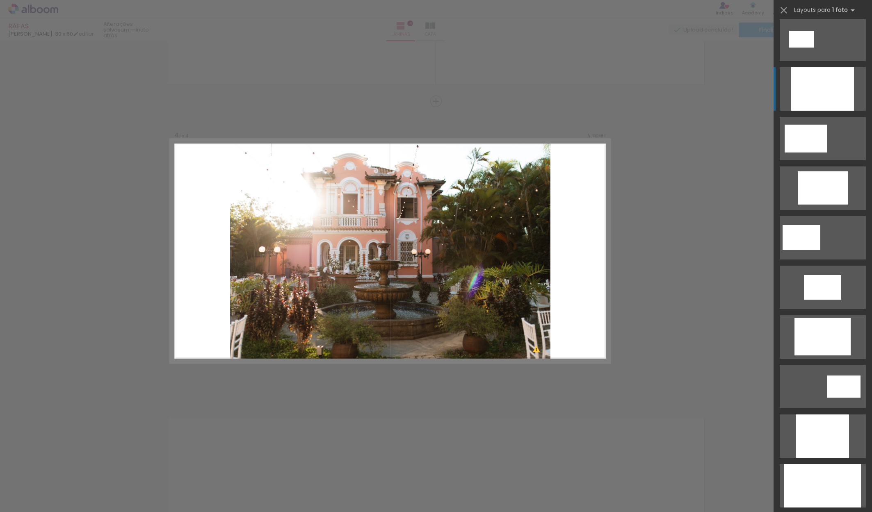
click at [820, 85] on div at bounding box center [822, 88] width 63 height 43
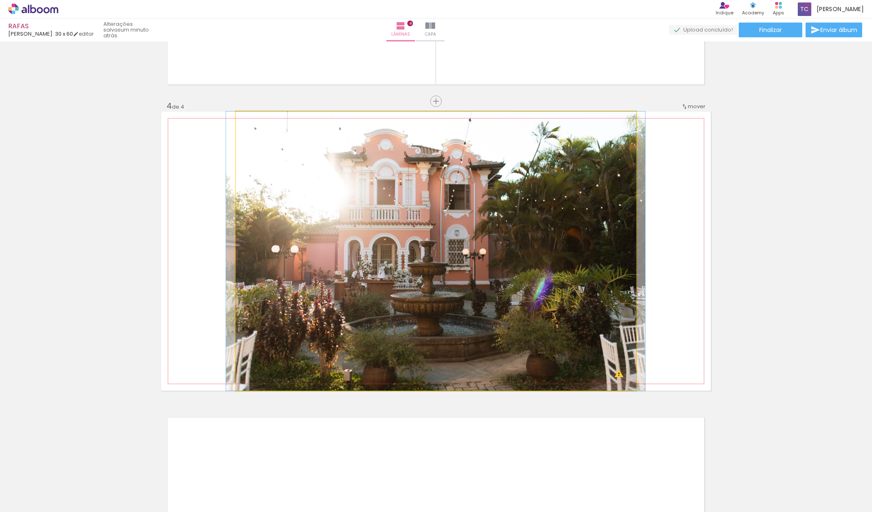
drag, startPoint x: 525, startPoint y: 265, endPoint x: 524, endPoint y: 275, distance: 9.4
click at [517, 277] on quentale-photo at bounding box center [436, 251] width 400 height 279
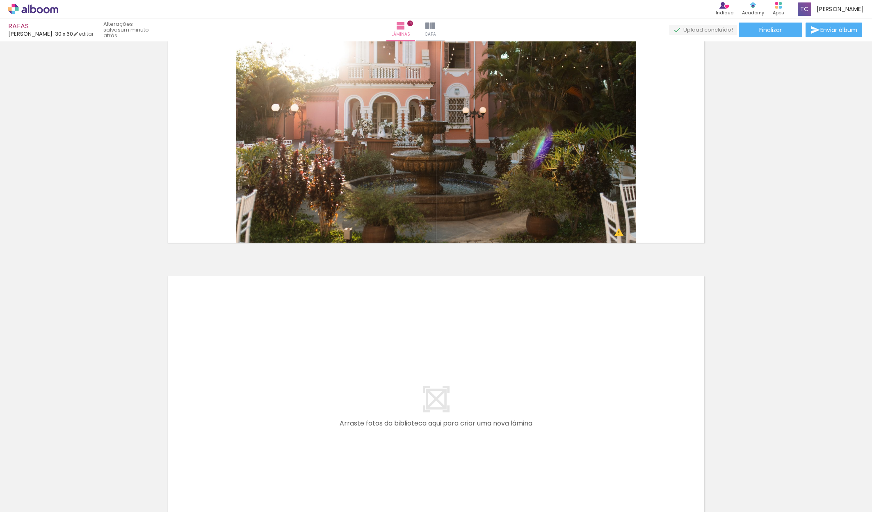
scroll to position [0, 0]
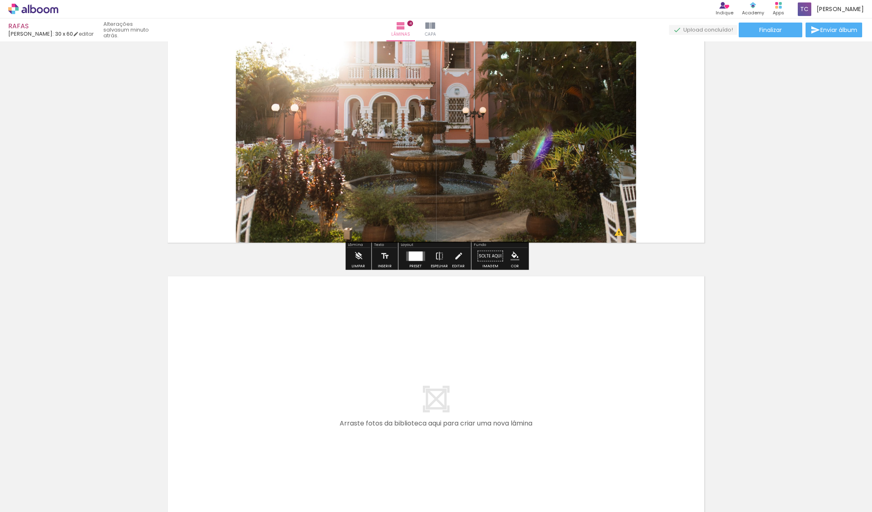
click at [411, 258] on div at bounding box center [416, 256] width 14 height 9
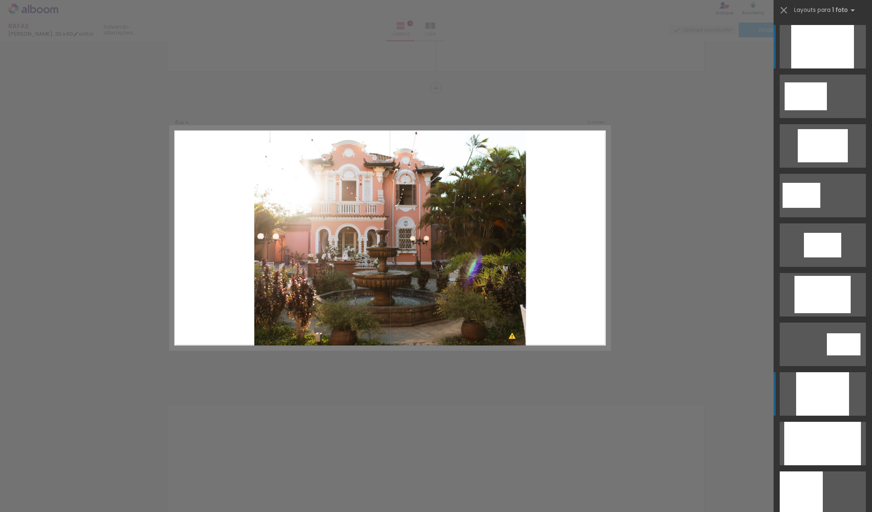
scroll to position [853, 0]
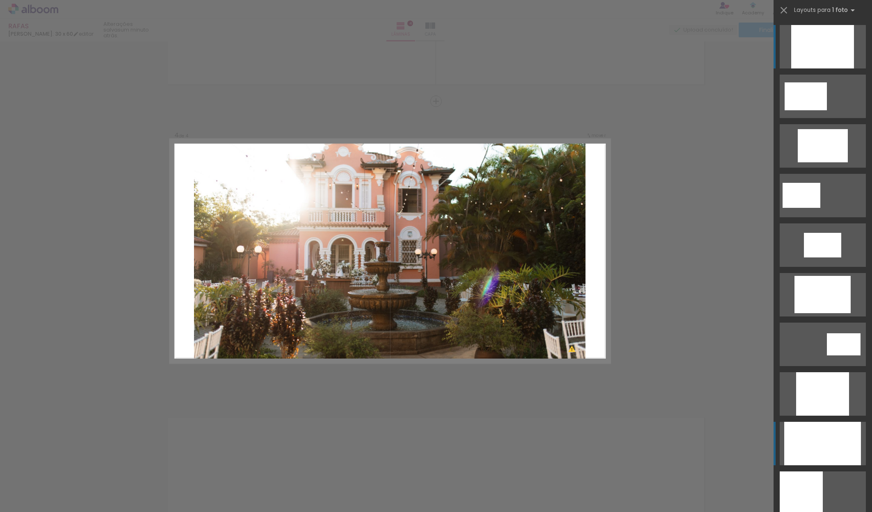
click at [820, 433] on div at bounding box center [823, 443] width 77 height 43
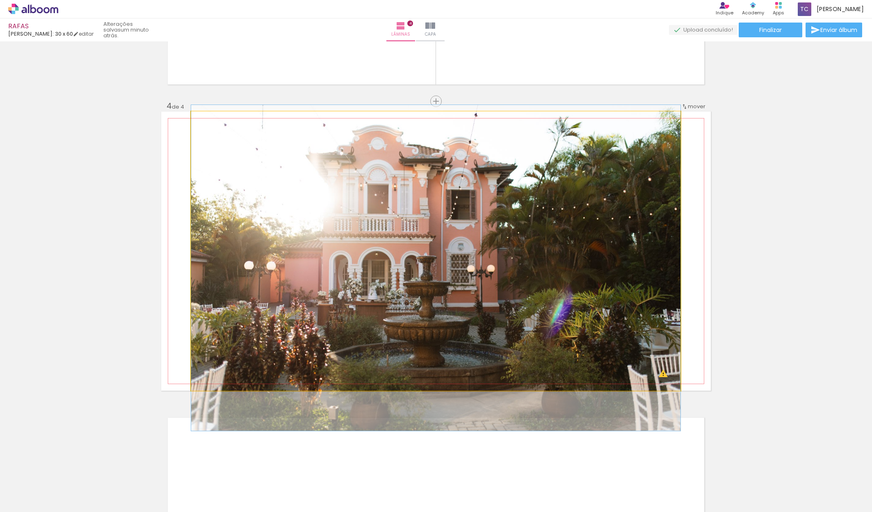
drag, startPoint x: 466, startPoint y: 246, endPoint x: 469, endPoint y: 263, distance: 17.1
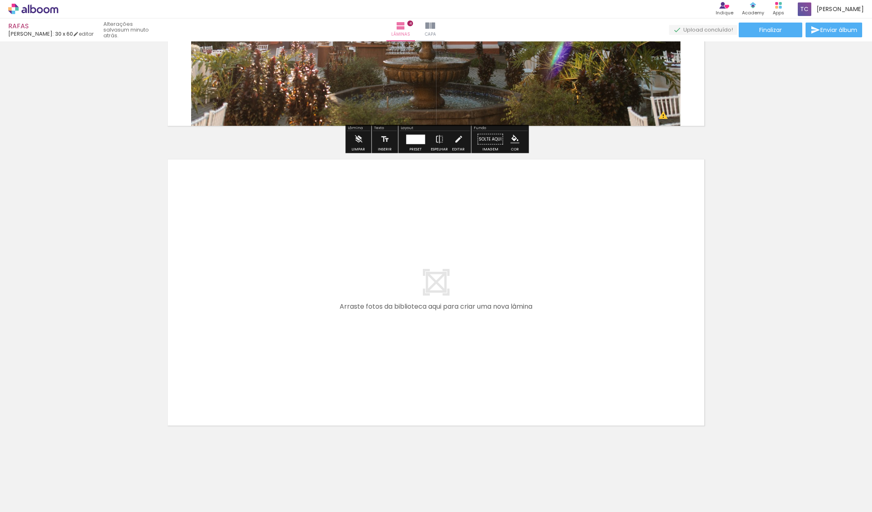
scroll to position [0, 0]
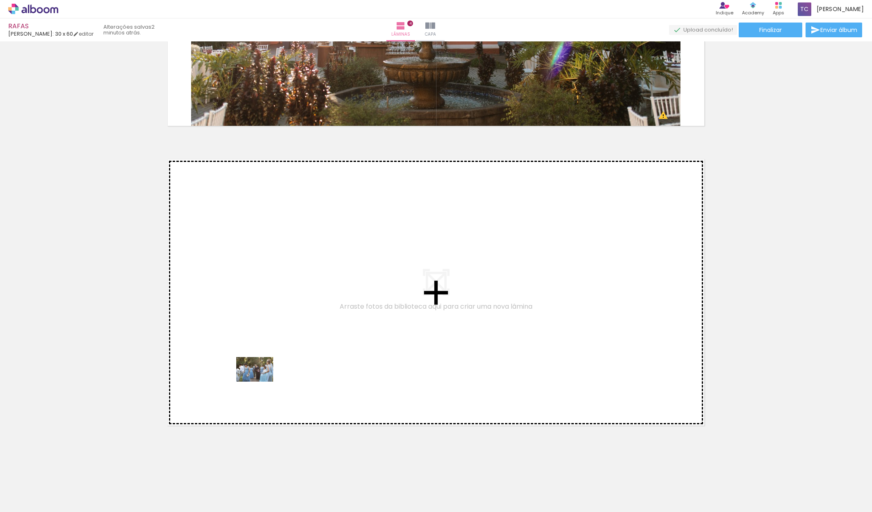
drag, startPoint x: 88, startPoint y: 492, endPoint x: 261, endPoint y: 382, distance: 204.8
click at [261, 382] on quentale-workspace at bounding box center [436, 256] width 872 height 512
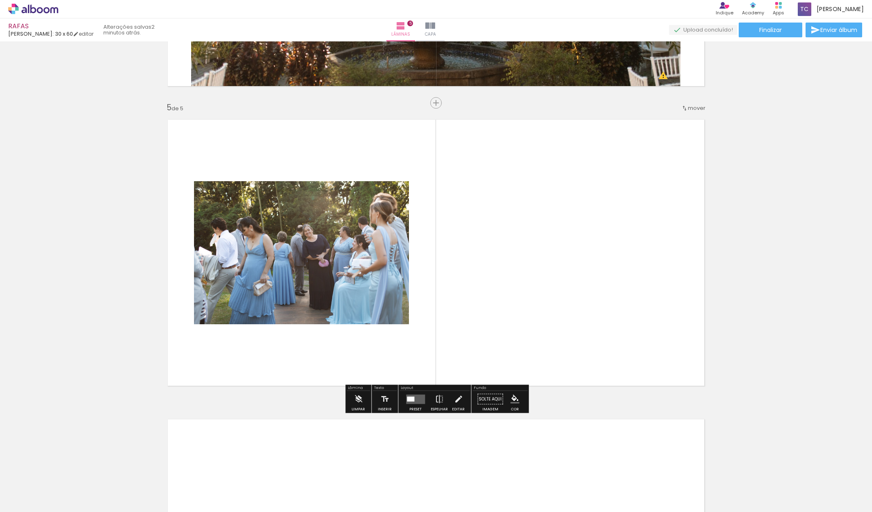
scroll to position [1153, 0]
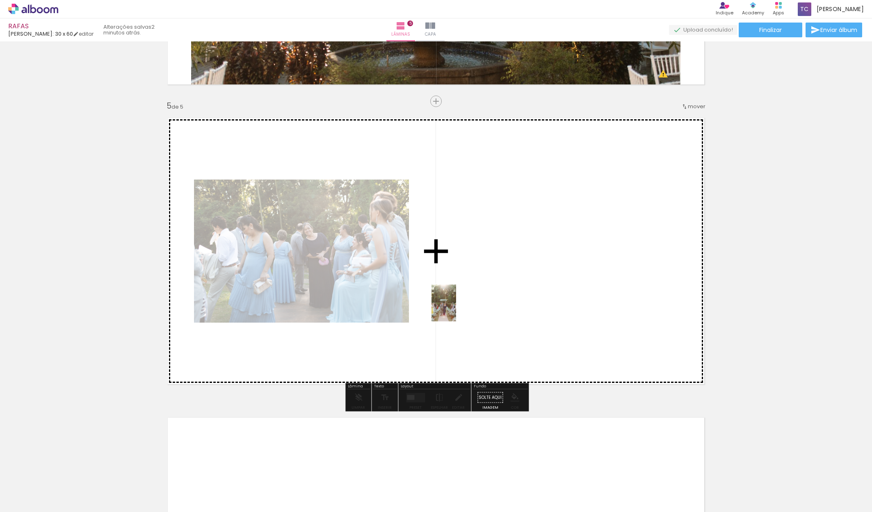
drag, startPoint x: 135, startPoint y: 488, endPoint x: 465, endPoint y: 304, distance: 377.1
click at [465, 304] on quentale-workspace at bounding box center [436, 256] width 872 height 512
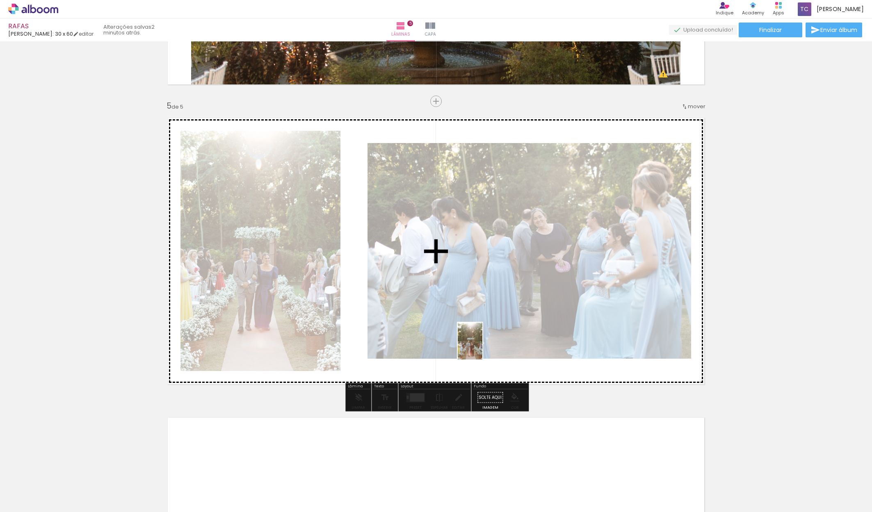
drag, startPoint x: 176, startPoint y: 499, endPoint x: 483, endPoint y: 348, distance: 342.4
click at [483, 348] on quentale-workspace at bounding box center [436, 256] width 872 height 512
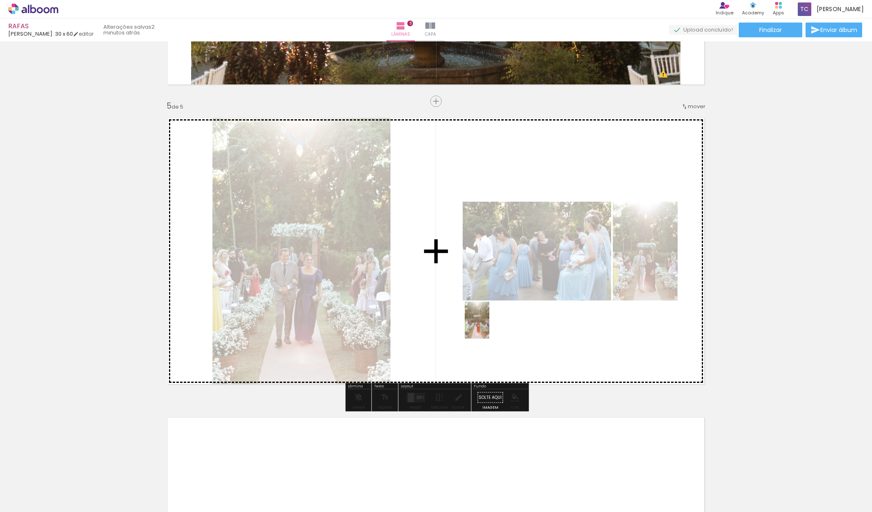
drag, startPoint x: 227, startPoint y: 493, endPoint x: 490, endPoint y: 327, distance: 310.8
click at [490, 327] on quentale-workspace at bounding box center [436, 256] width 872 height 512
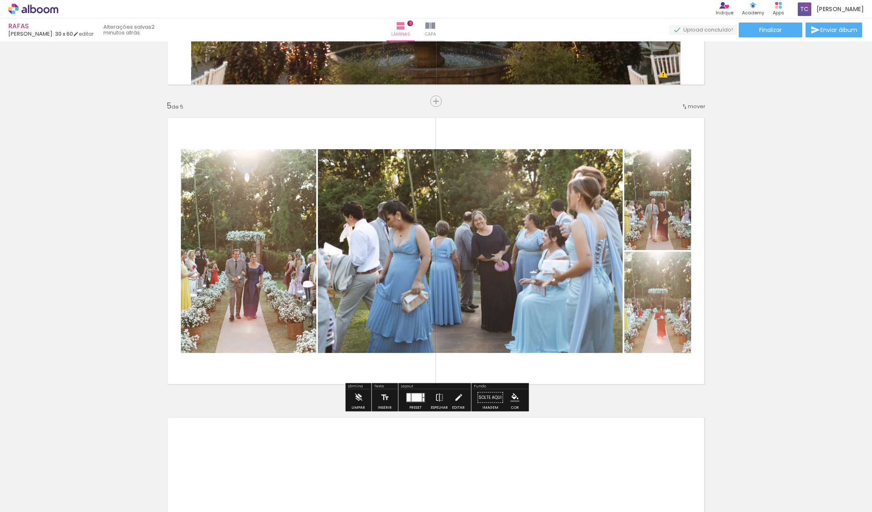
click at [414, 401] on div at bounding box center [417, 397] width 10 height 8
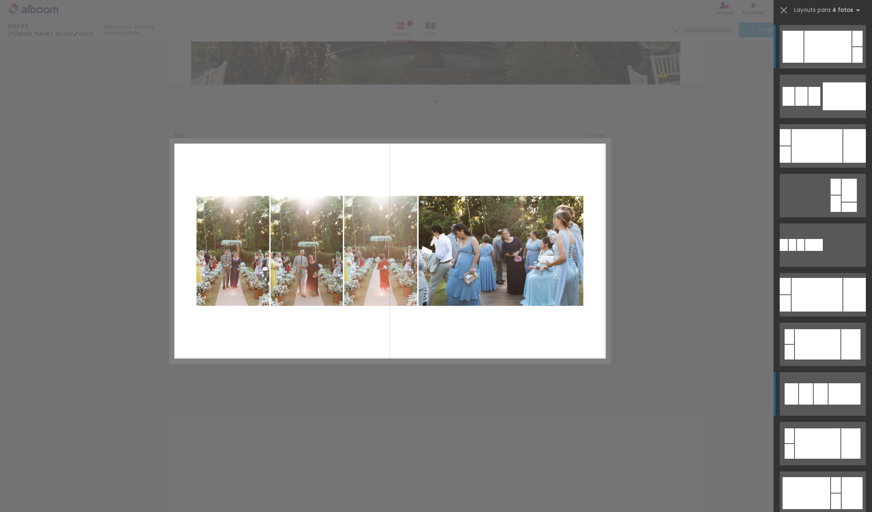
click at [843, 385] on div at bounding box center [845, 394] width 32 height 21
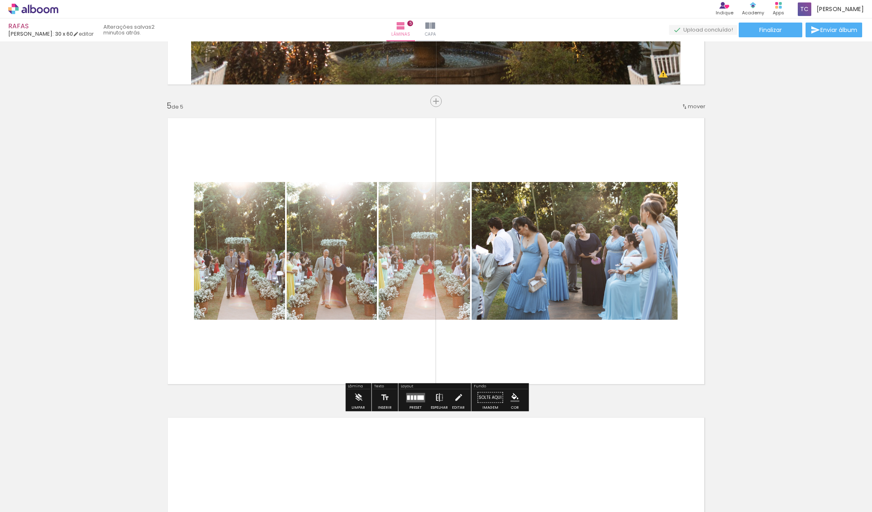
click at [436, 398] on iron-icon at bounding box center [439, 398] width 9 height 16
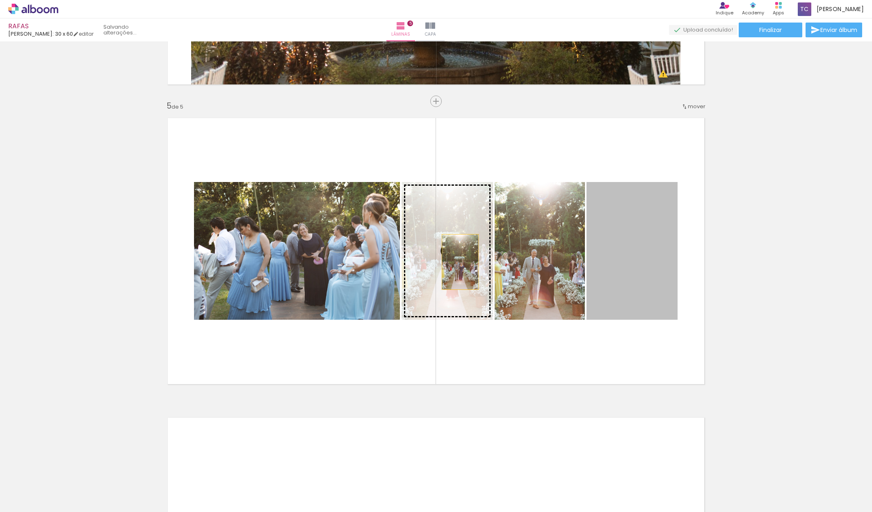
drag, startPoint x: 612, startPoint y: 265, endPoint x: 460, endPoint y: 262, distance: 151.4
click at [0, 0] on slot at bounding box center [0, 0] width 0 height 0
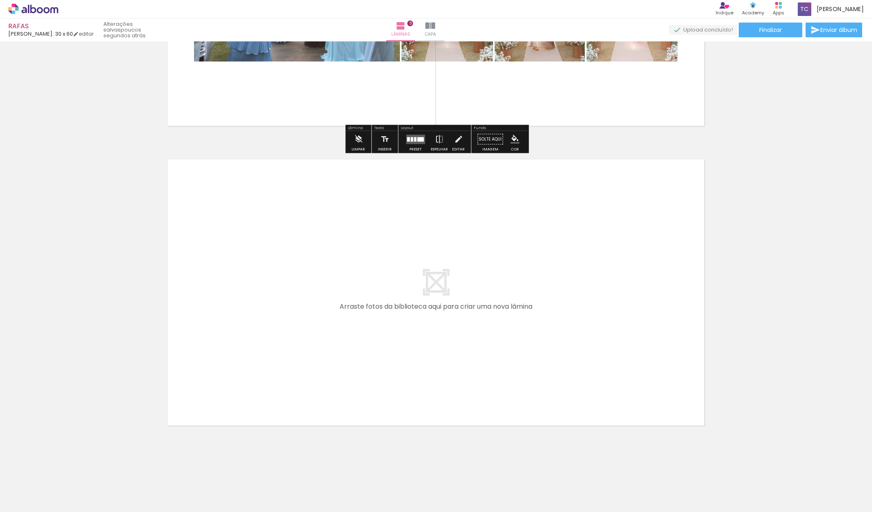
scroll to position [1412, 0]
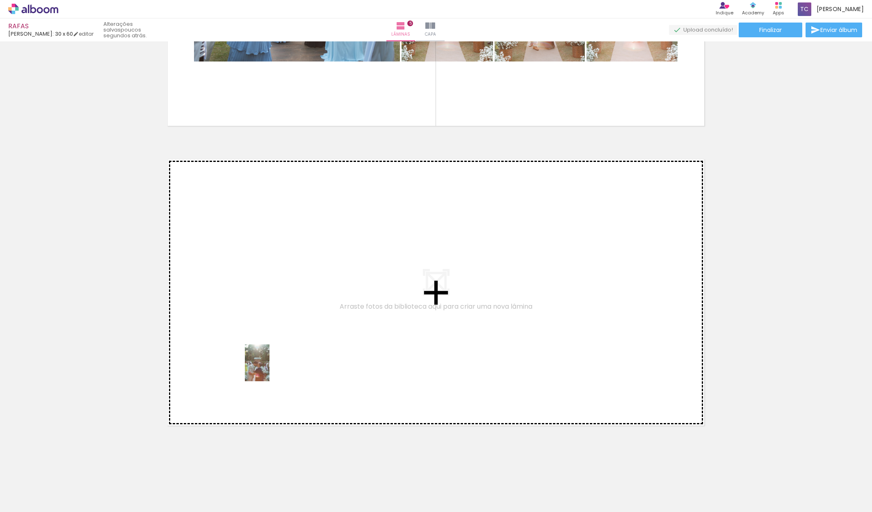
drag, startPoint x: 266, startPoint y: 484, endPoint x: 270, endPoint y: 367, distance: 116.6
click at [270, 367] on quentale-workspace at bounding box center [436, 256] width 872 height 512
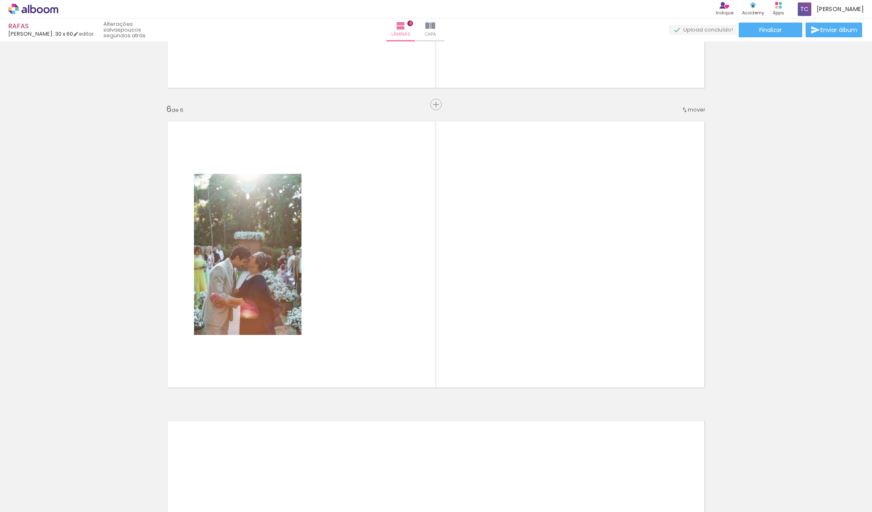
scroll to position [1453, 0]
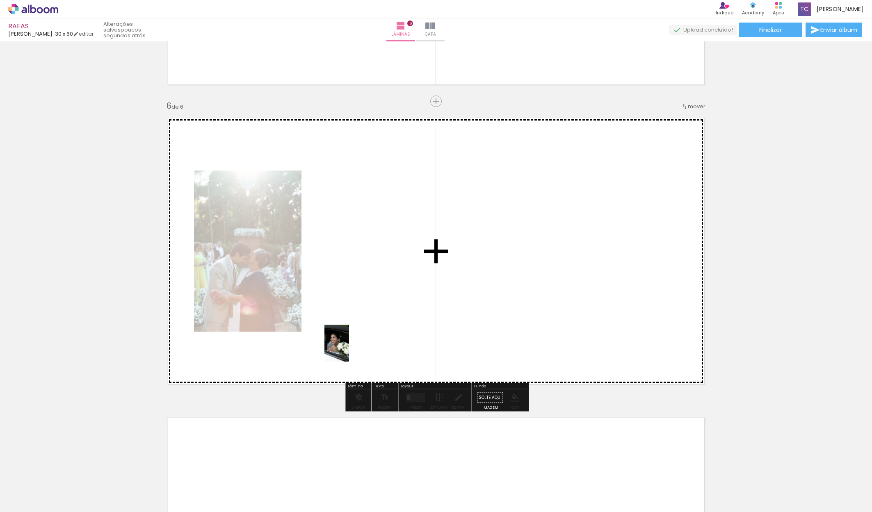
drag, startPoint x: 316, startPoint y: 491, endPoint x: 350, endPoint y: 348, distance: 146.2
click at [350, 348] on quentale-workspace at bounding box center [436, 256] width 872 height 512
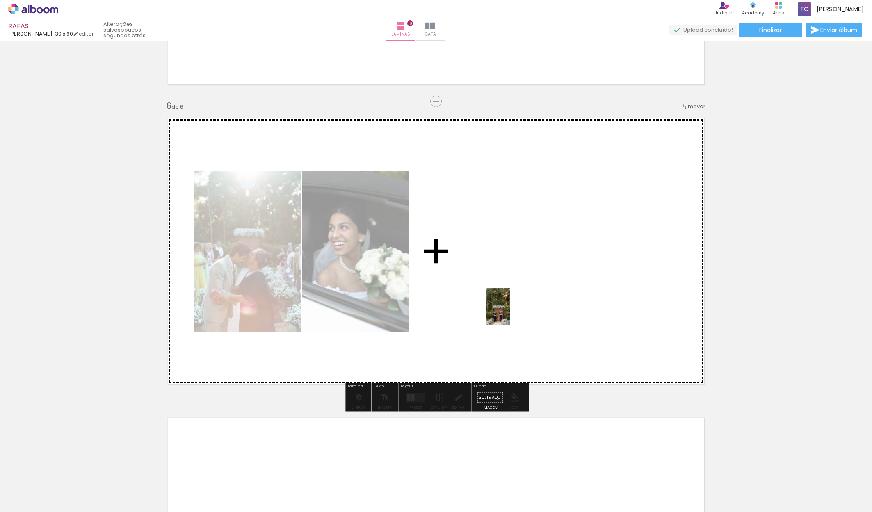
drag, startPoint x: 360, startPoint y: 496, endPoint x: 511, endPoint y: 313, distance: 237.9
click at [511, 313] on quentale-workspace at bounding box center [436, 256] width 872 height 512
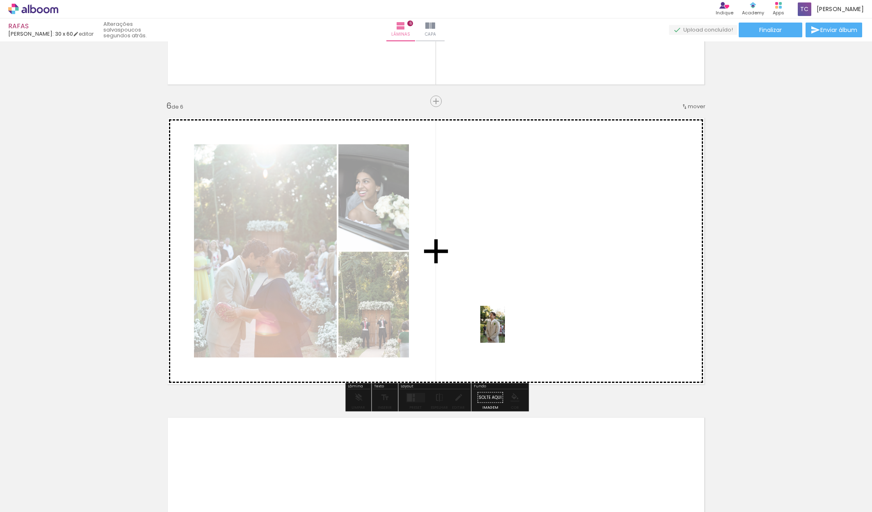
drag, startPoint x: 410, startPoint y: 494, endPoint x: 505, endPoint y: 331, distance: 189.4
click at [505, 331] on quentale-workspace at bounding box center [436, 256] width 872 height 512
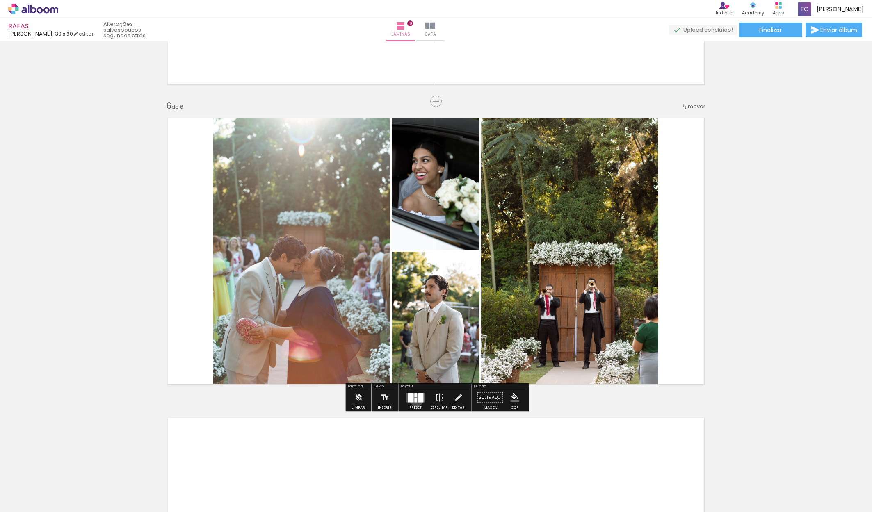
click at [415, 400] on div at bounding box center [415, 400] width 2 height 5
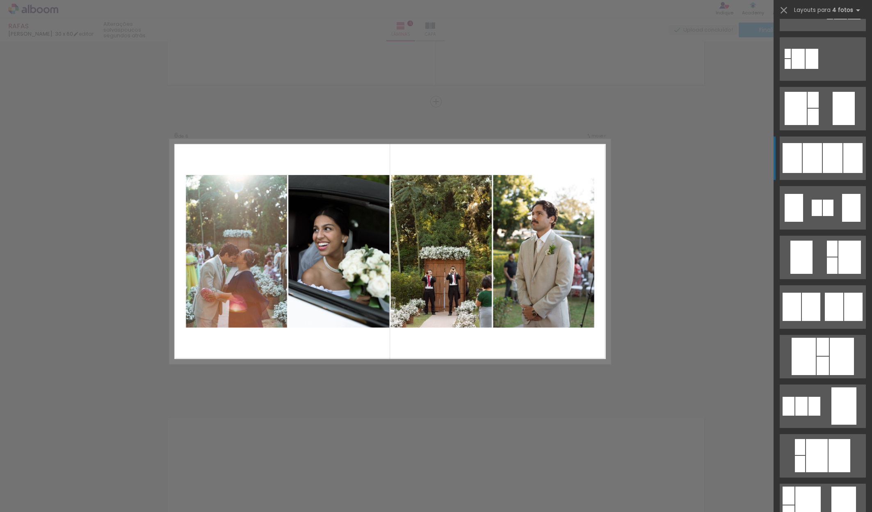
scroll to position [284, 0]
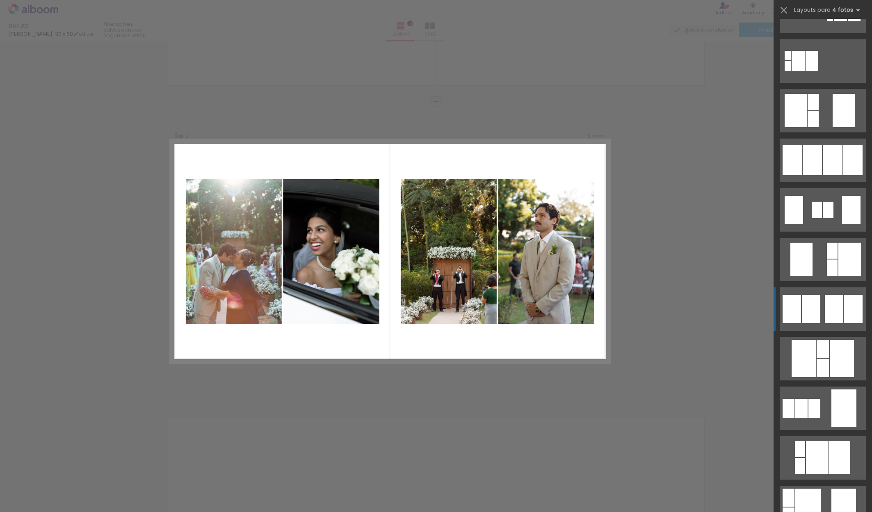
click at [824, 309] on quentale-layouter at bounding box center [823, 309] width 86 height 43
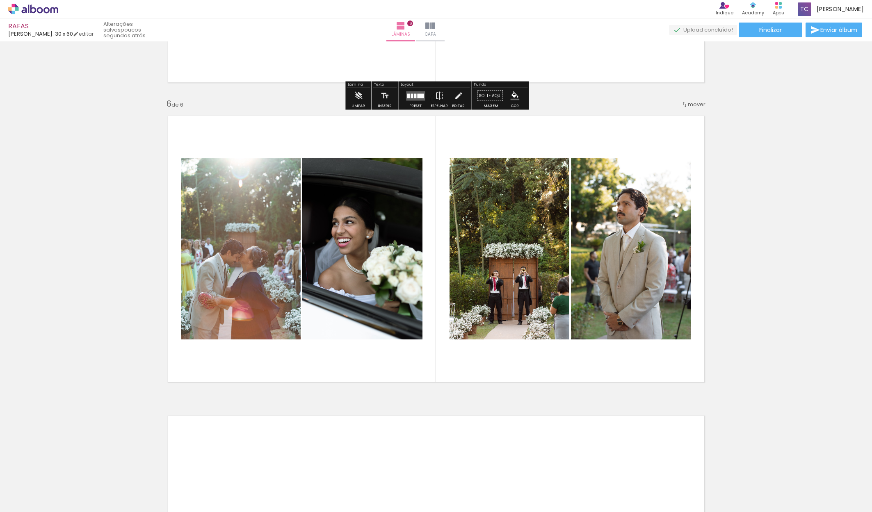
scroll to position [1466, 0]
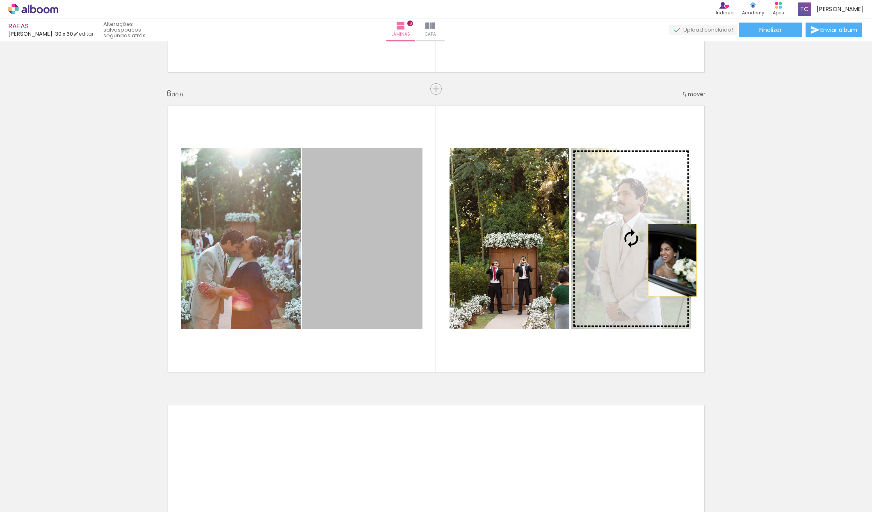
drag, startPoint x: 362, startPoint y: 273, endPoint x: 673, endPoint y: 261, distance: 310.9
click at [0, 0] on slot at bounding box center [0, 0] width 0 height 0
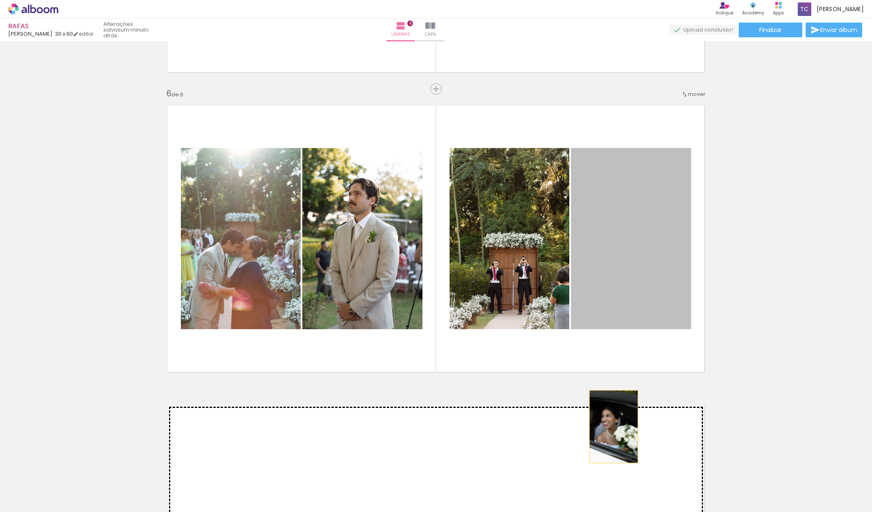
drag, startPoint x: 627, startPoint y: 277, endPoint x: 614, endPoint y: 427, distance: 150.8
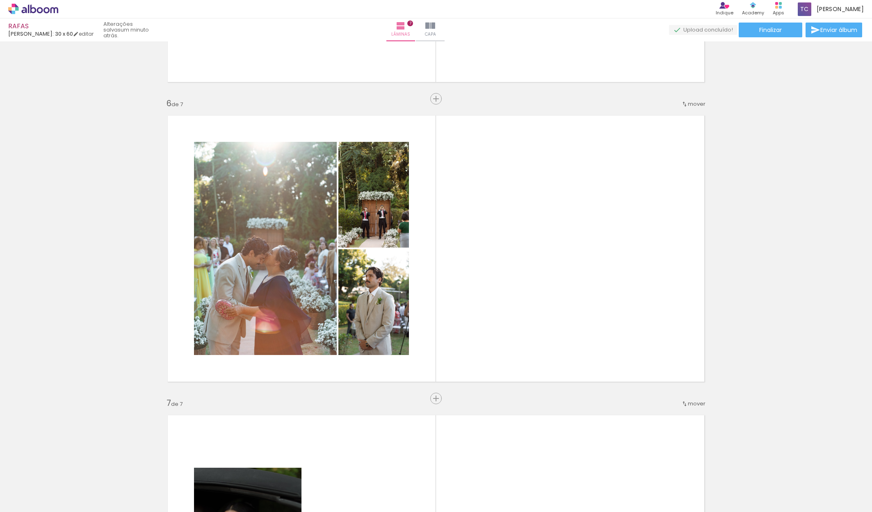
scroll to position [1454, 0]
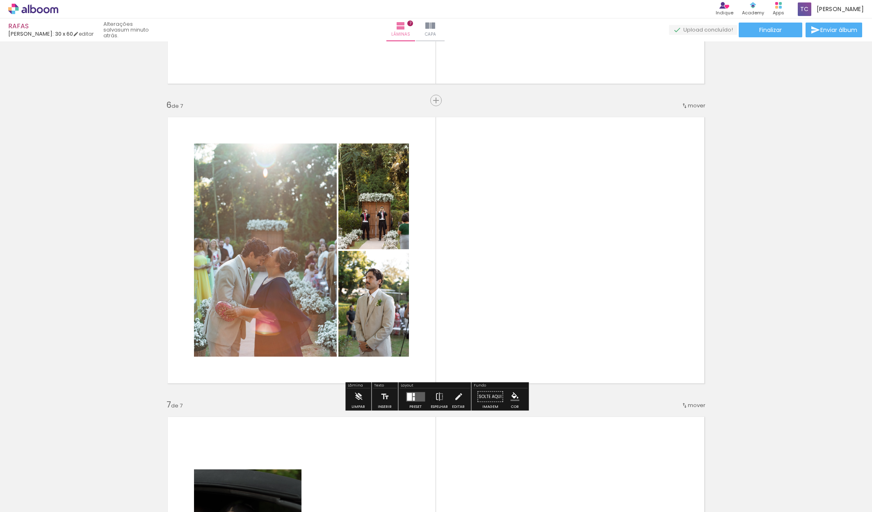
click at [413, 398] on div at bounding box center [414, 399] width 2 height 4
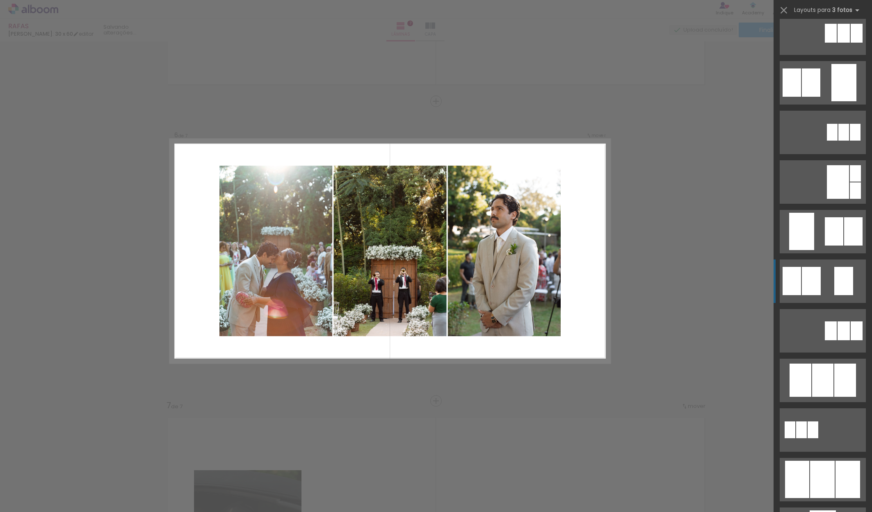
scroll to position [114, 0]
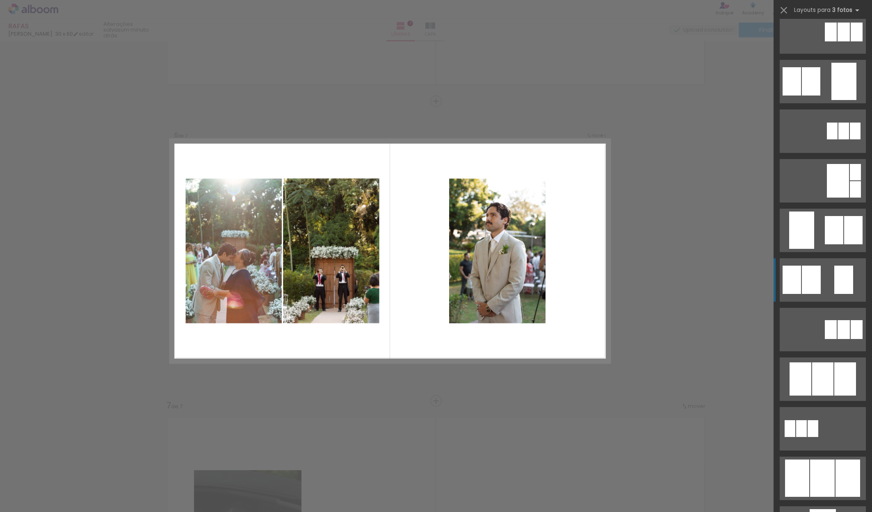
click at [823, 286] on quentale-layouter at bounding box center [823, 279] width 86 height 43
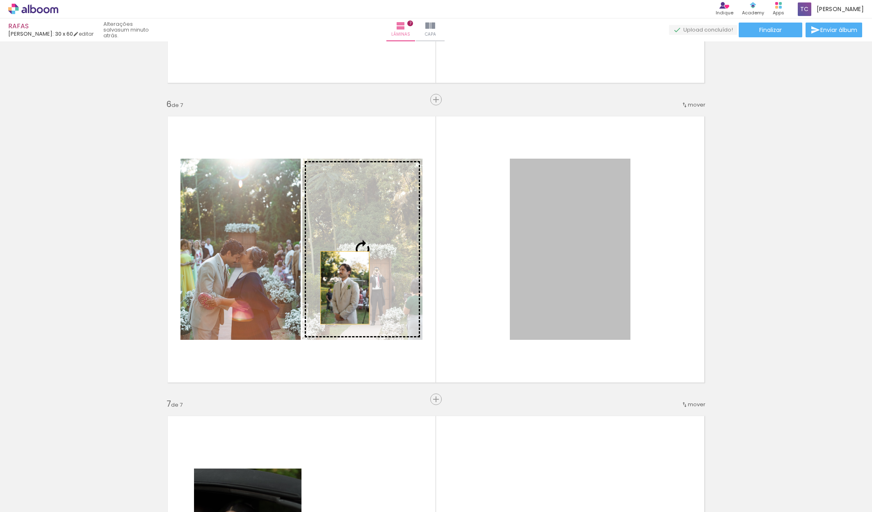
scroll to position [1455, 0]
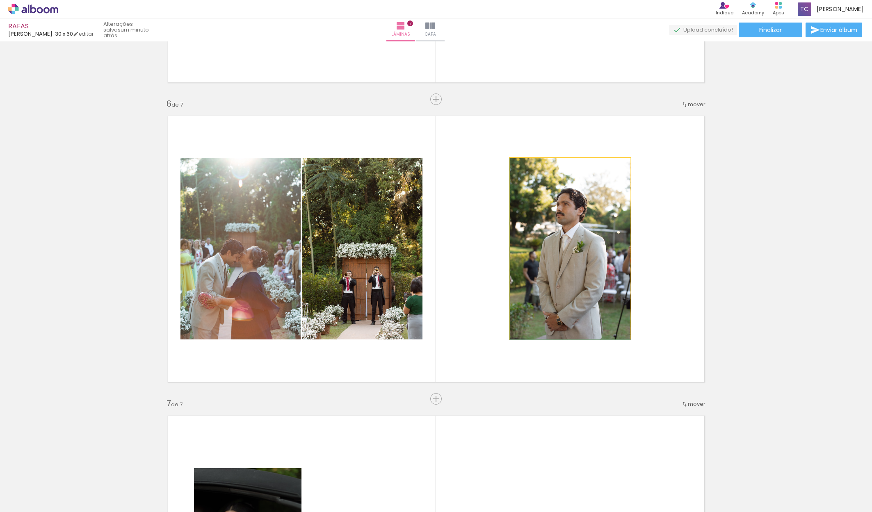
drag, startPoint x: 534, startPoint y: 287, endPoint x: 550, endPoint y: 281, distance: 17.1
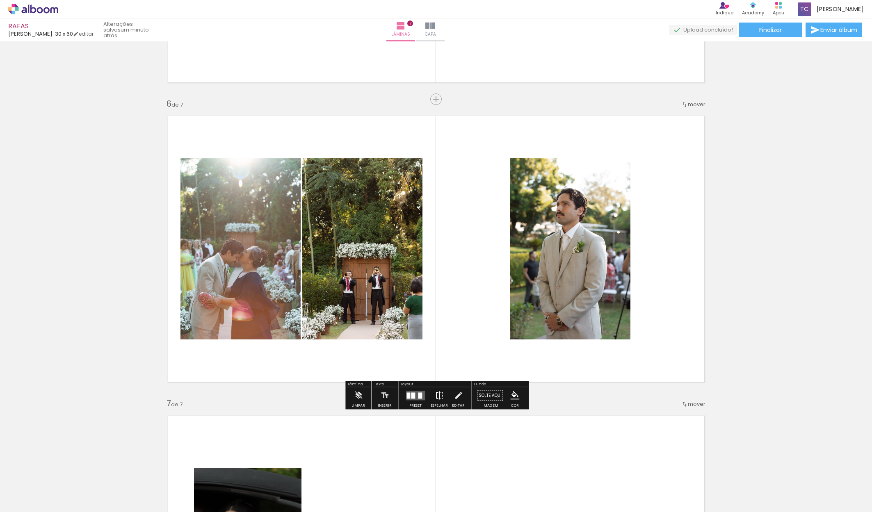
click at [436, 397] on iron-icon at bounding box center [439, 396] width 9 height 16
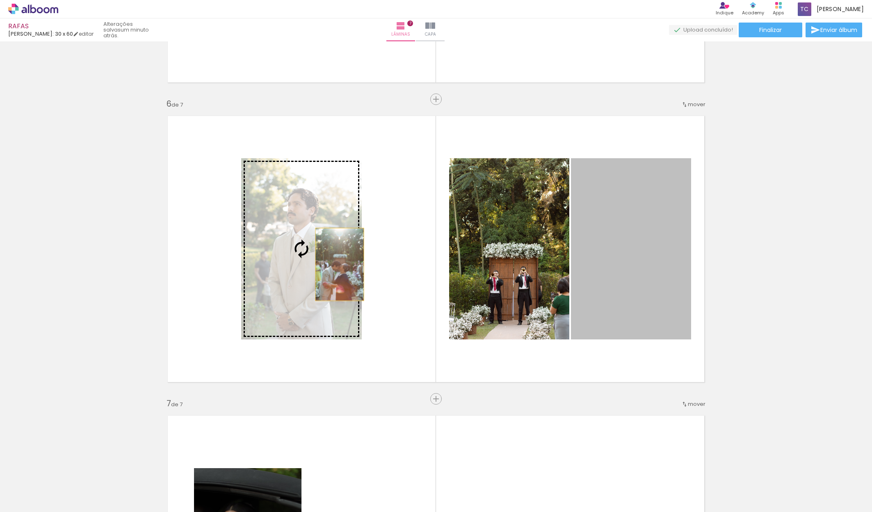
drag, startPoint x: 635, startPoint y: 269, endPoint x: 340, endPoint y: 265, distance: 295.1
click at [0, 0] on slot at bounding box center [0, 0] width 0 height 0
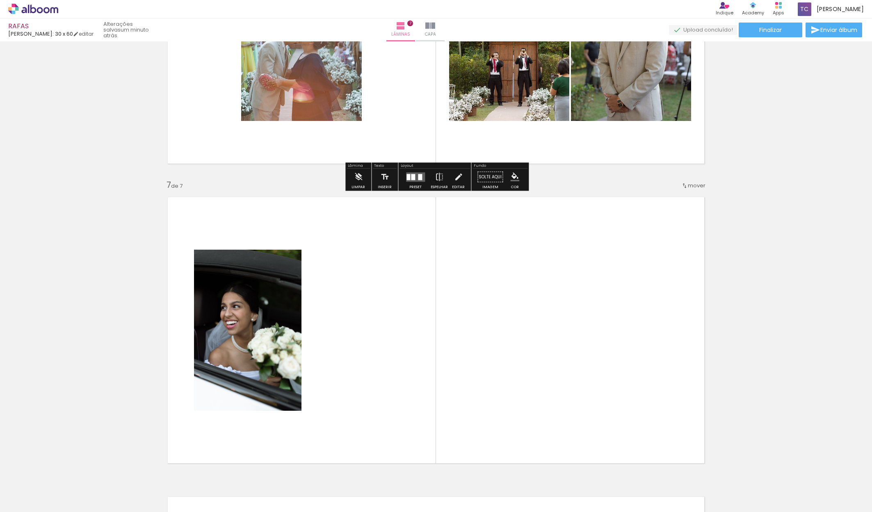
scroll to position [1683, 0]
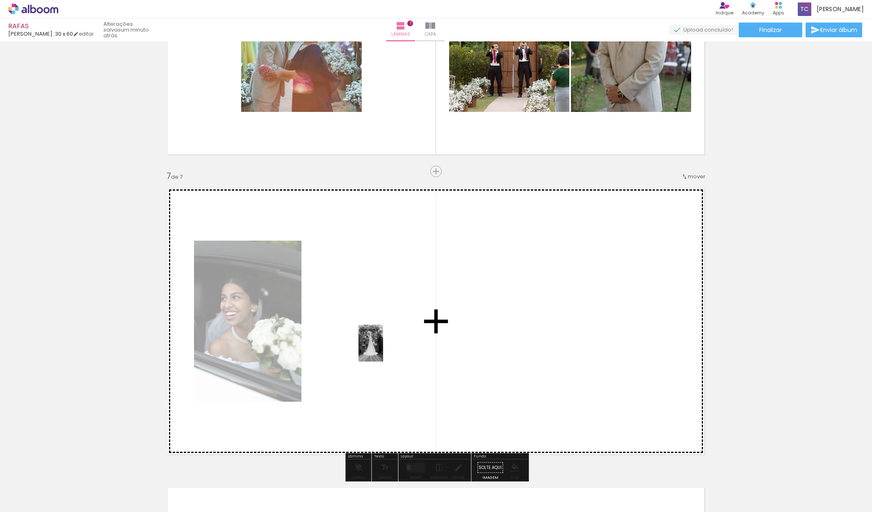
drag, startPoint x: 449, startPoint y: 485, endPoint x: 383, endPoint y: 349, distance: 151.0
click at [383, 349] on quentale-workspace at bounding box center [436, 256] width 872 height 512
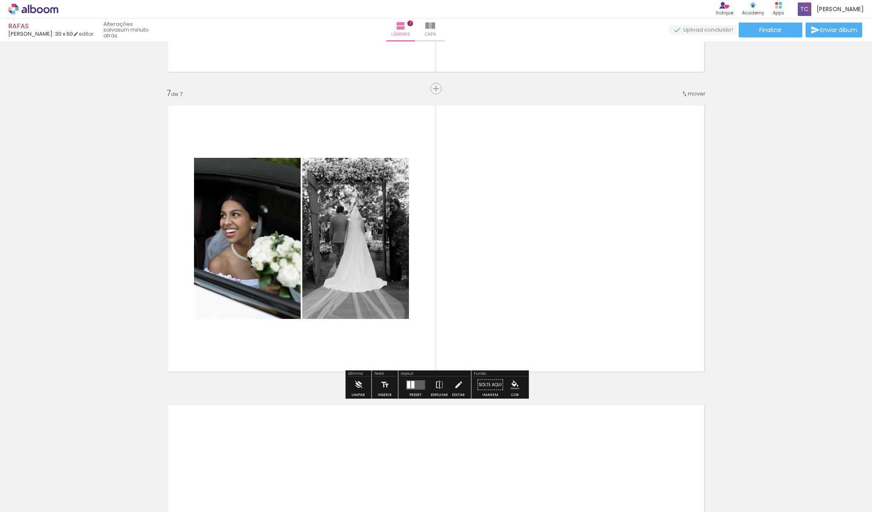
scroll to position [1771, 0]
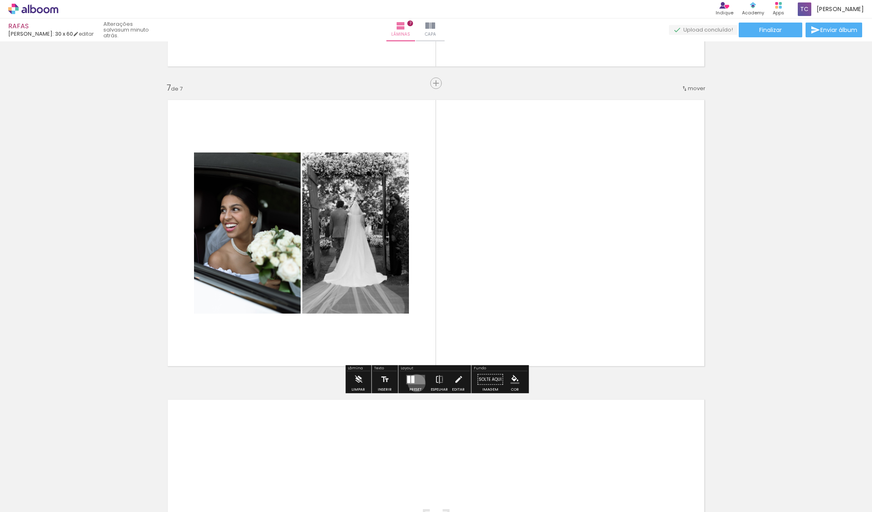
click at [415, 383] on quentale-layouter at bounding box center [415, 379] width 19 height 9
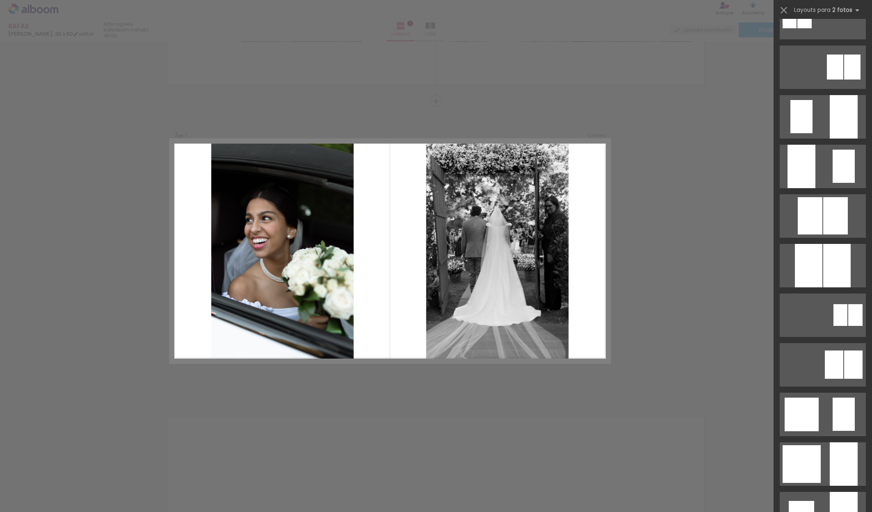
scroll to position [365, 0]
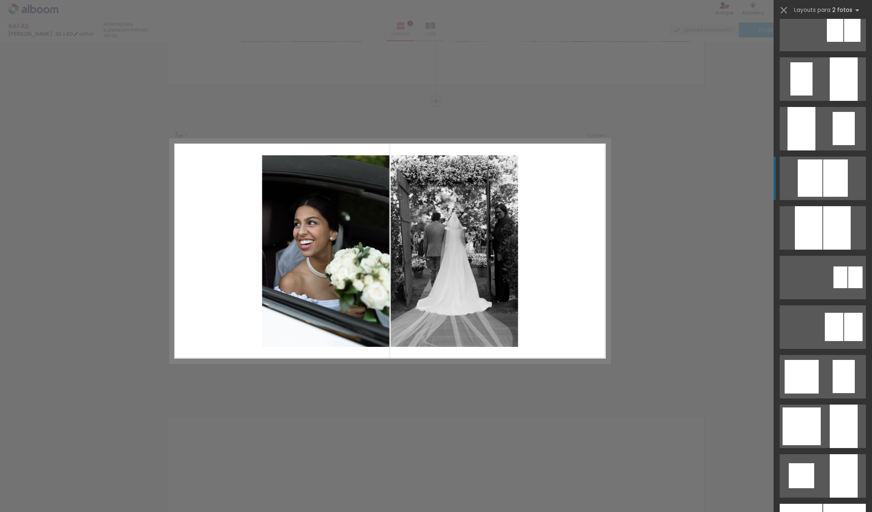
click at [831, 166] on div at bounding box center [836, 178] width 25 height 37
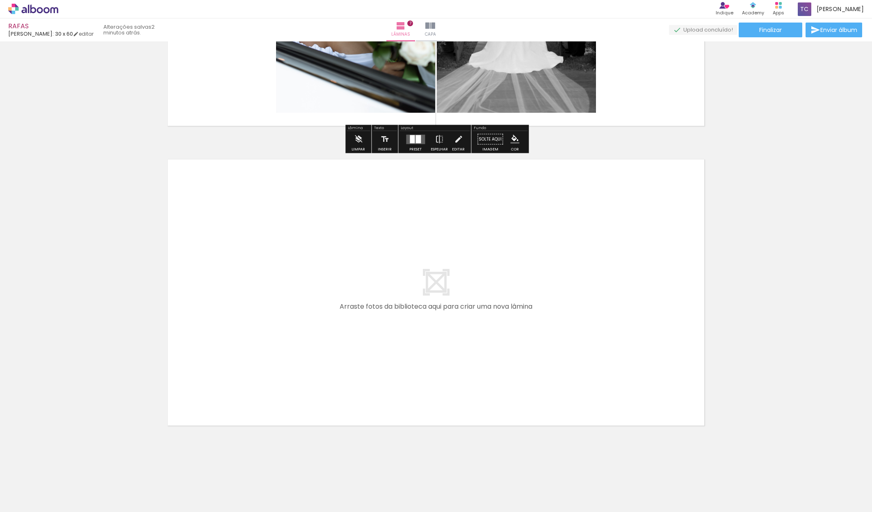
scroll to position [0, 0]
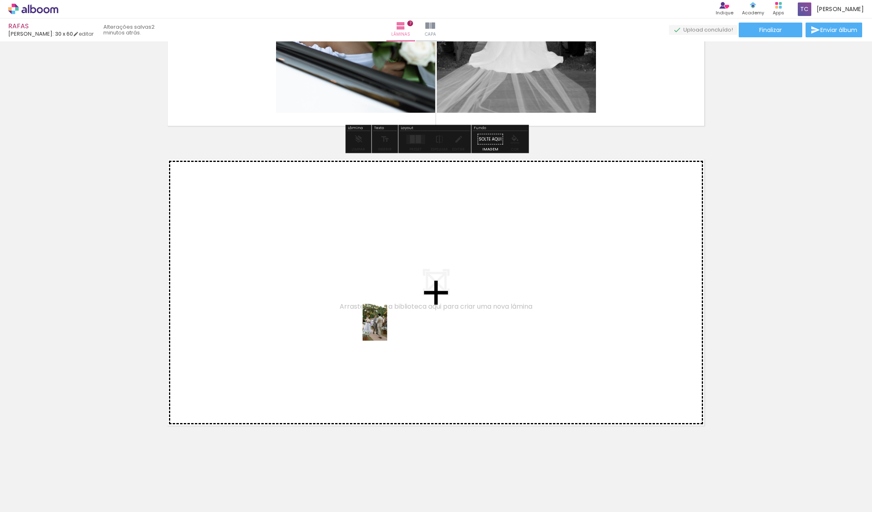
drag, startPoint x: 496, startPoint y: 490, endPoint x: 387, endPoint y: 329, distance: 194.3
click at [387, 329] on quentale-workspace at bounding box center [436, 256] width 872 height 512
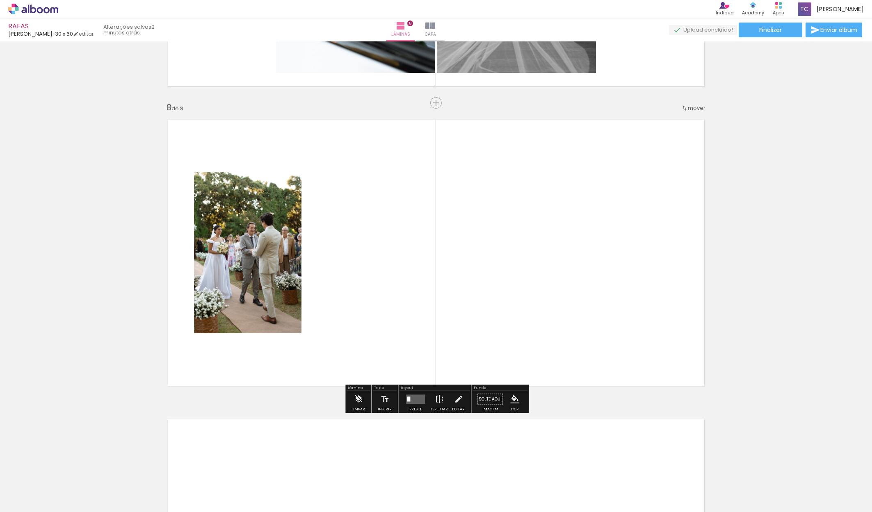
scroll to position [2053, 0]
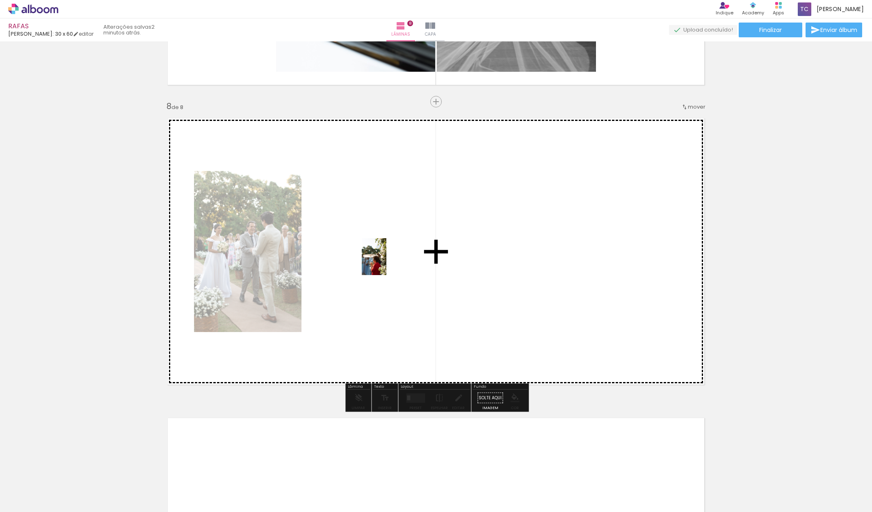
drag, startPoint x: 539, startPoint y: 487, endPoint x: 387, endPoint y: 263, distance: 270.9
click at [387, 263] on quentale-workspace at bounding box center [436, 256] width 872 height 512
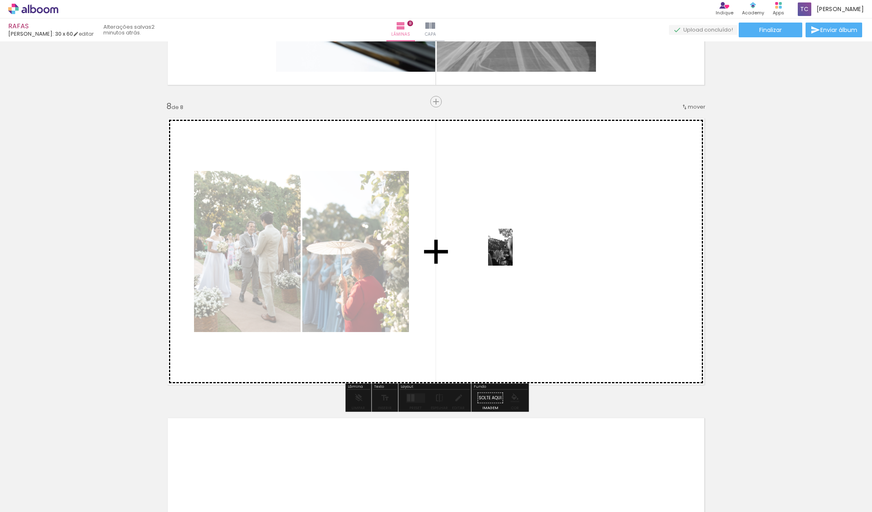
drag, startPoint x: 587, startPoint y: 493, endPoint x: 513, endPoint y: 254, distance: 250.7
click at [513, 254] on quentale-workspace at bounding box center [436, 256] width 872 height 512
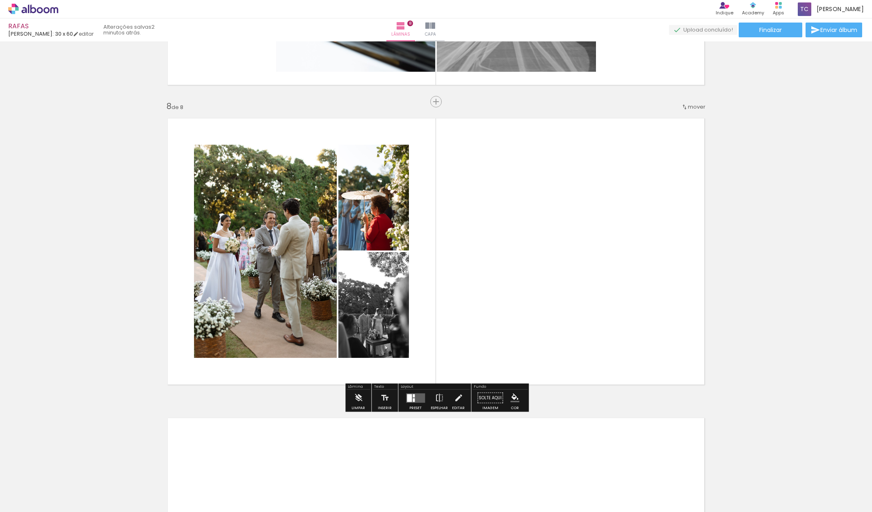
click at [411, 400] on quentale-layouter at bounding box center [415, 397] width 19 height 9
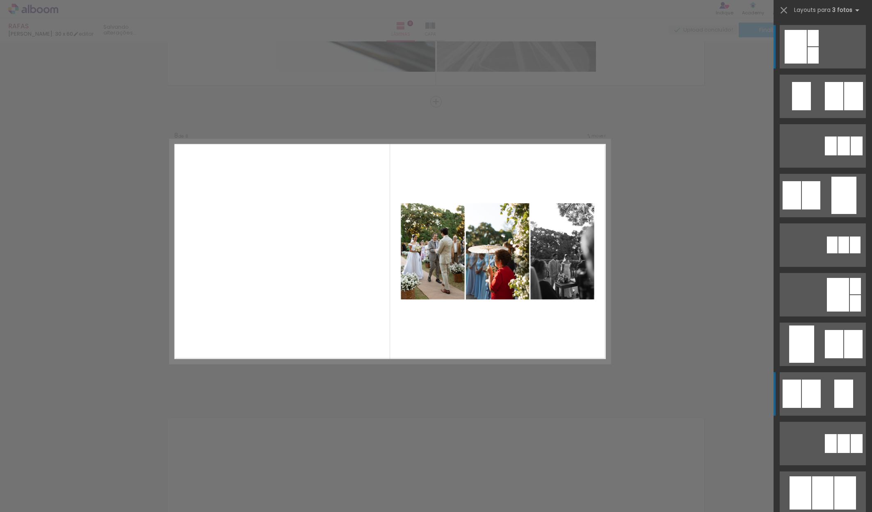
scroll to position [2053, 0]
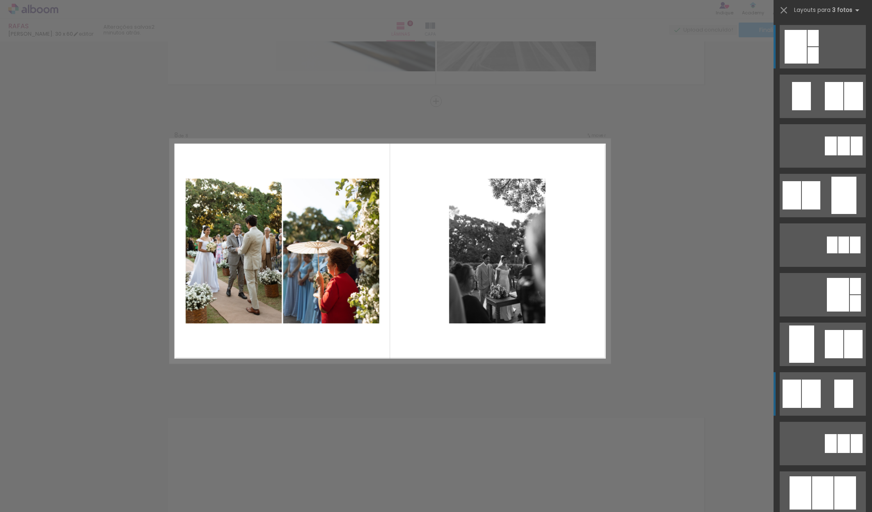
click at [841, 394] on div at bounding box center [844, 394] width 19 height 28
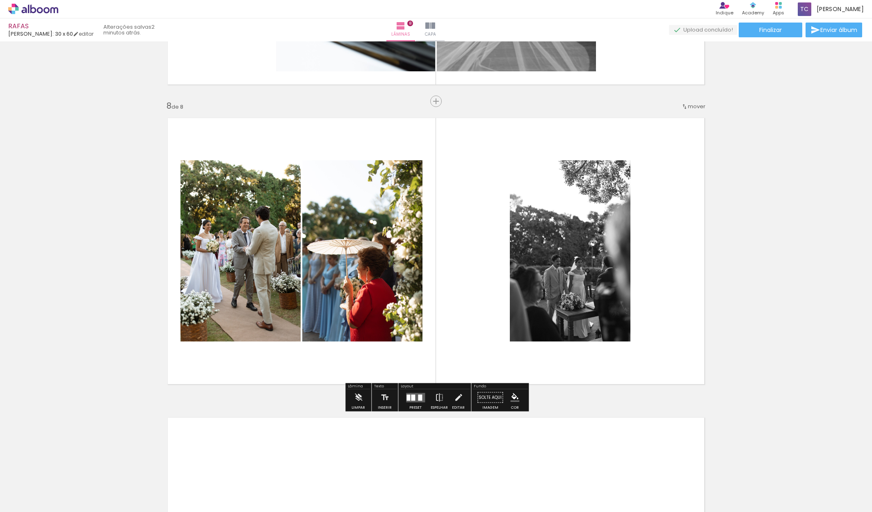
click at [418, 400] on div at bounding box center [420, 398] width 4 height 6
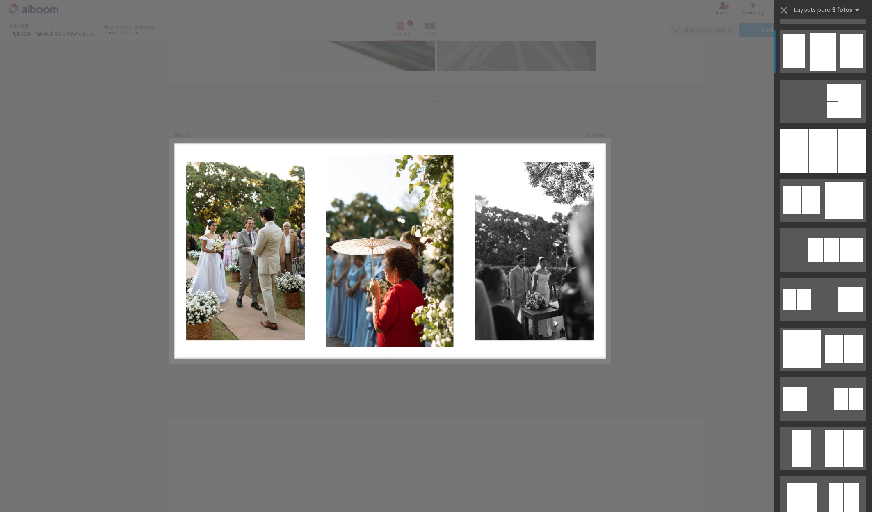
scroll to position [698, 0]
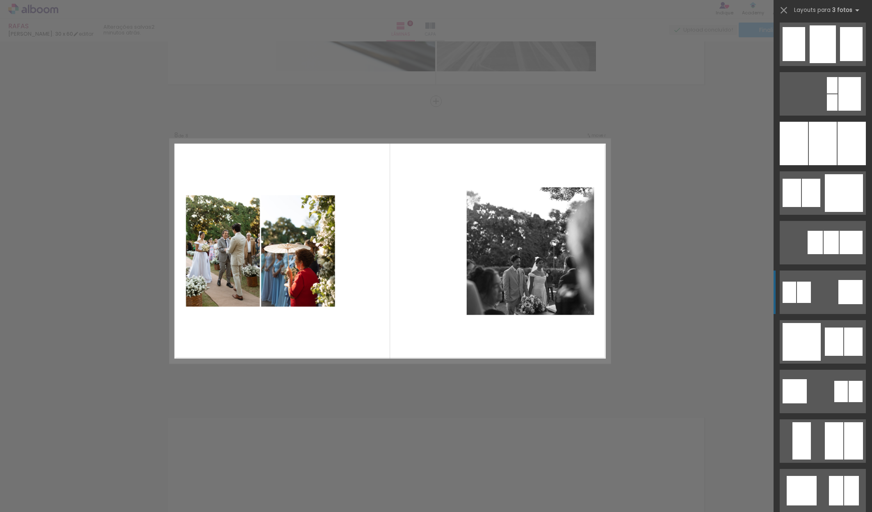
click at [853, 299] on div at bounding box center [851, 292] width 24 height 24
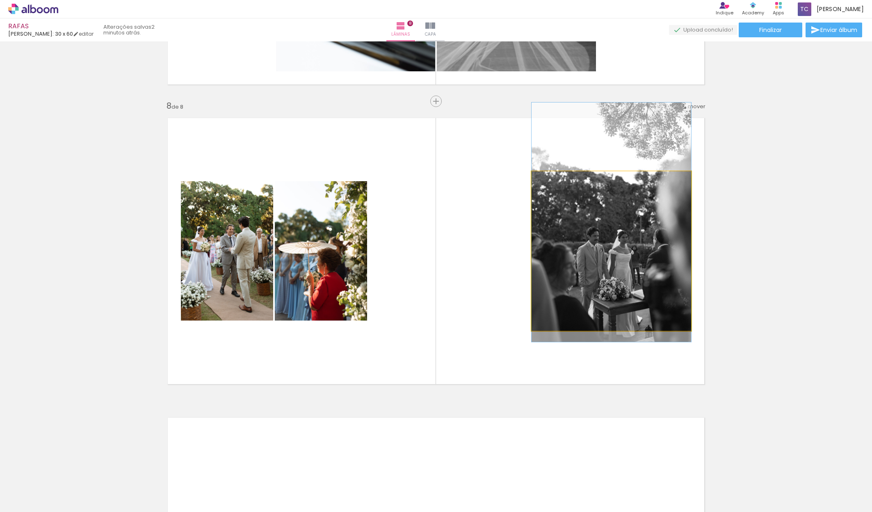
drag, startPoint x: 615, startPoint y: 264, endPoint x: 611, endPoint y: 235, distance: 29.1
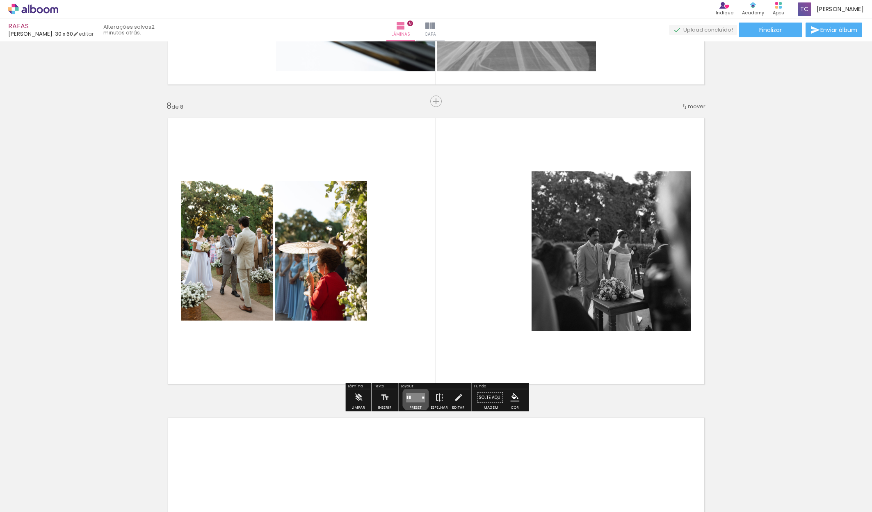
click at [414, 399] on quentale-layouter at bounding box center [415, 397] width 19 height 9
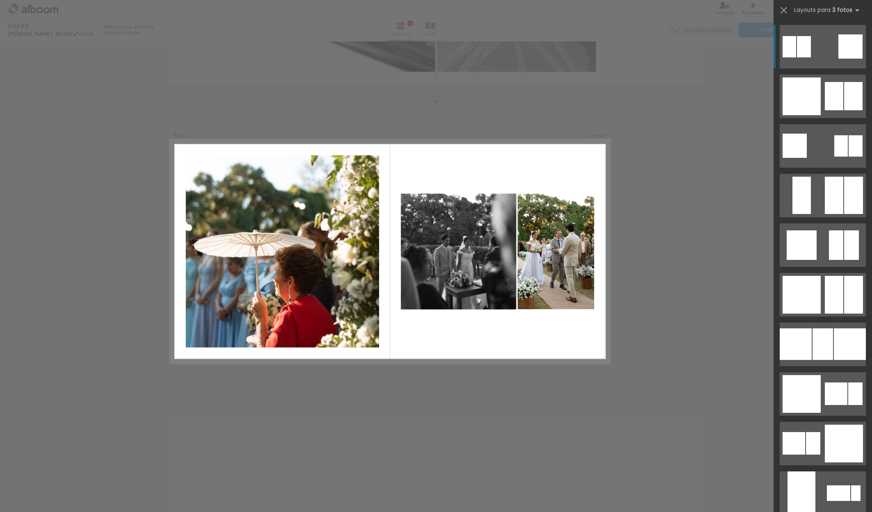
scroll to position [2053, 0]
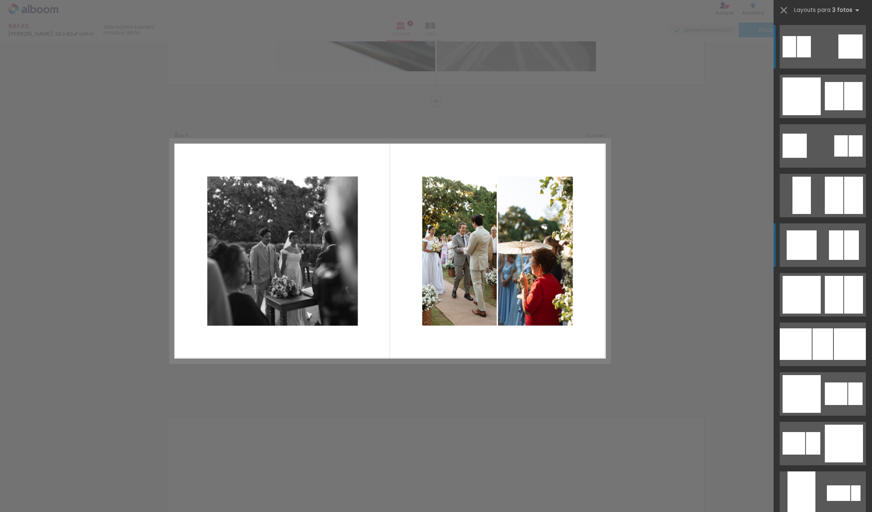
click at [847, 258] on div at bounding box center [851, 246] width 15 height 30
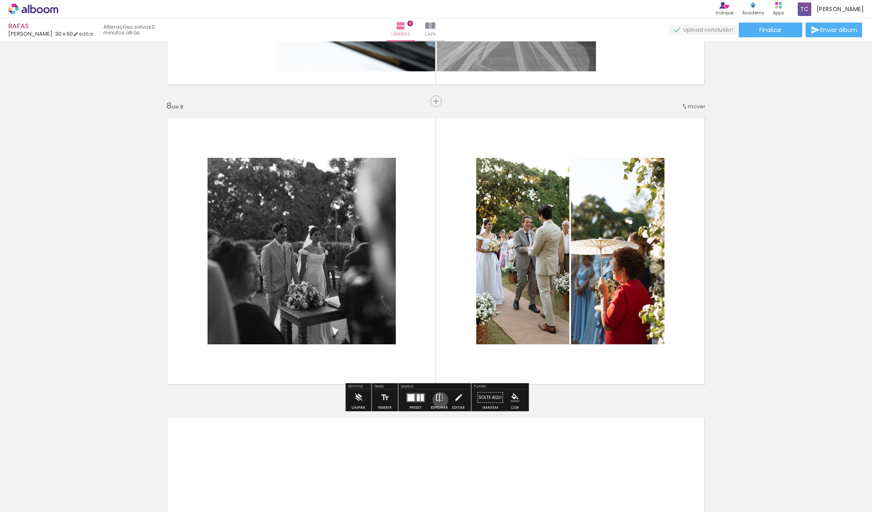
click at [439, 400] on iron-icon at bounding box center [439, 398] width 9 height 16
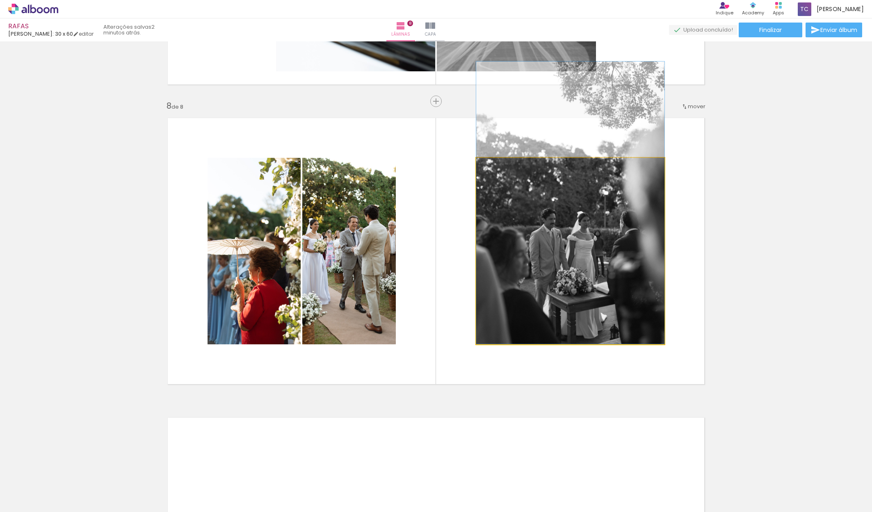
drag, startPoint x: 615, startPoint y: 290, endPoint x: 617, endPoint y: 275, distance: 15.3
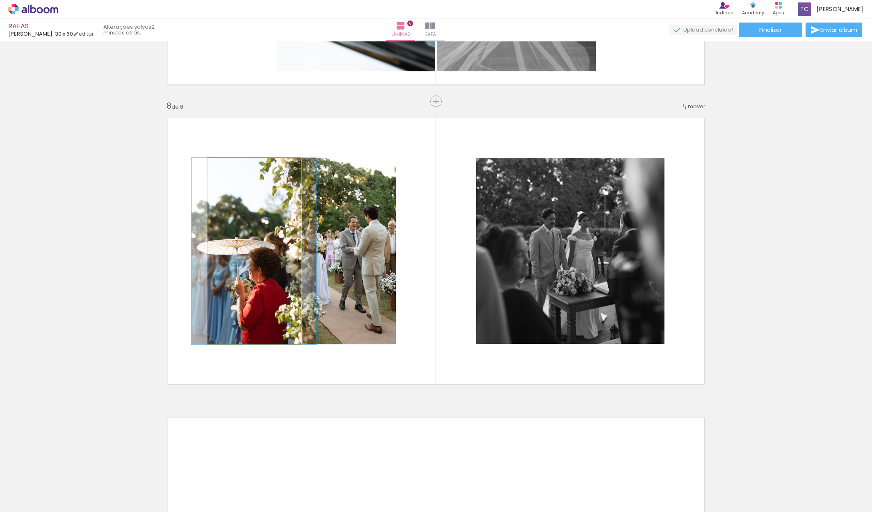
scroll to position [2053, 0]
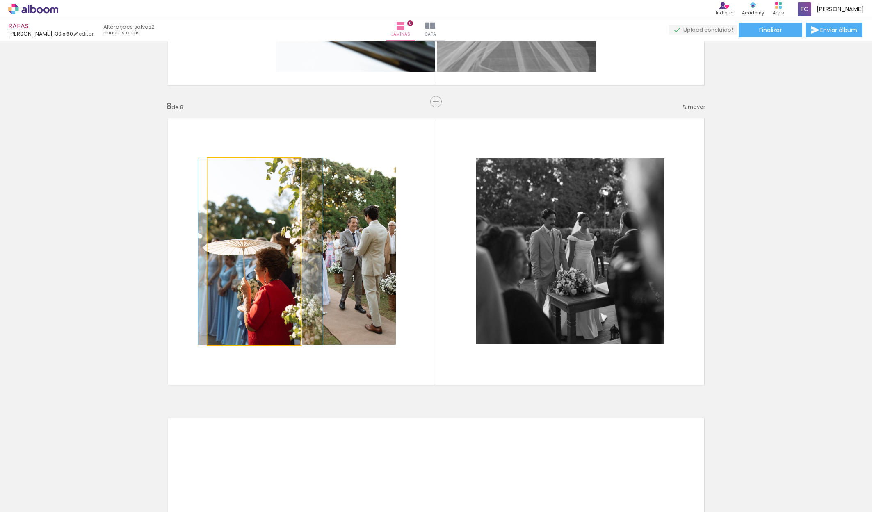
drag, startPoint x: 266, startPoint y: 275, endPoint x: 272, endPoint y: 275, distance: 6.6
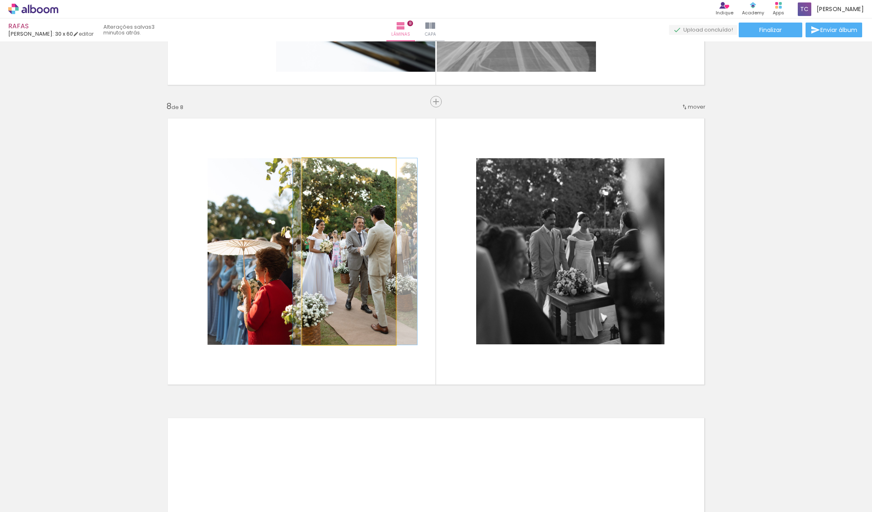
drag, startPoint x: 327, startPoint y: 274, endPoint x: 333, endPoint y: 273, distance: 6.2
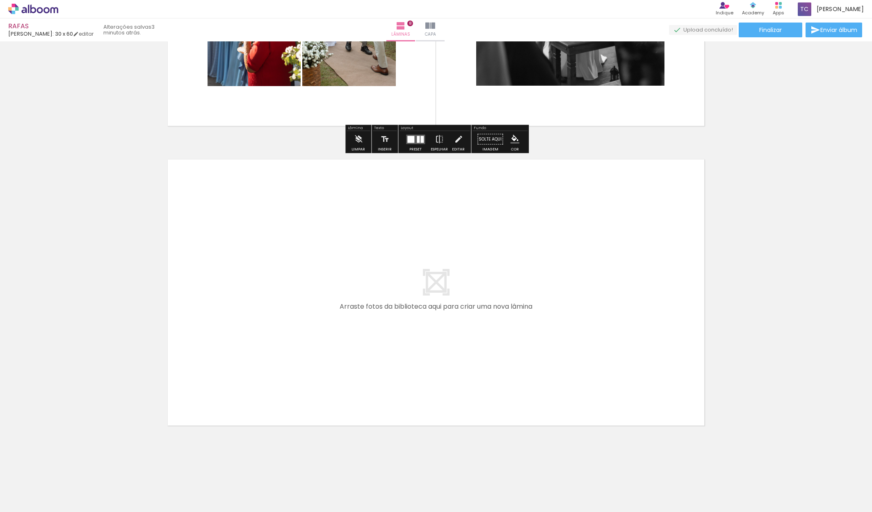
scroll to position [2312, 0]
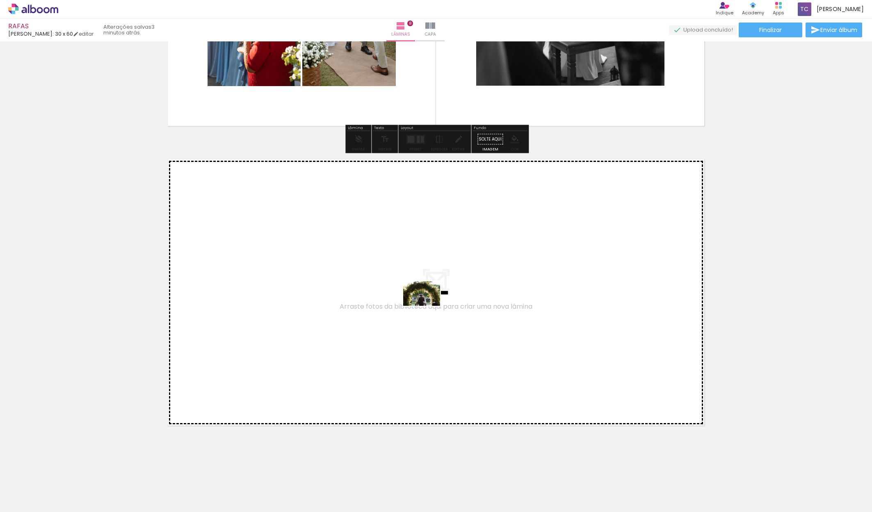
drag, startPoint x: 634, startPoint y: 496, endPoint x: 428, endPoint y: 306, distance: 279.9
click at [428, 306] on quentale-workspace at bounding box center [436, 256] width 872 height 512
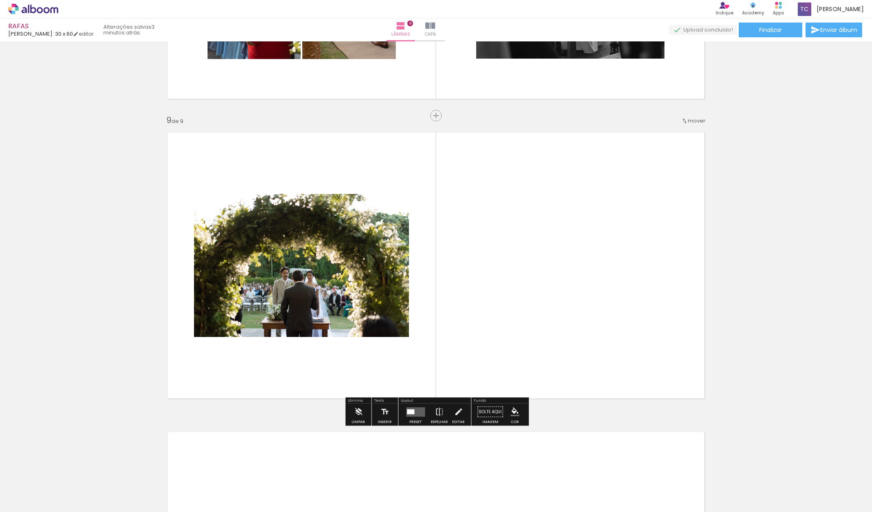
scroll to position [2353, 0]
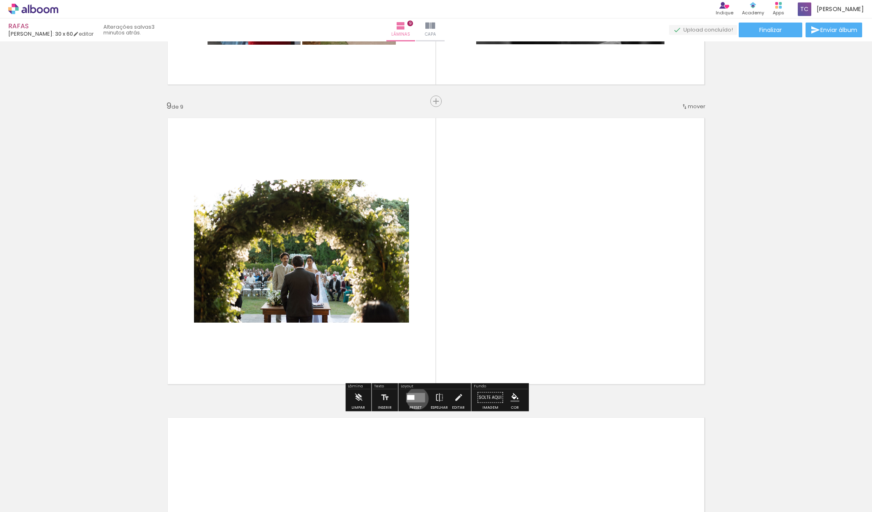
click at [416, 399] on quentale-layouter at bounding box center [415, 397] width 19 height 9
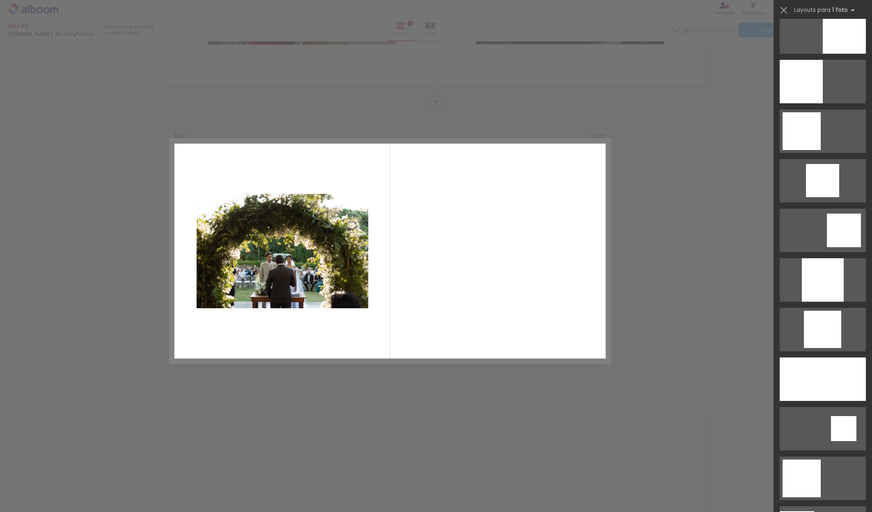
scroll to position [667, 0]
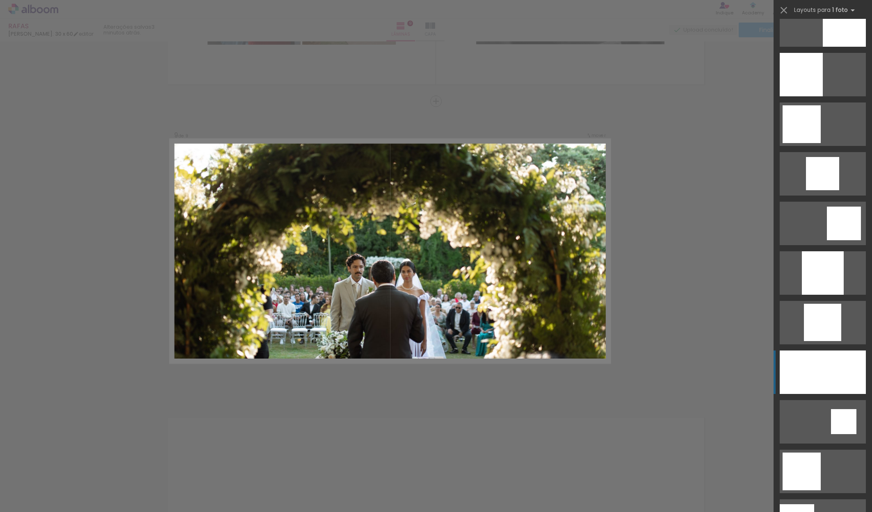
click at [812, 384] on div at bounding box center [823, 372] width 86 height 43
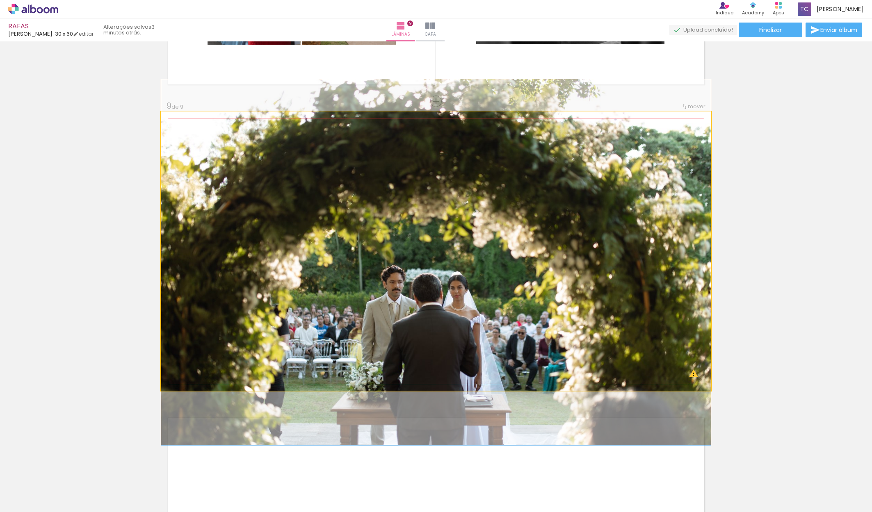
drag, startPoint x: 533, startPoint y: 341, endPoint x: 534, endPoint y: 352, distance: 11.1
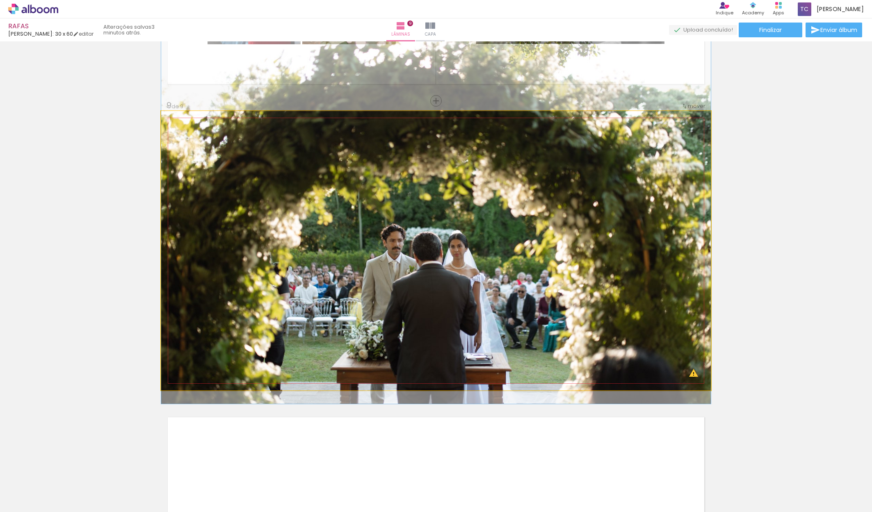
drag, startPoint x: 551, startPoint y: 326, endPoint x: 551, endPoint y: 285, distance: 41.0
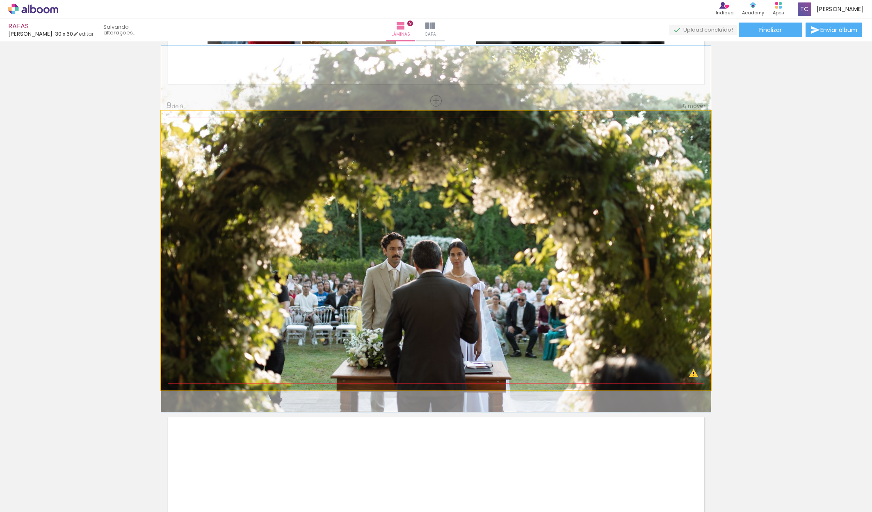
drag, startPoint x: 547, startPoint y: 273, endPoint x: 547, endPoint y: 281, distance: 7.8
click at [547, 281] on div at bounding box center [436, 229] width 550 height 366
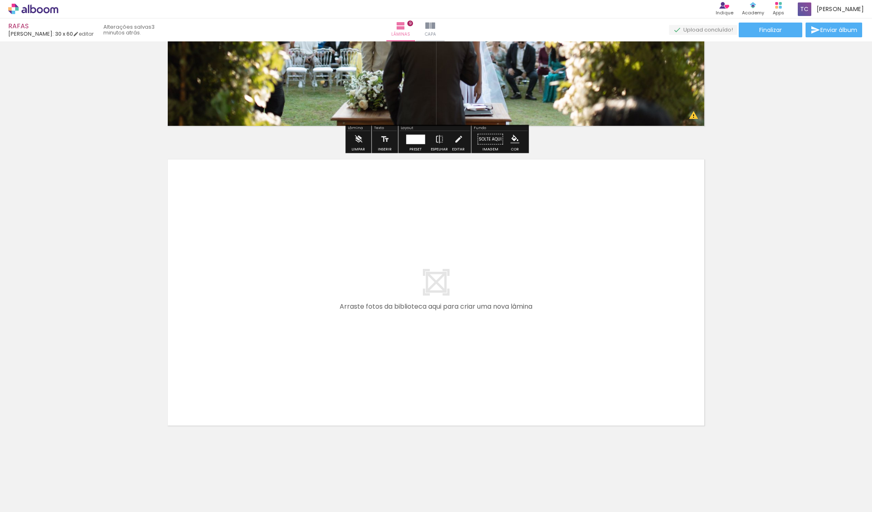
scroll to position [0, 0]
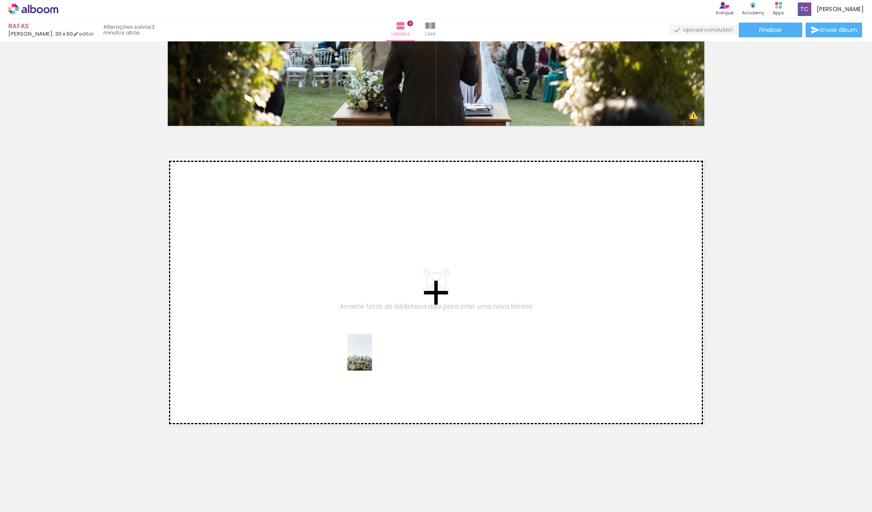
drag, startPoint x: 680, startPoint y: 499, endPoint x: 372, endPoint y: 359, distance: 338.1
click at [372, 359] on quentale-workspace at bounding box center [436, 256] width 872 height 512
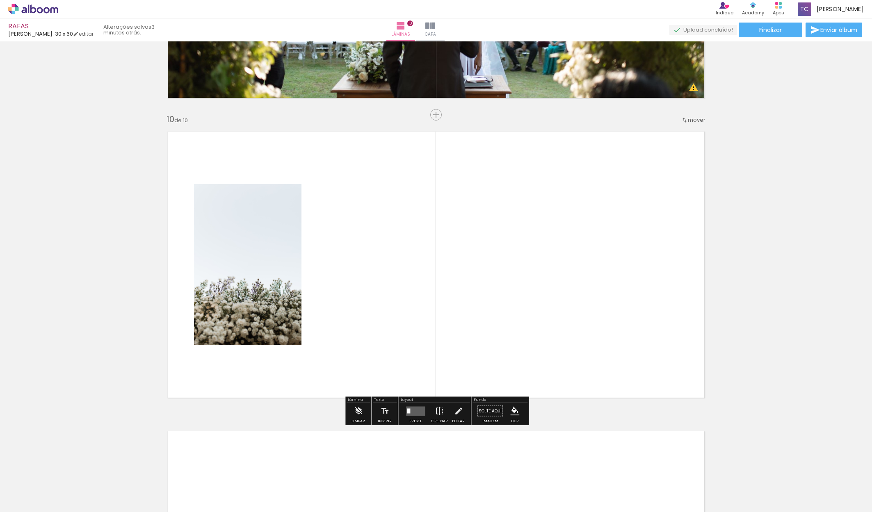
scroll to position [2653, 0]
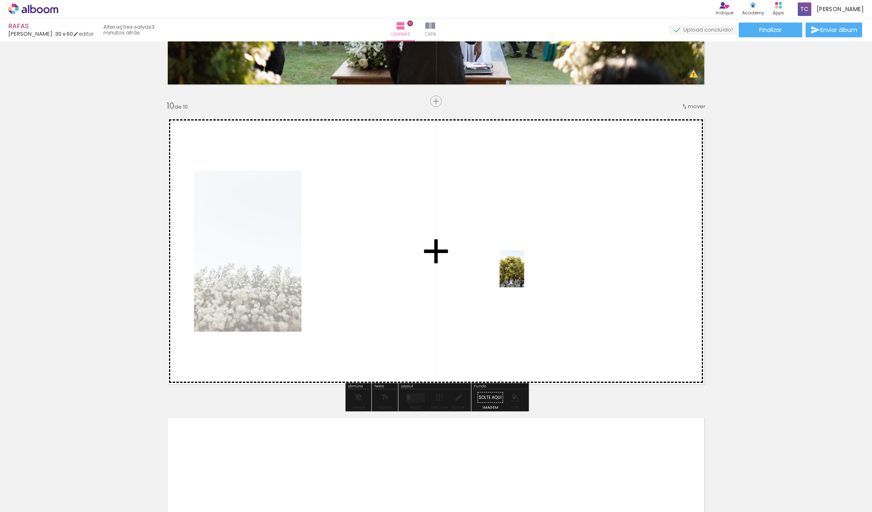
drag, startPoint x: 728, startPoint y: 495, endPoint x: 522, endPoint y: 275, distance: 301.9
click at [522, 275] on quentale-workspace at bounding box center [436, 256] width 872 height 512
